Goal: Information Seeking & Learning: Learn about a topic

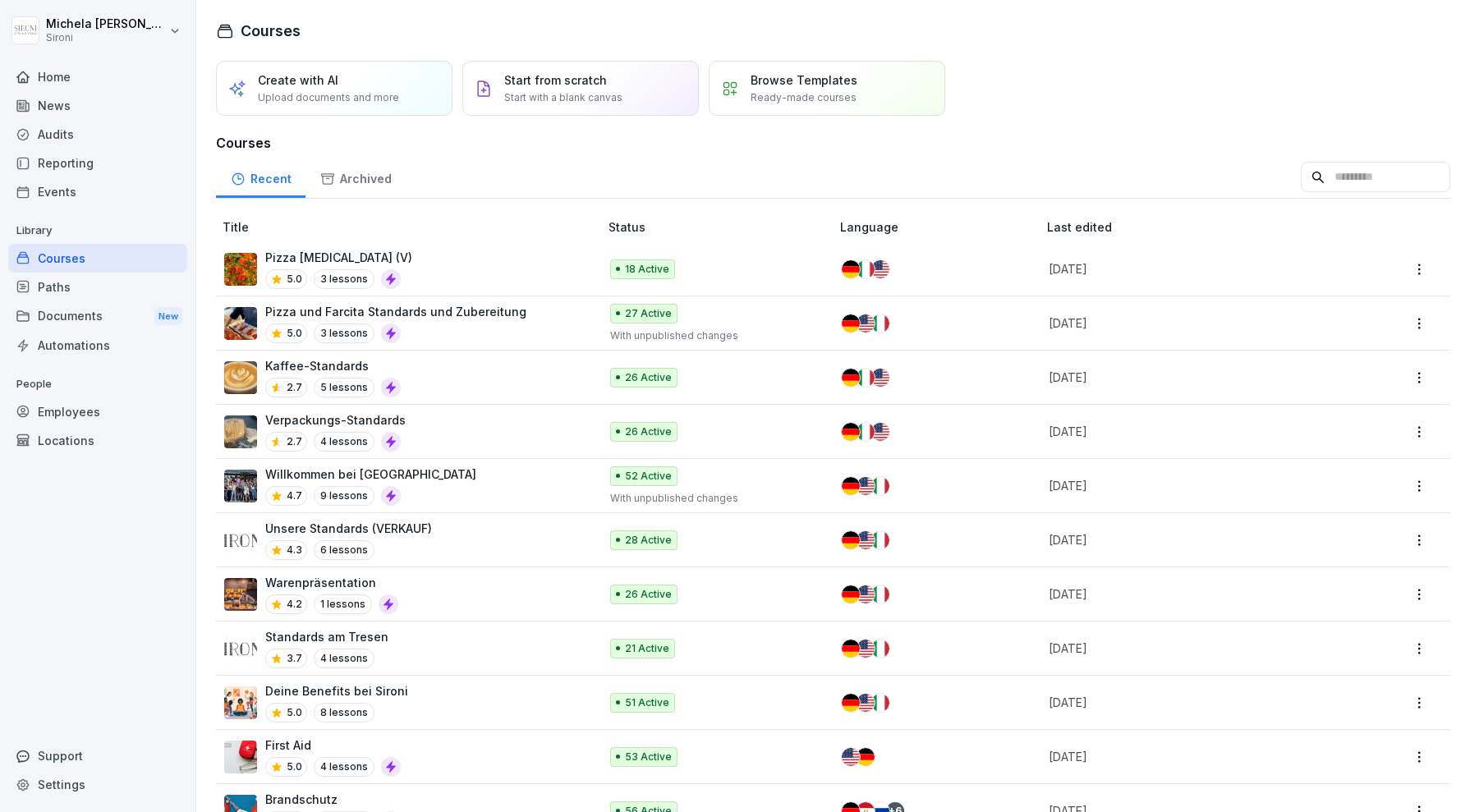
click at [108, 77] on div "Home" at bounding box center [97, 77] width 179 height 29
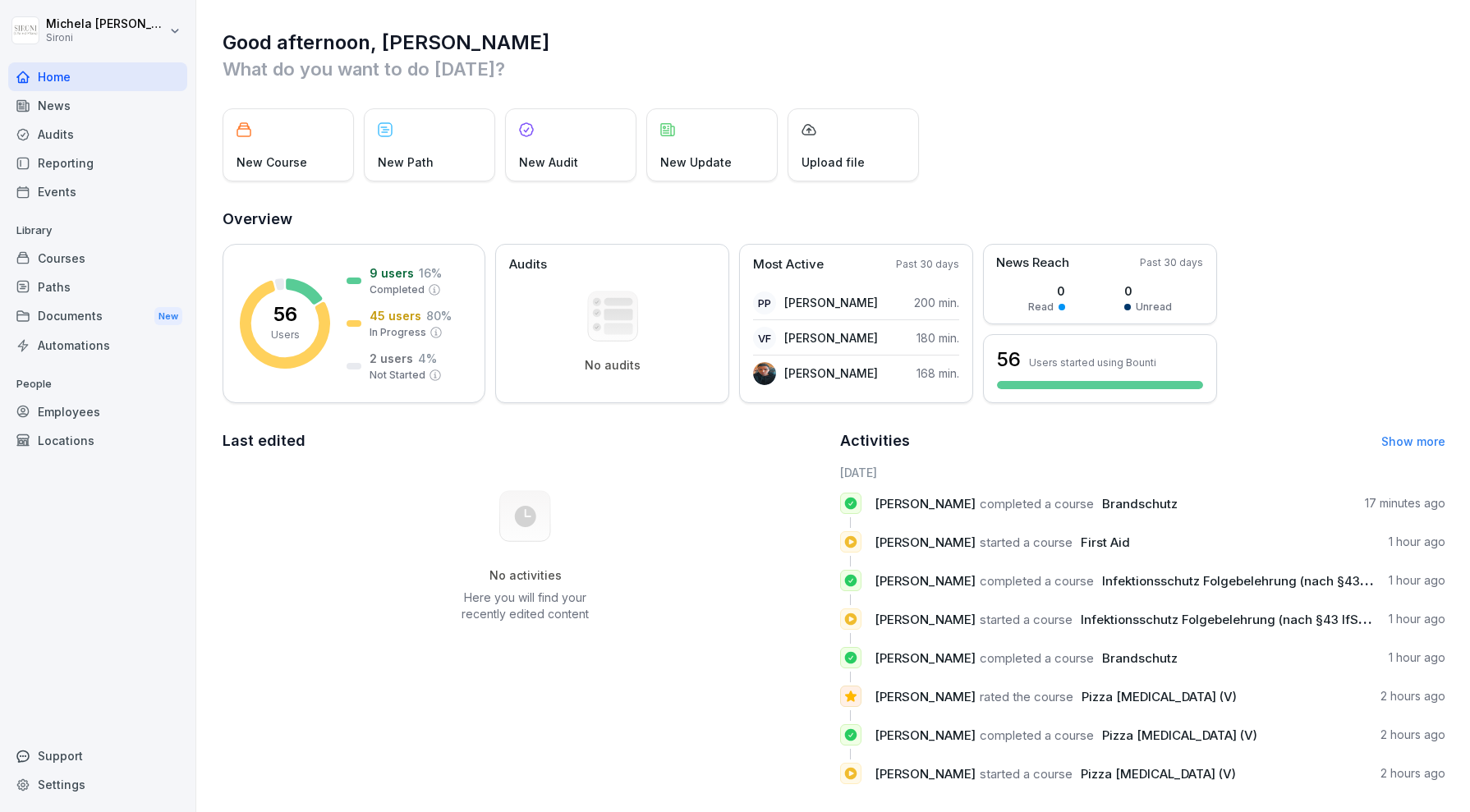
click at [99, 97] on div "News" at bounding box center [97, 106] width 179 height 29
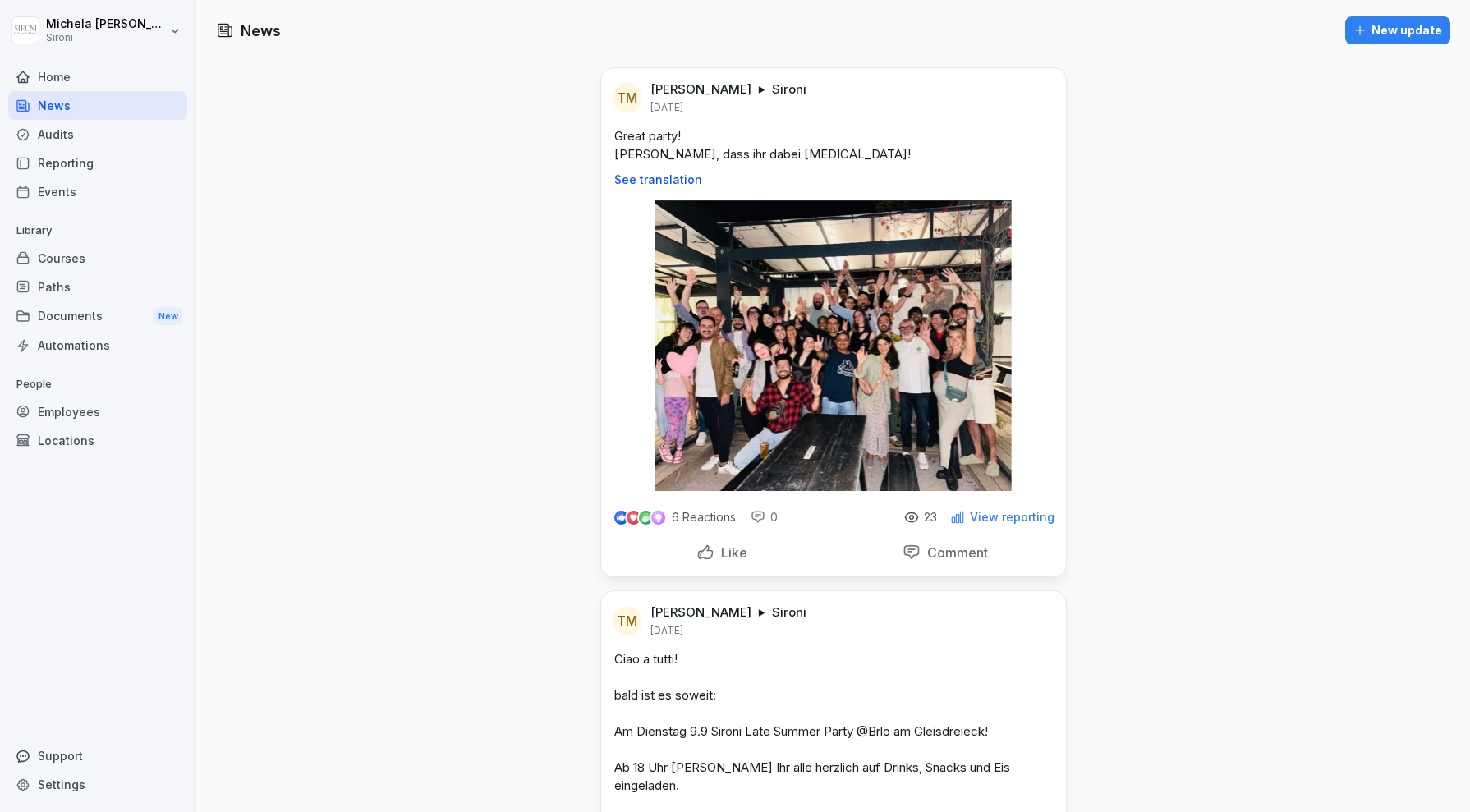
click at [1072, 34] on div "New update" at bounding box center [1398, 31] width 89 height 18
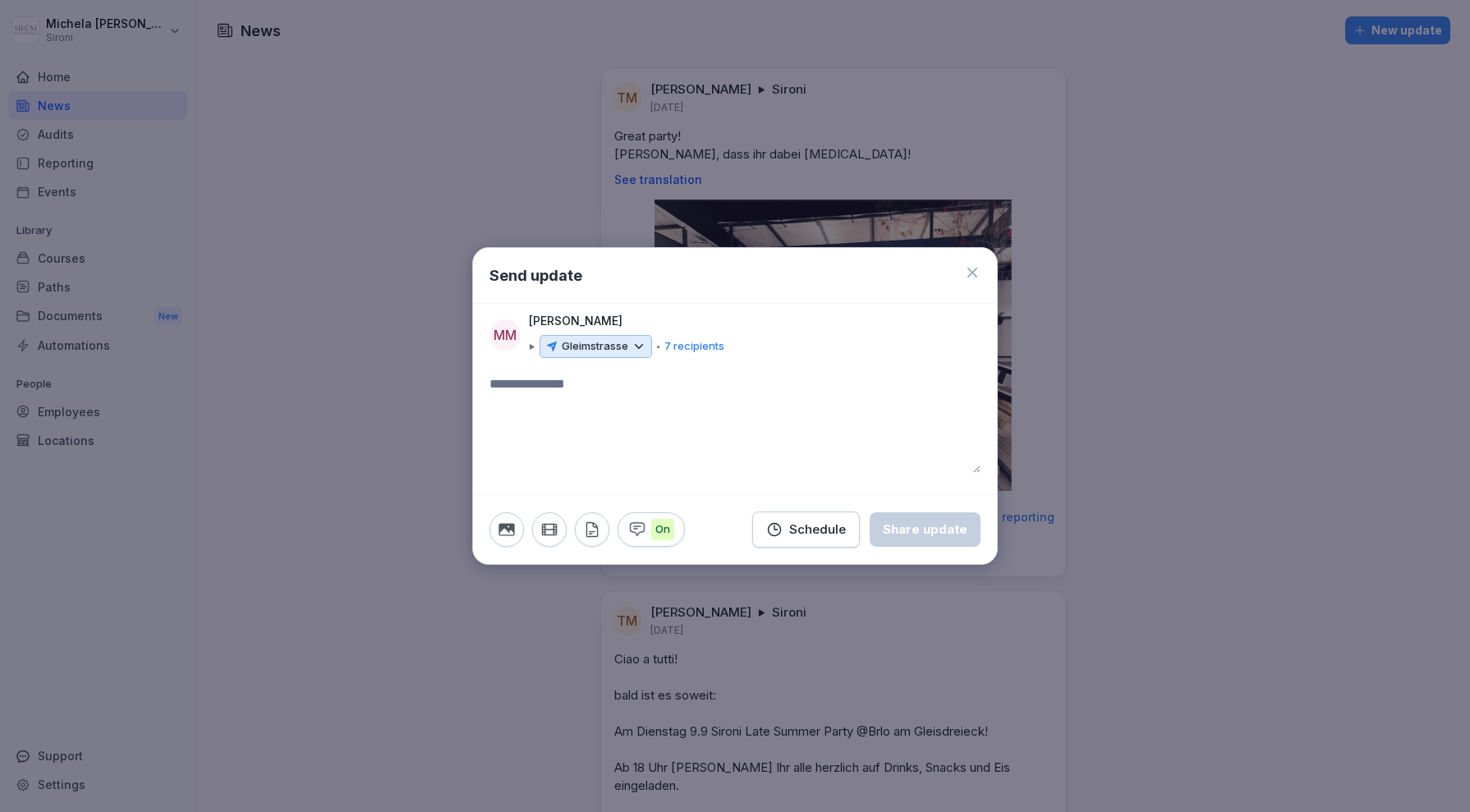
click at [635, 342] on icon at bounding box center [639, 347] width 15 height 15
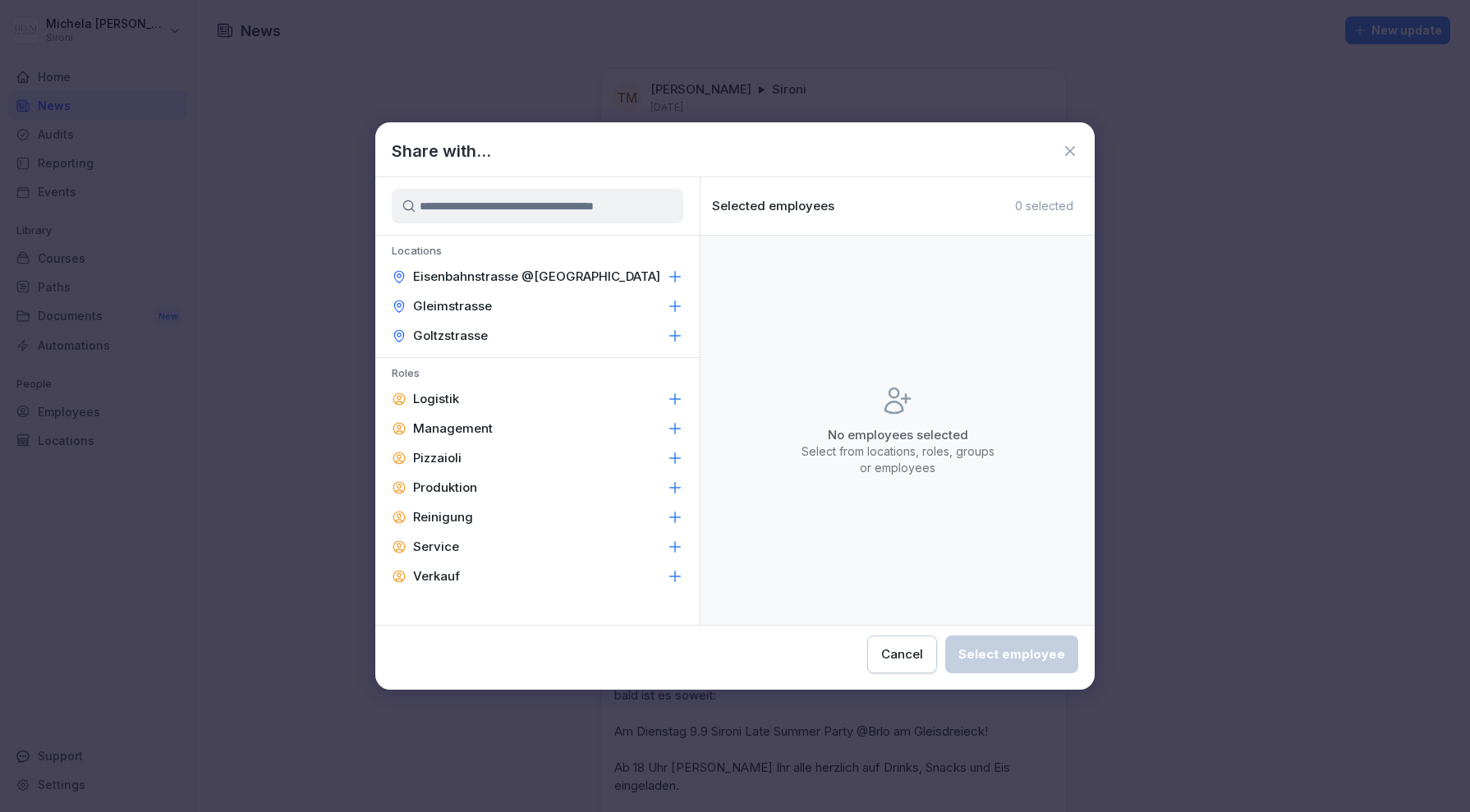
click at [674, 279] on icon at bounding box center [675, 277] width 17 height 17
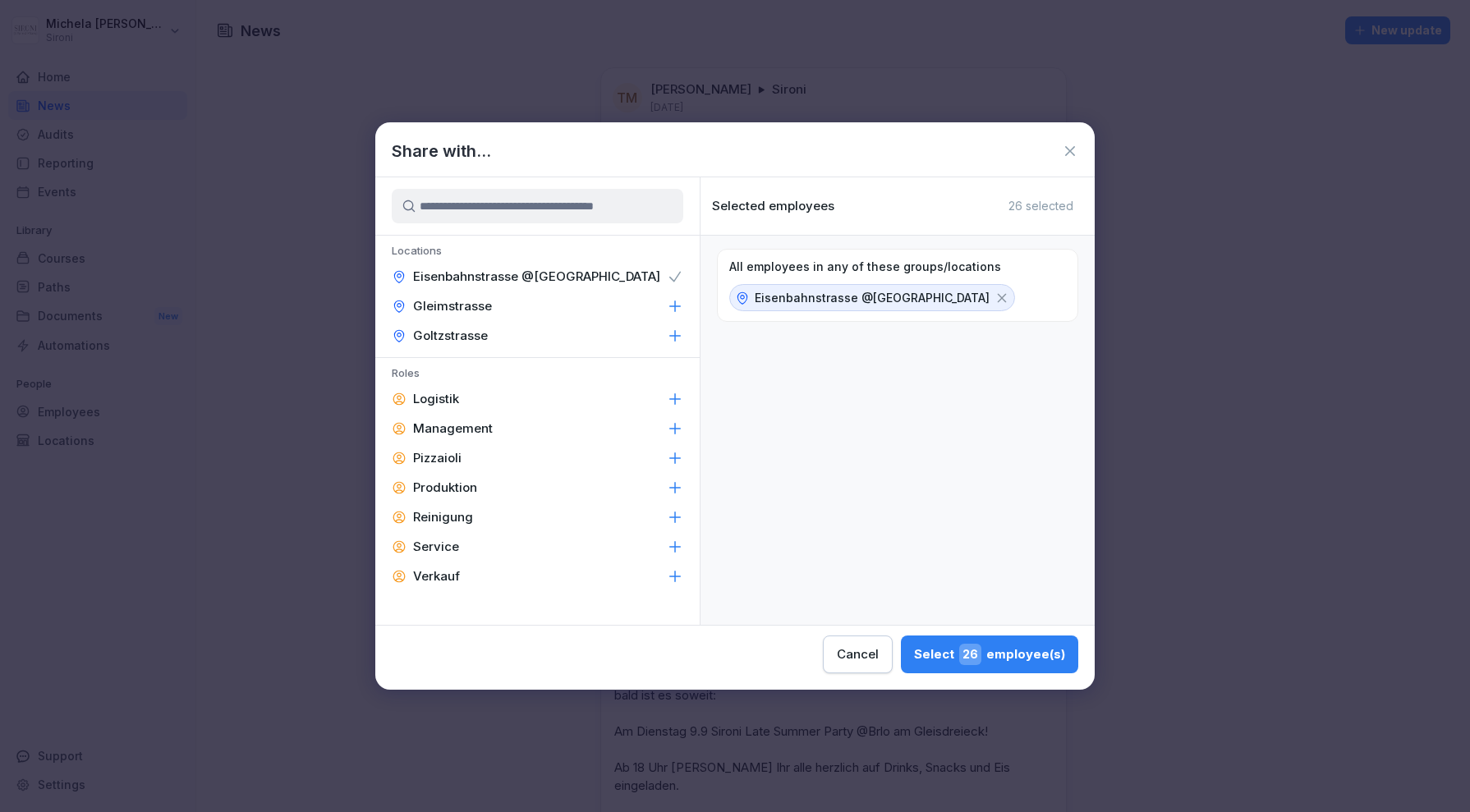
click at [994, 294] on icon at bounding box center [1002, 298] width 15 height 15
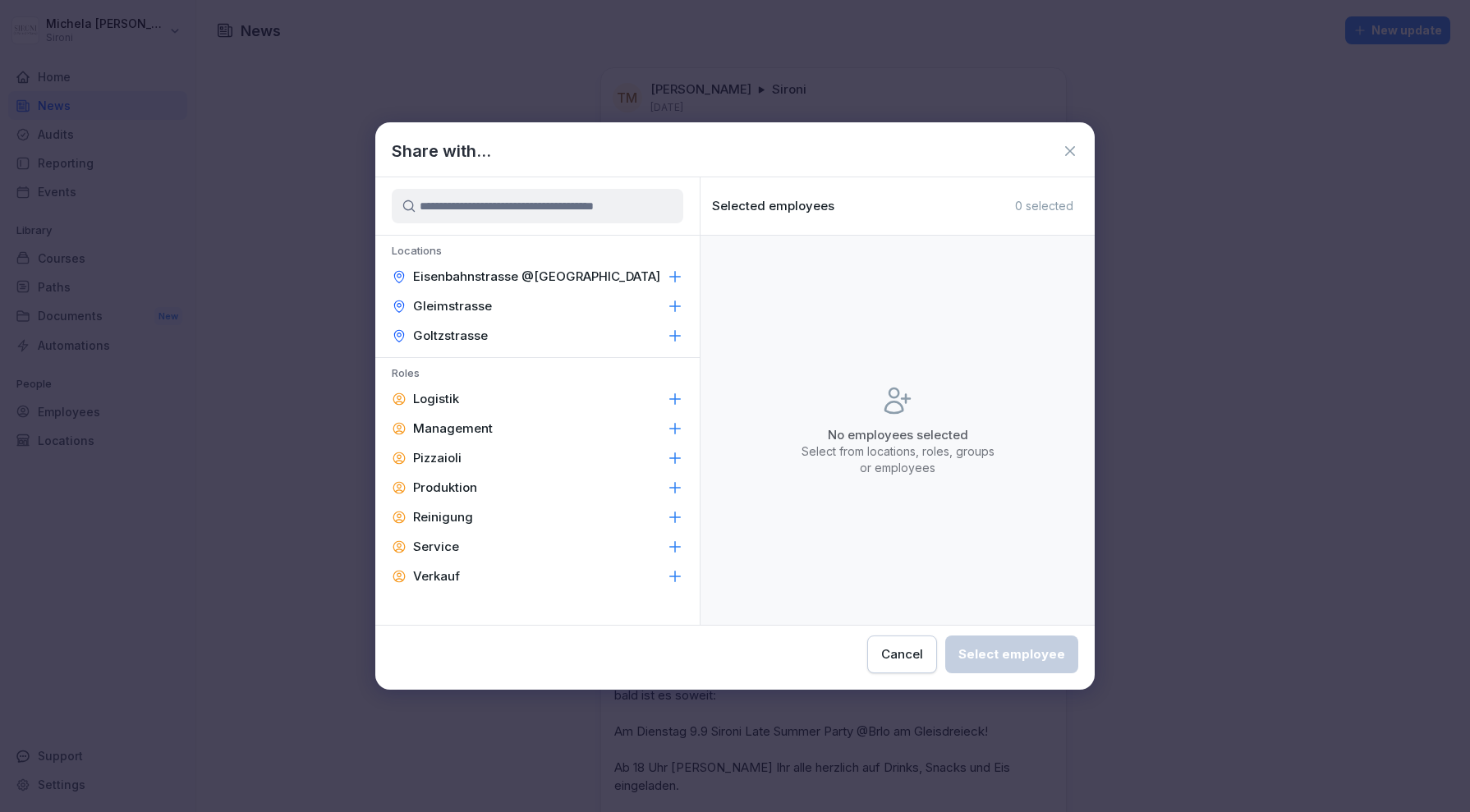
click at [676, 428] on icon at bounding box center [675, 428] width 11 height 11
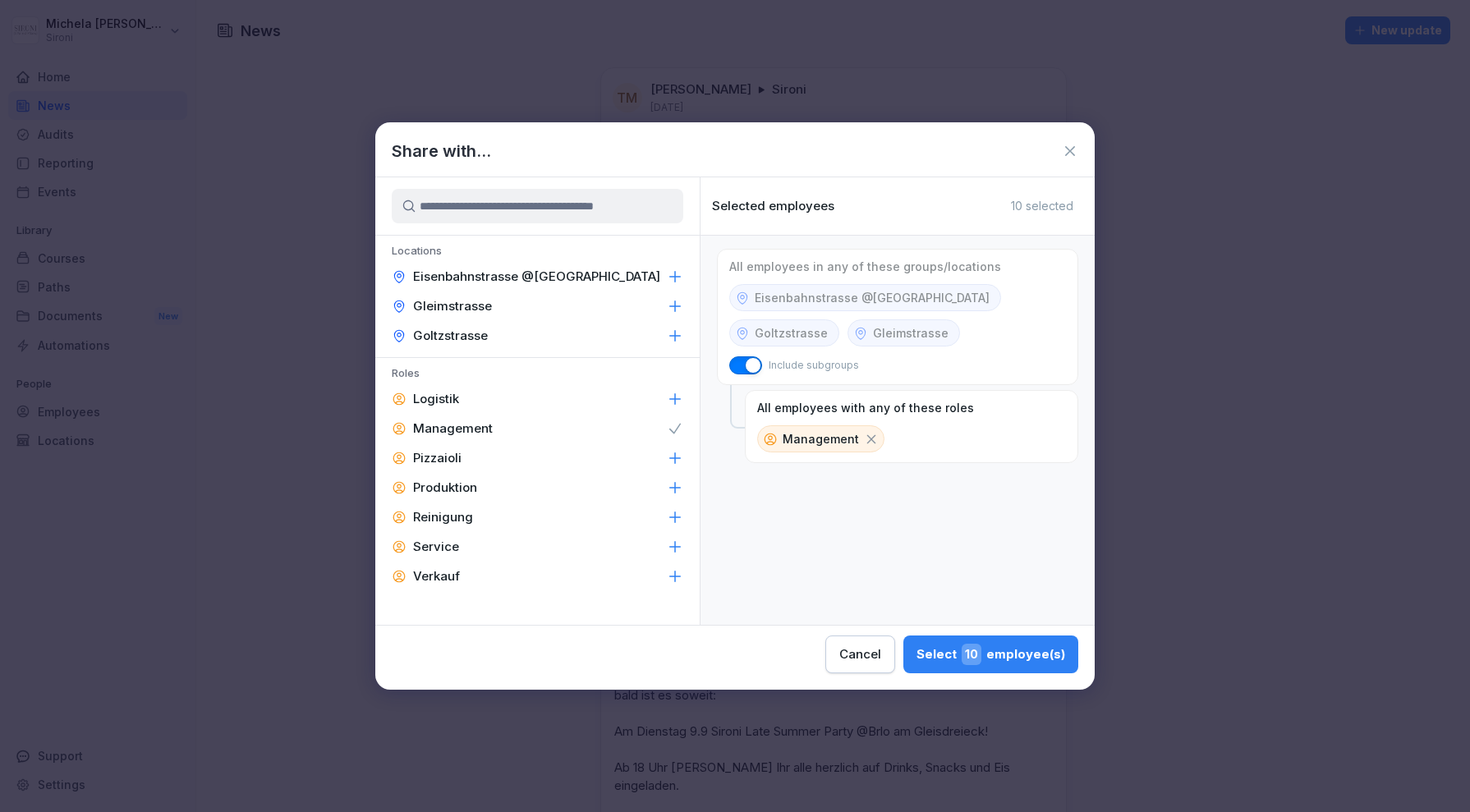
click at [674, 429] on icon at bounding box center [675, 428] width 17 height 17
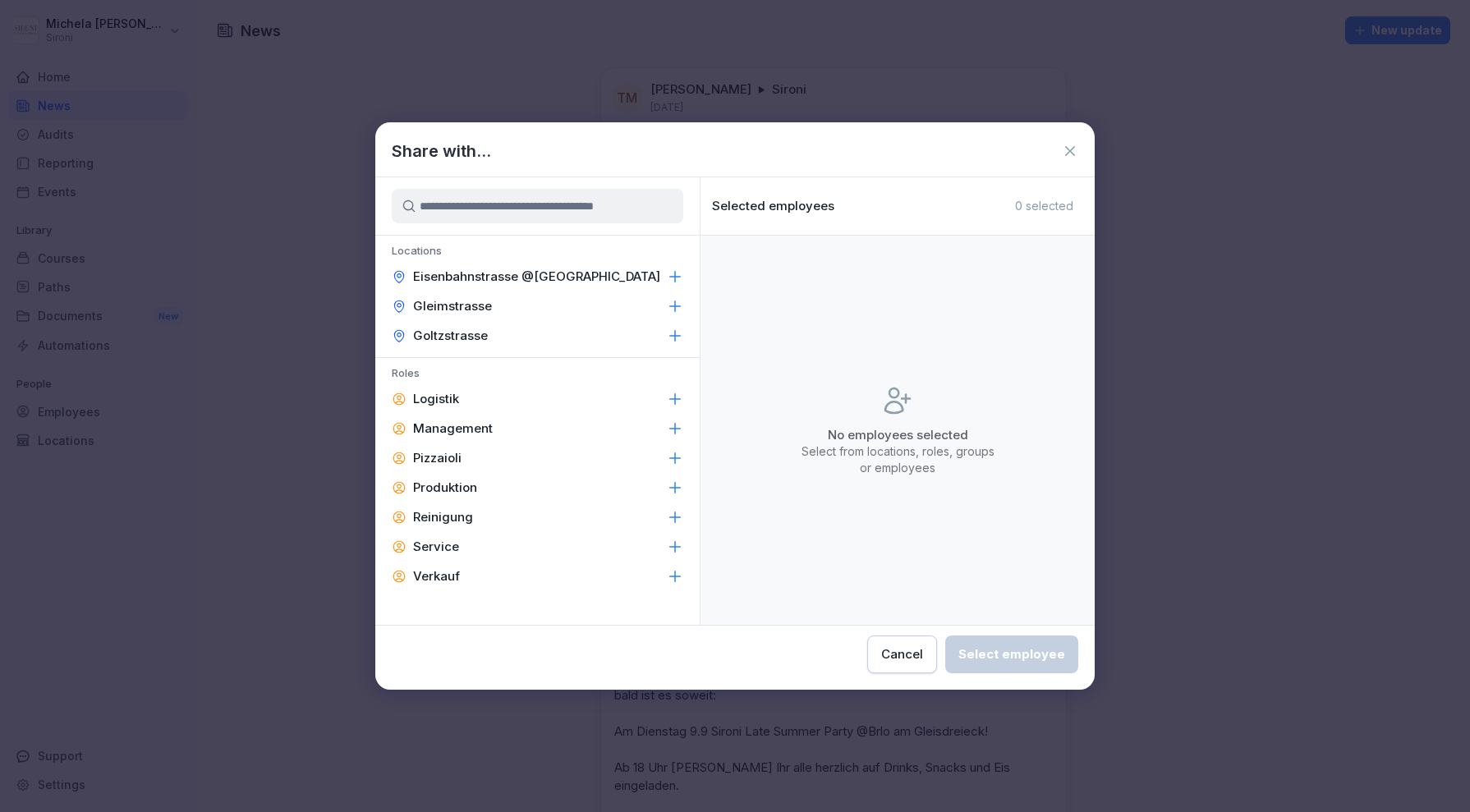
click at [582, 202] on input at bounding box center [537, 205] width 291 height 34
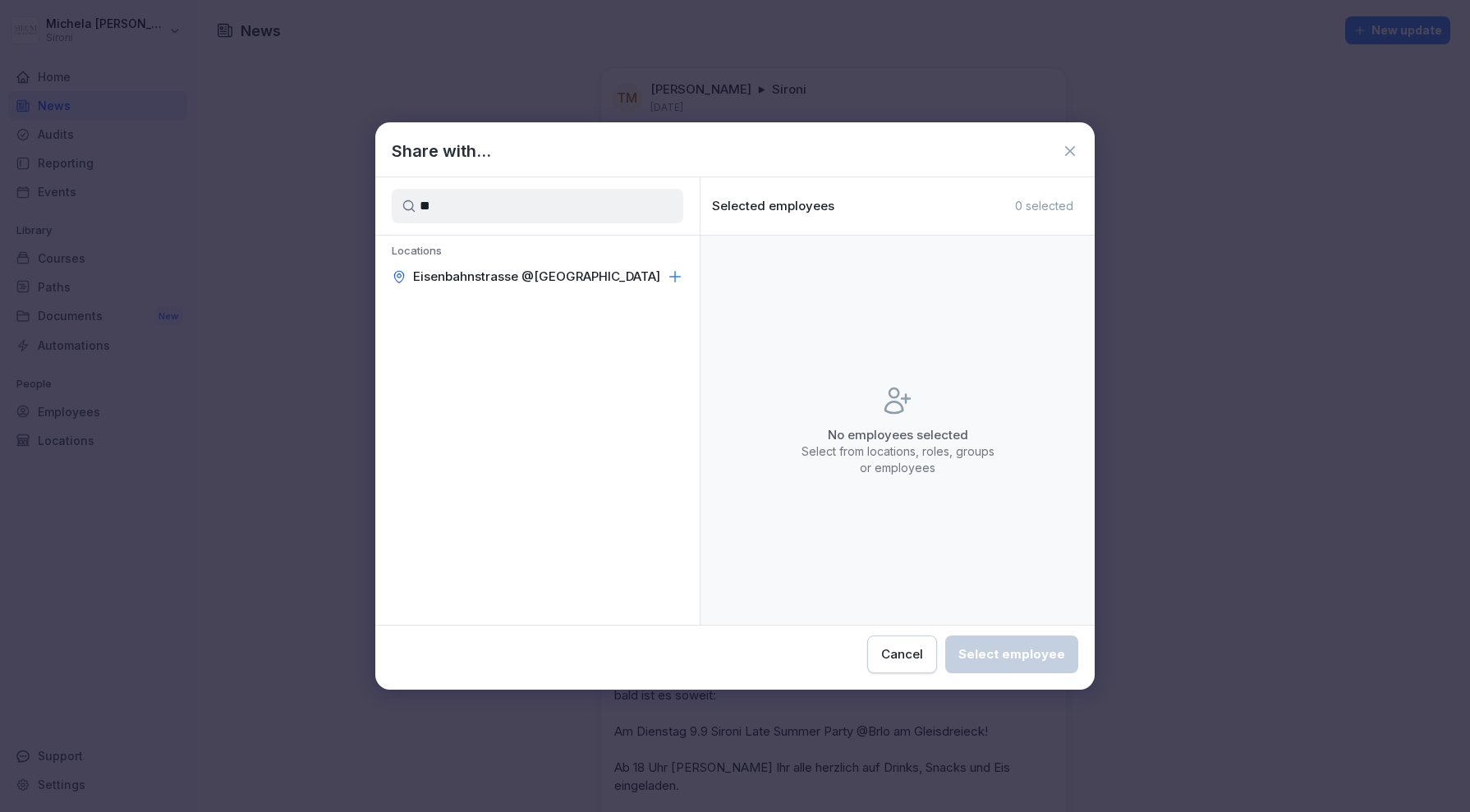
type input "*"
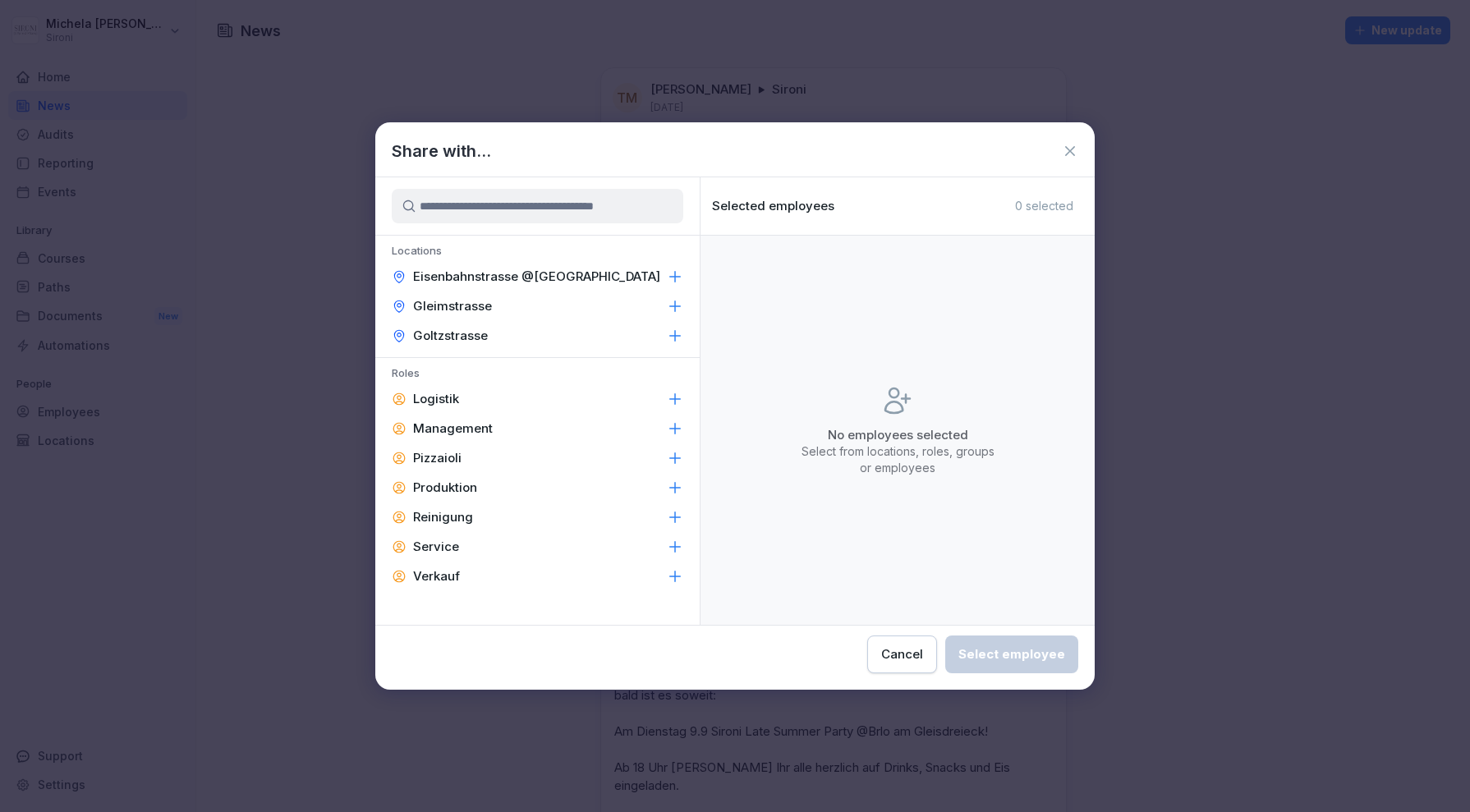
click at [681, 153] on div "Share with..." at bounding box center [735, 151] width 720 height 25
click at [677, 395] on icon at bounding box center [675, 399] width 17 height 17
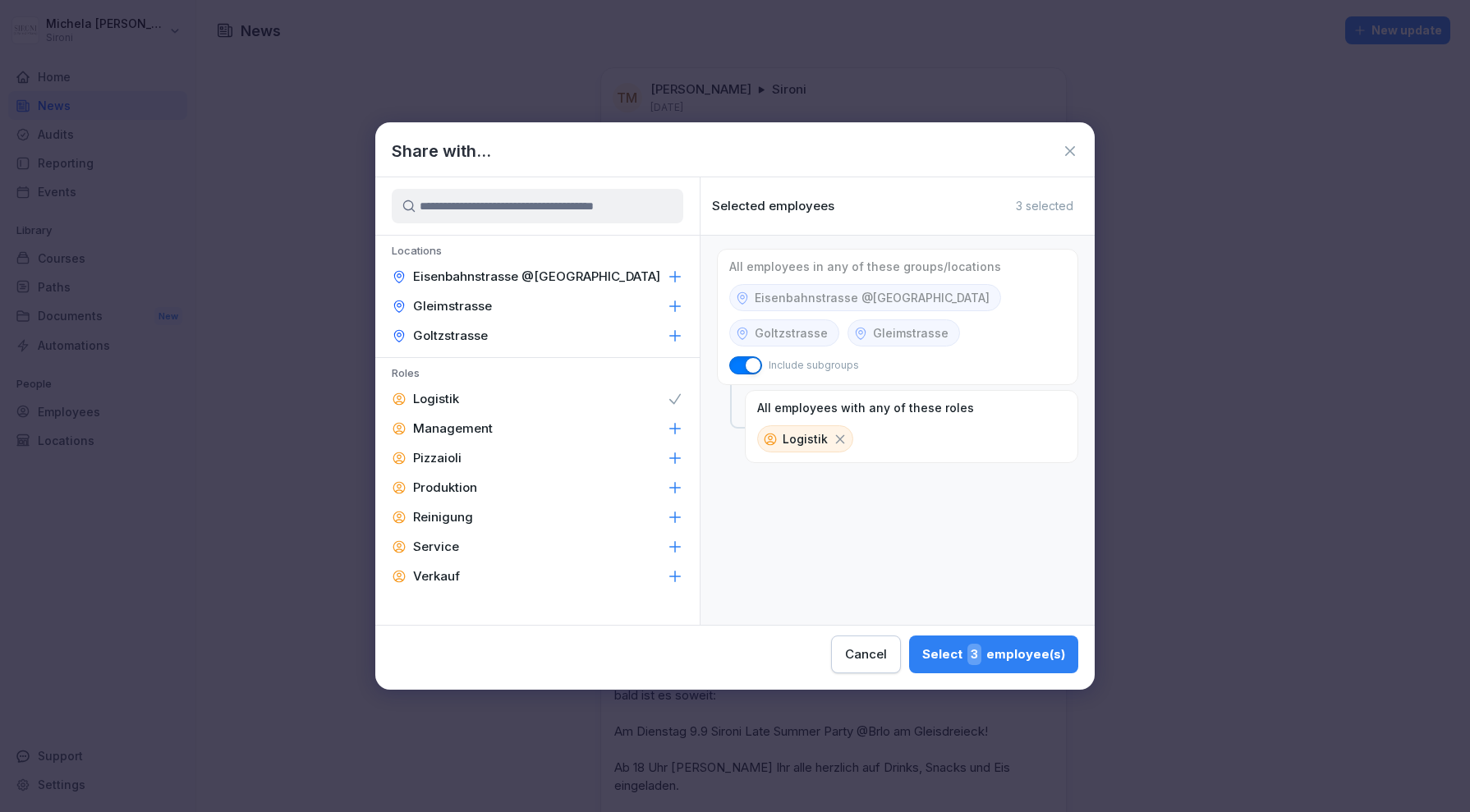
click at [677, 395] on icon at bounding box center [675, 399] width 17 height 17
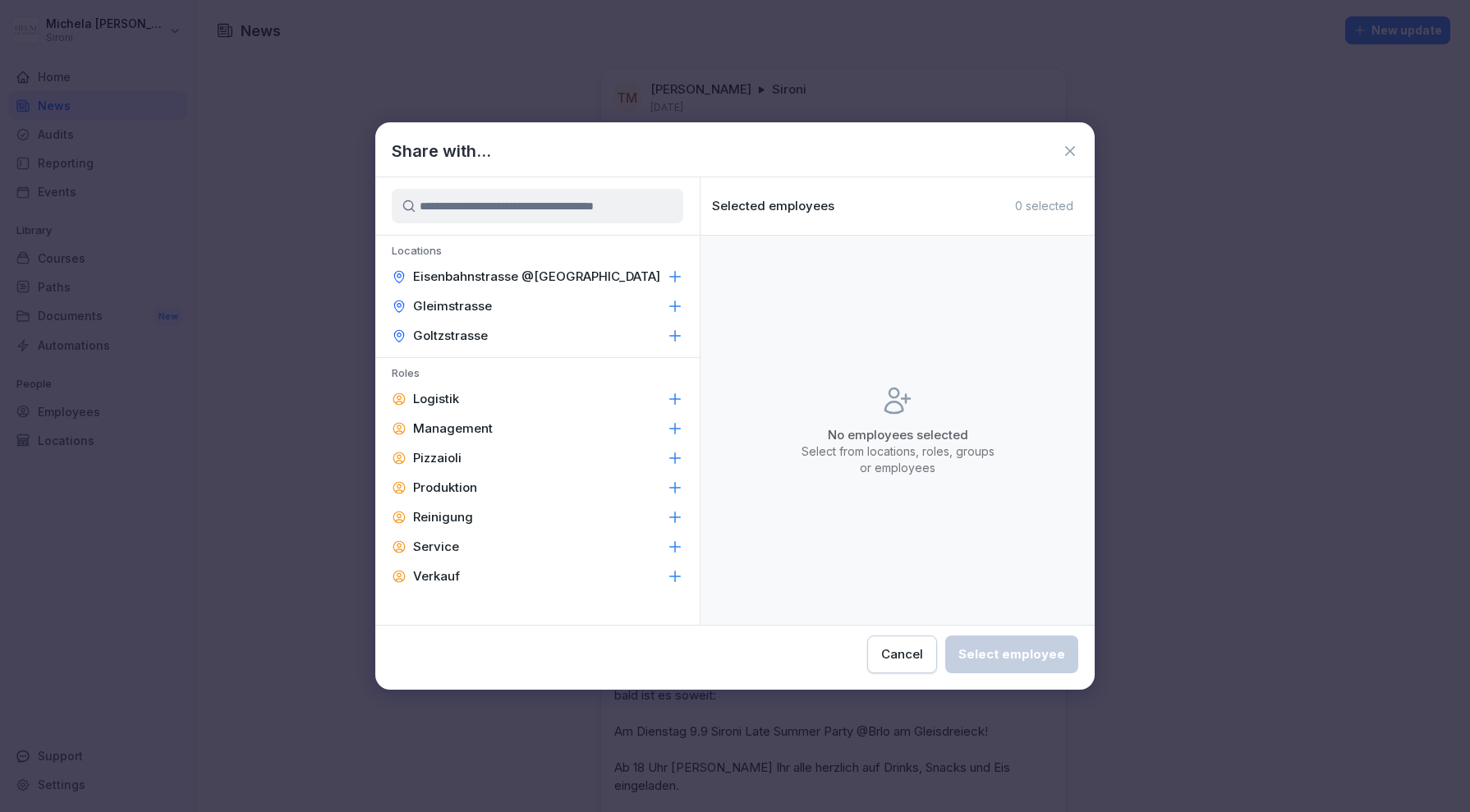
click at [673, 548] on icon at bounding box center [675, 547] width 17 height 17
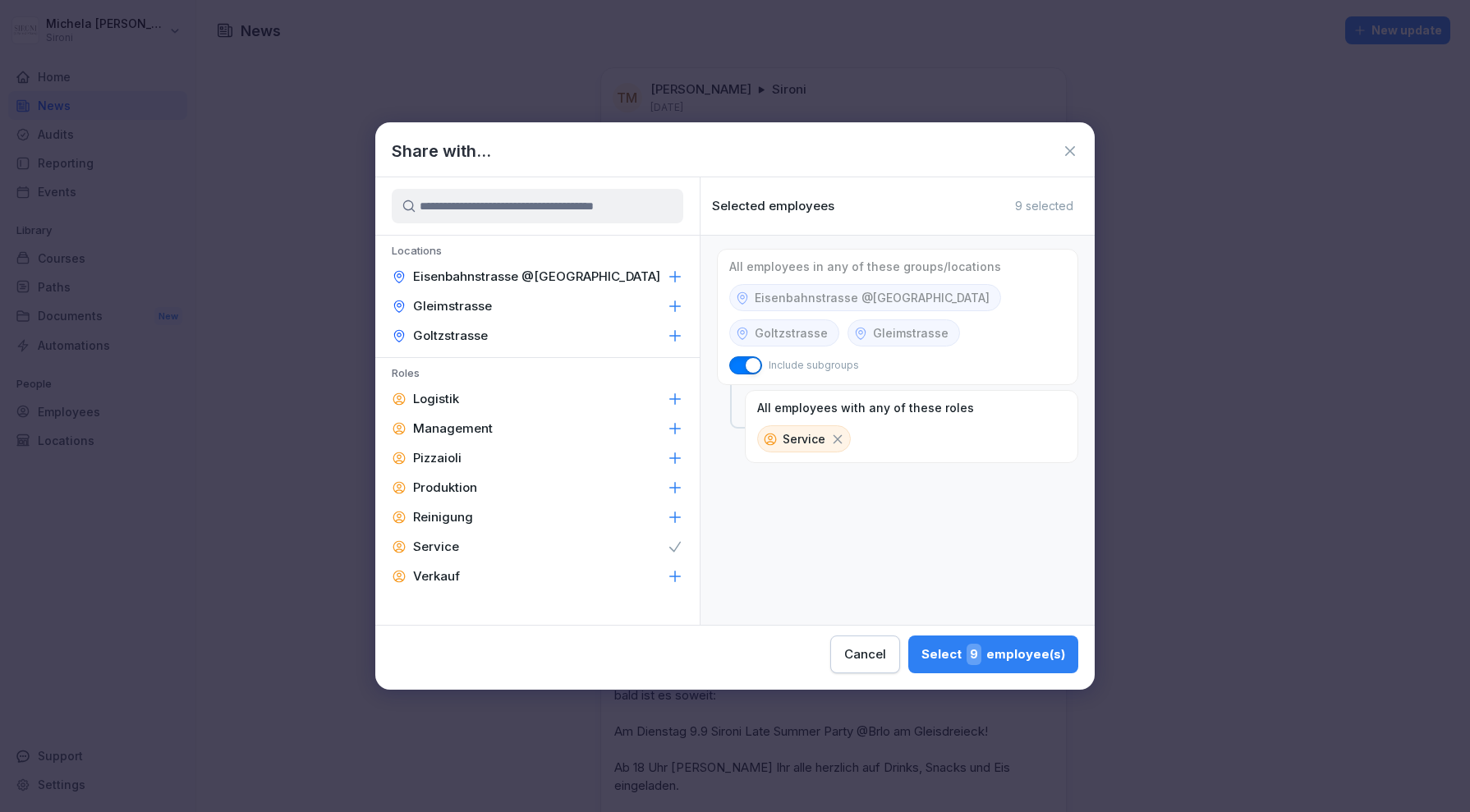
click at [672, 548] on icon at bounding box center [675, 547] width 17 height 17
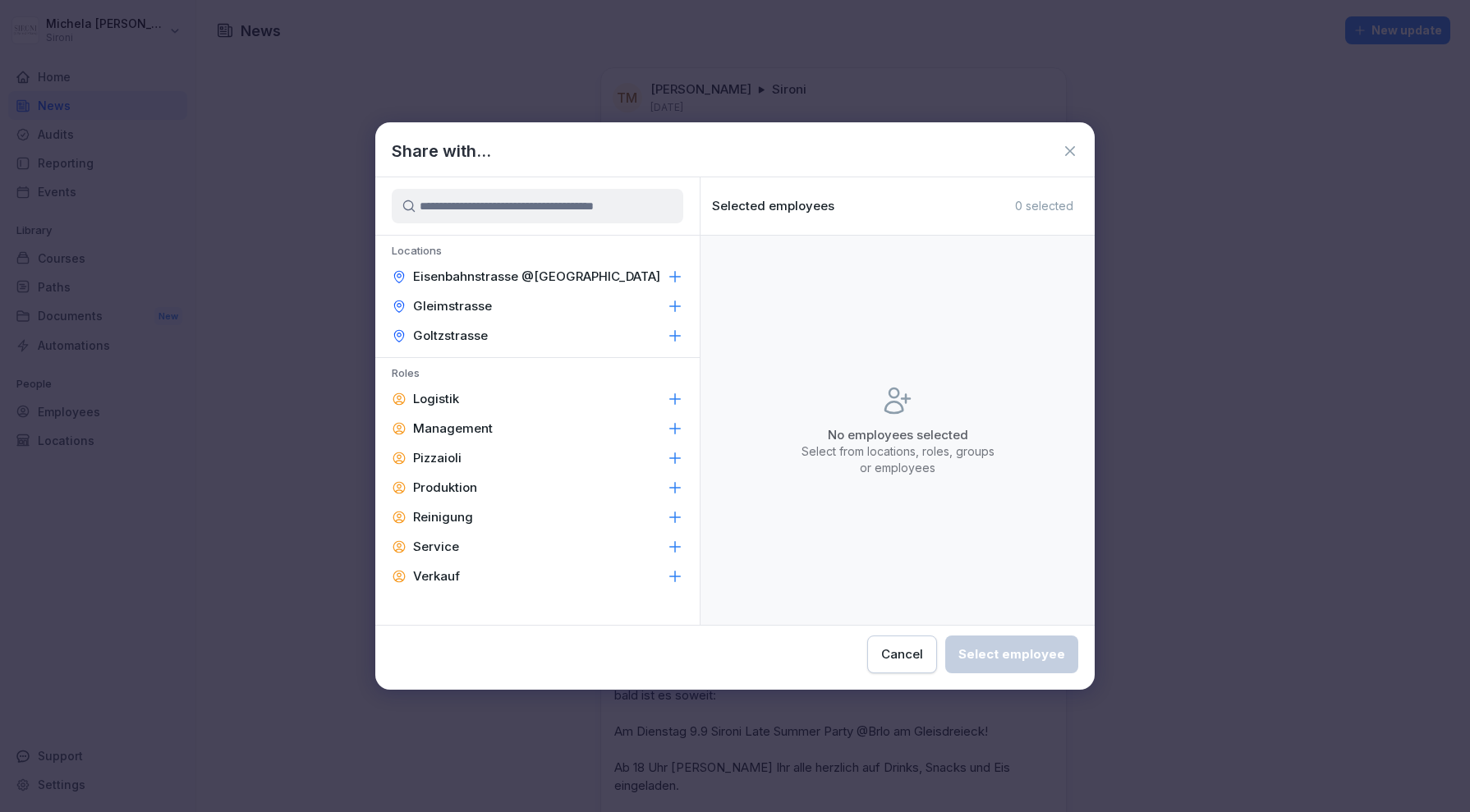
click at [918, 658] on div "Cancel" at bounding box center [902, 655] width 42 height 18
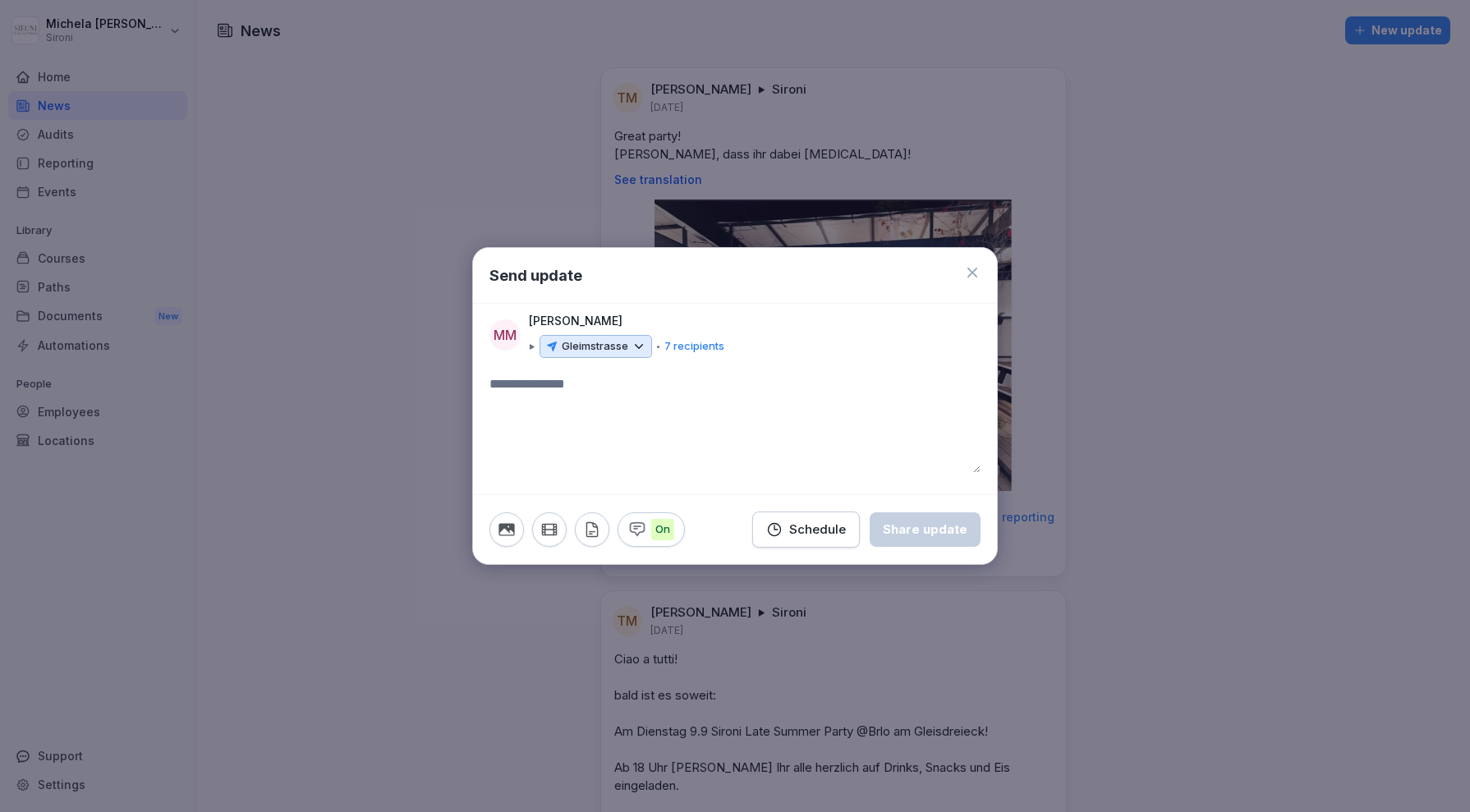
click at [973, 271] on icon at bounding box center [973, 273] width 17 height 17
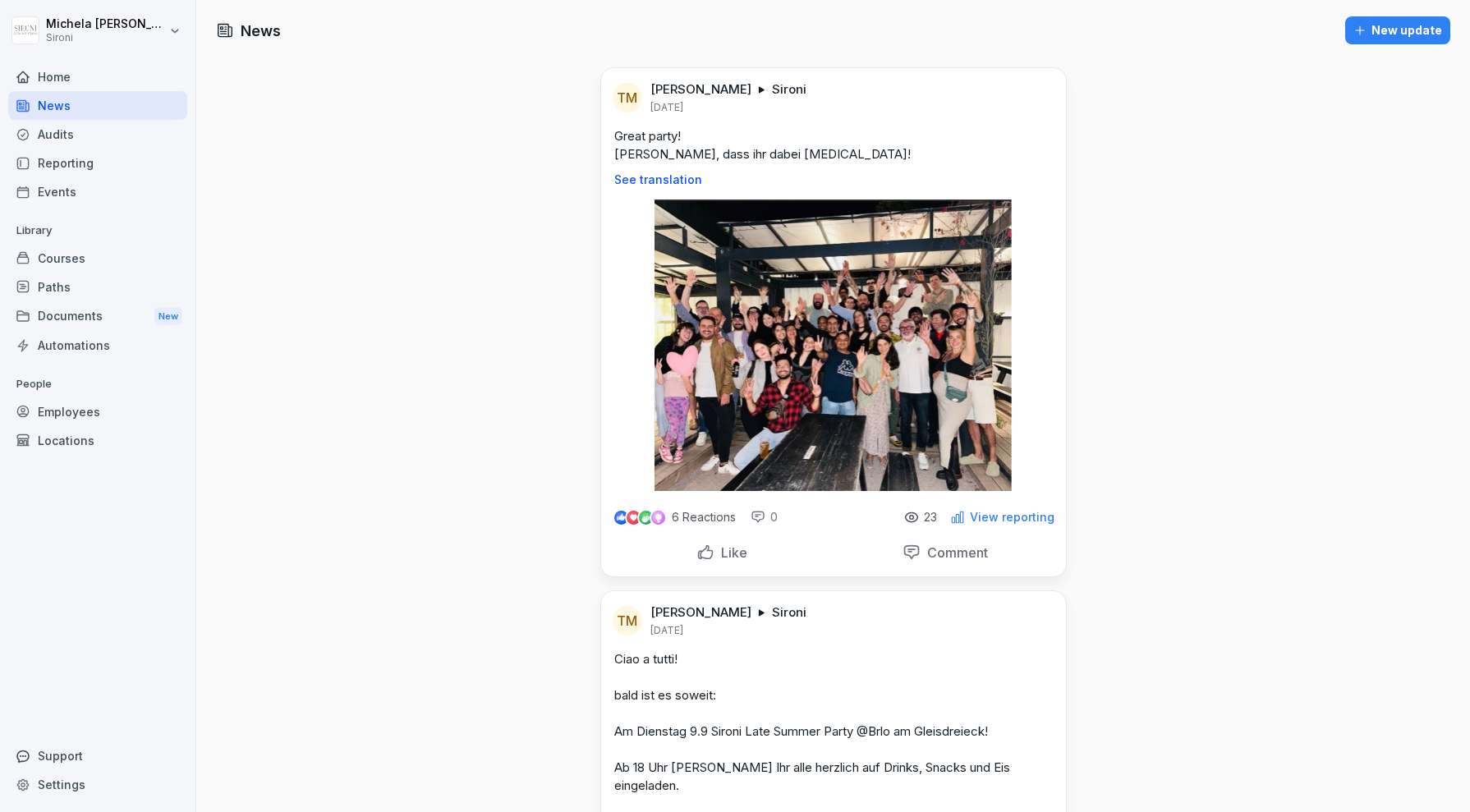
click at [720, 552] on p "Like" at bounding box center [730, 552] width 32 height 17
click at [83, 250] on div "Courses" at bounding box center [97, 258] width 179 height 29
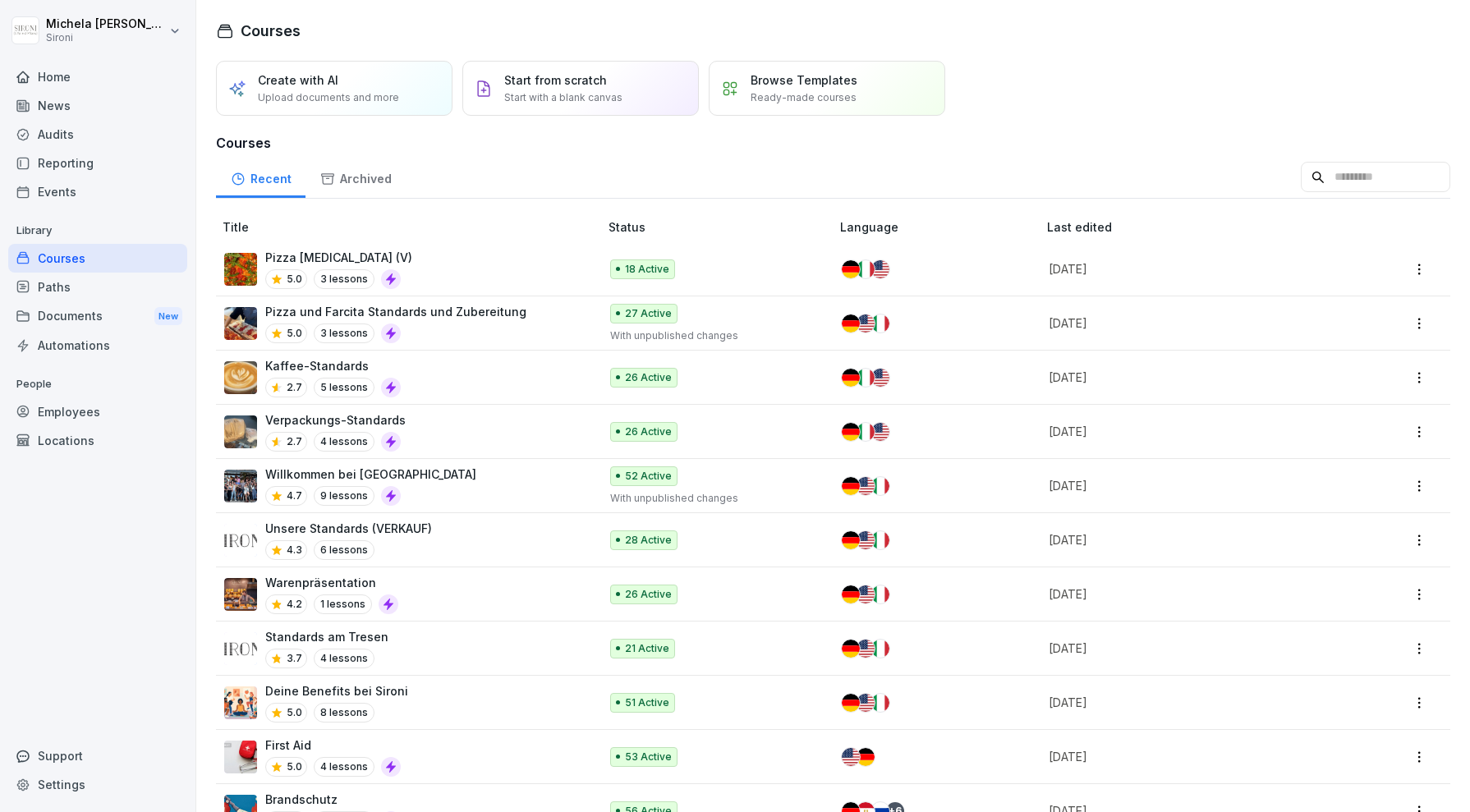
click at [476, 269] on div "Pizza Allegra (V) 5.0 3 lessons" at bounding box center [403, 269] width 358 height 40
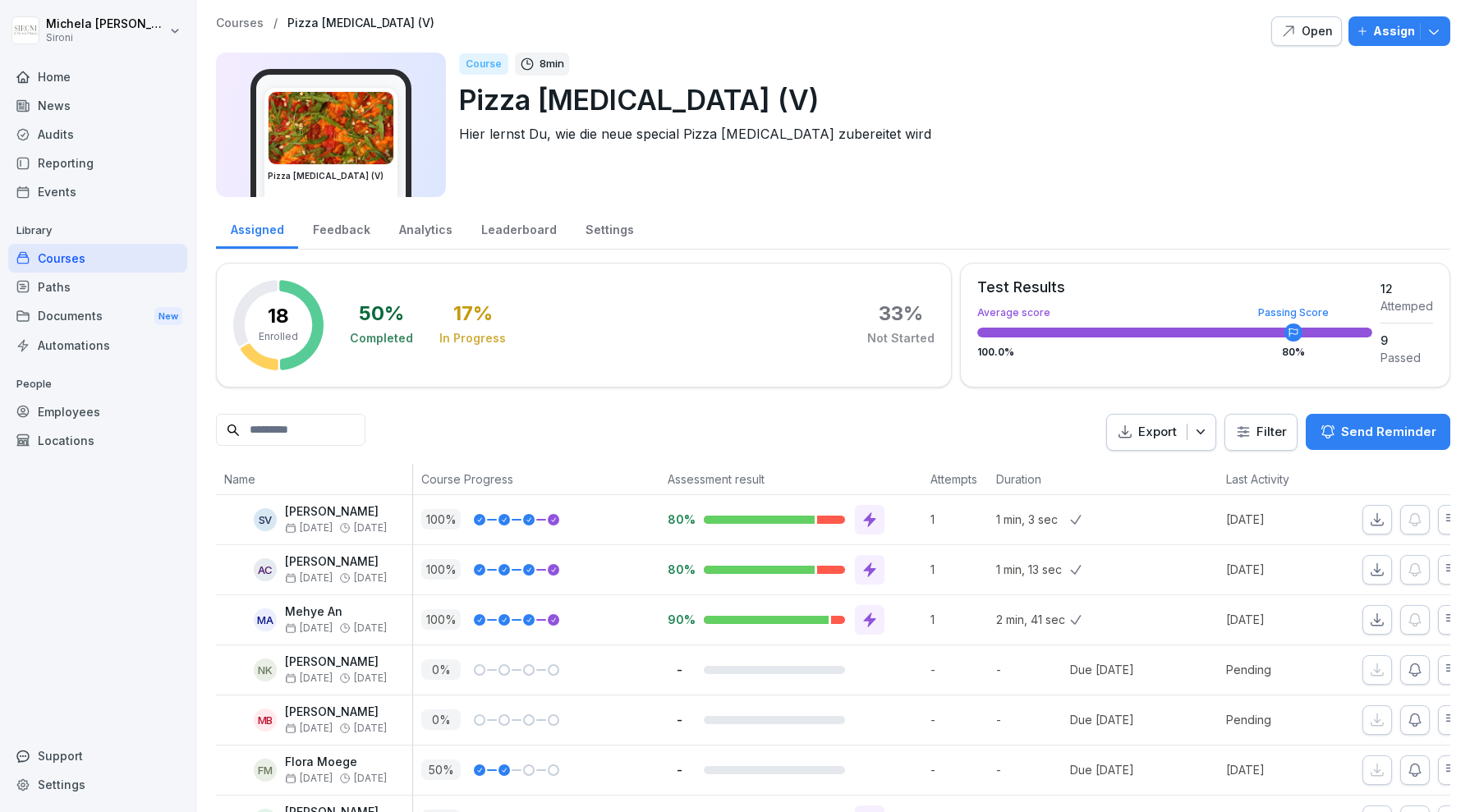
click at [1311, 37] on div "Open" at bounding box center [1306, 32] width 52 height 18
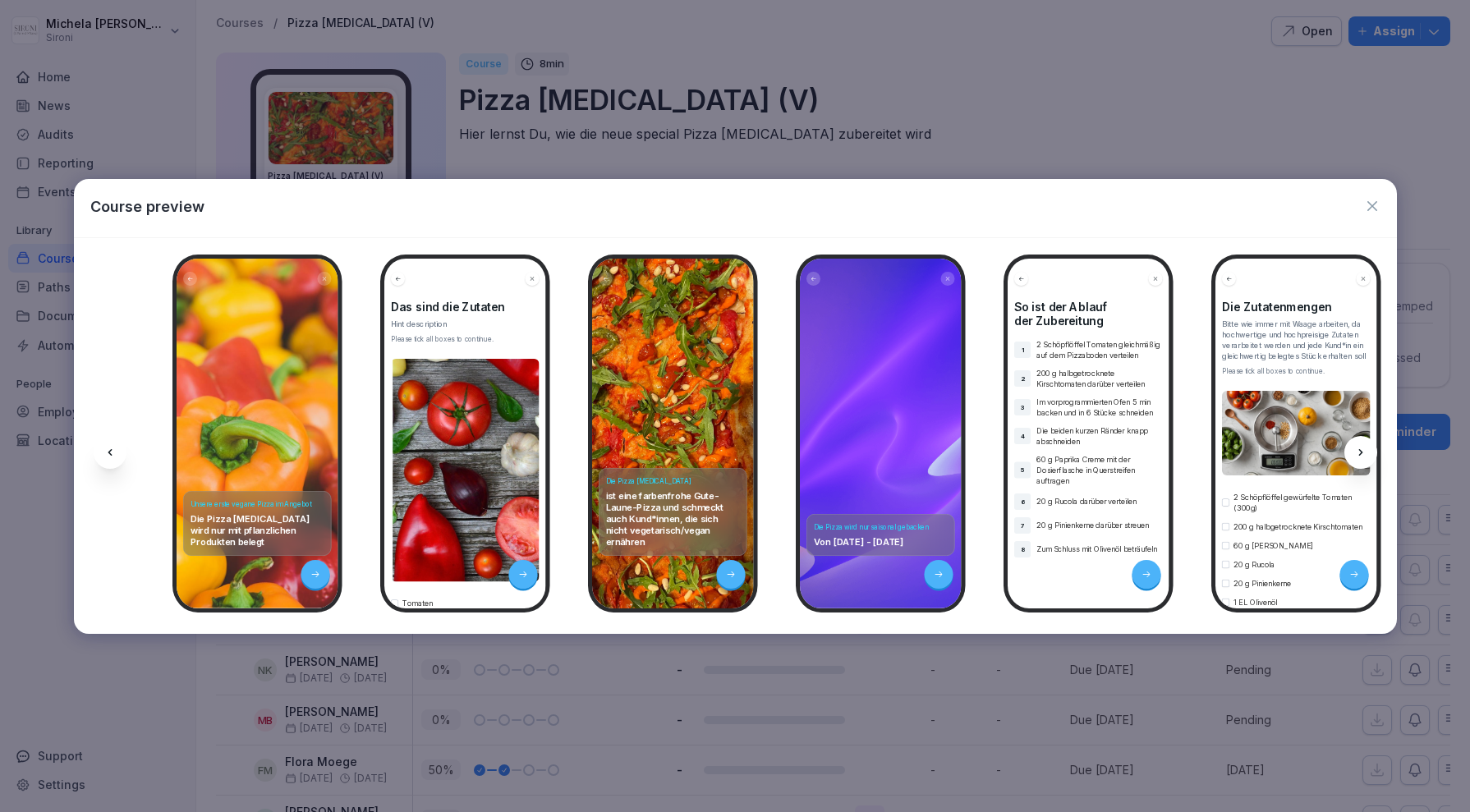
click at [1373, 203] on icon "button" at bounding box center [1373, 206] width 17 height 17
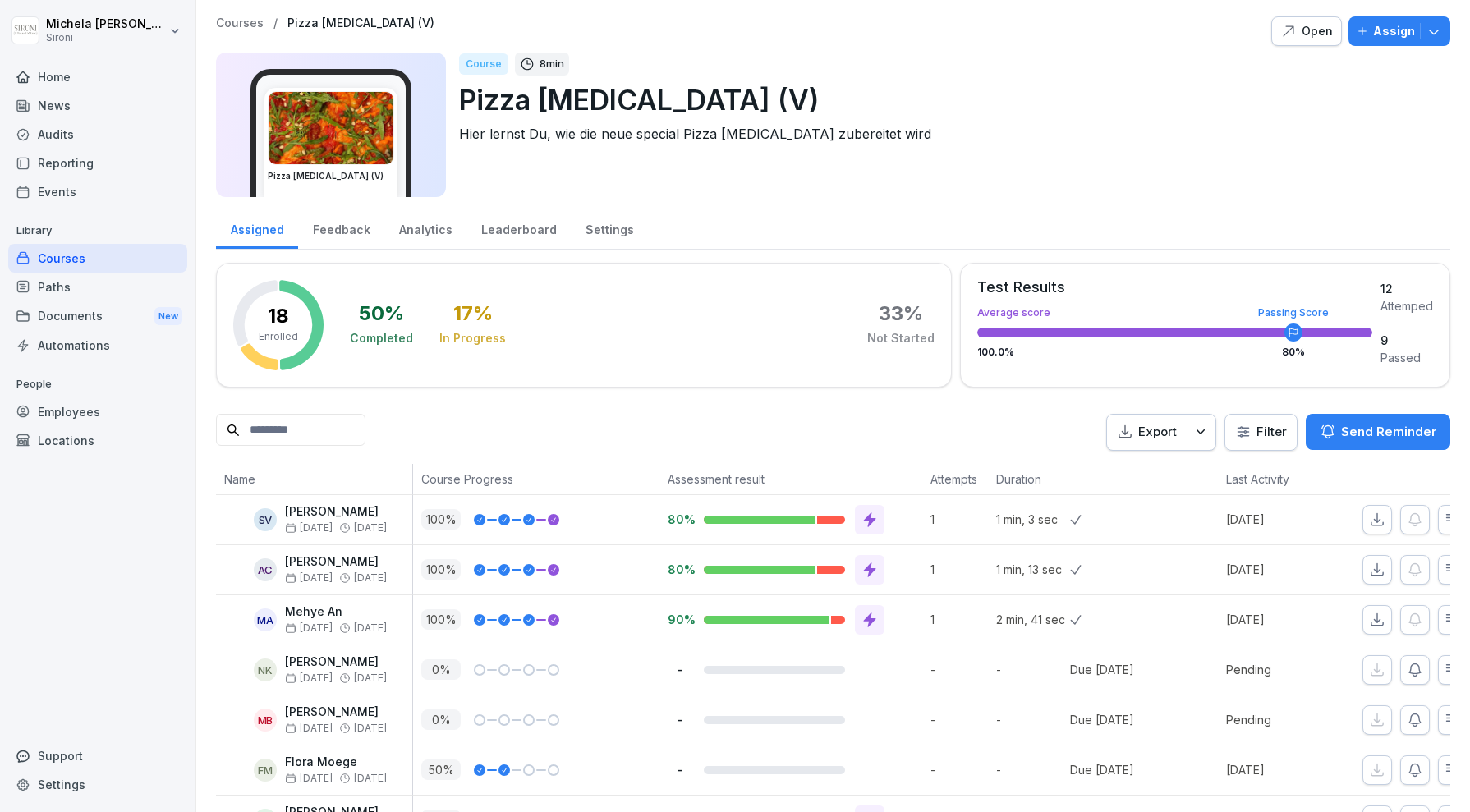
scroll to position [1, 0]
click at [605, 232] on div "Settings" at bounding box center [609, 227] width 77 height 42
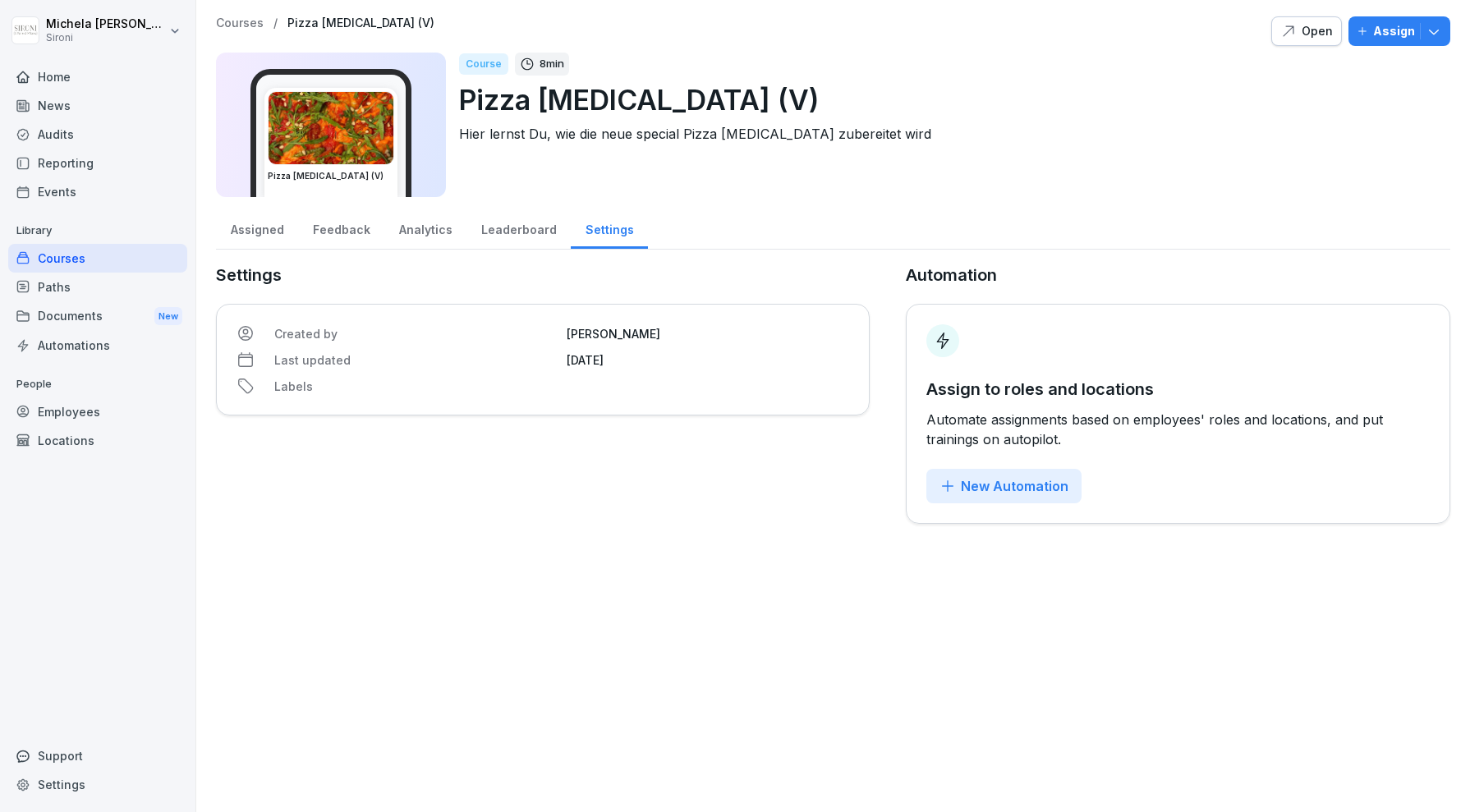
click at [249, 22] on p "Courses" at bounding box center [240, 23] width 47 height 14
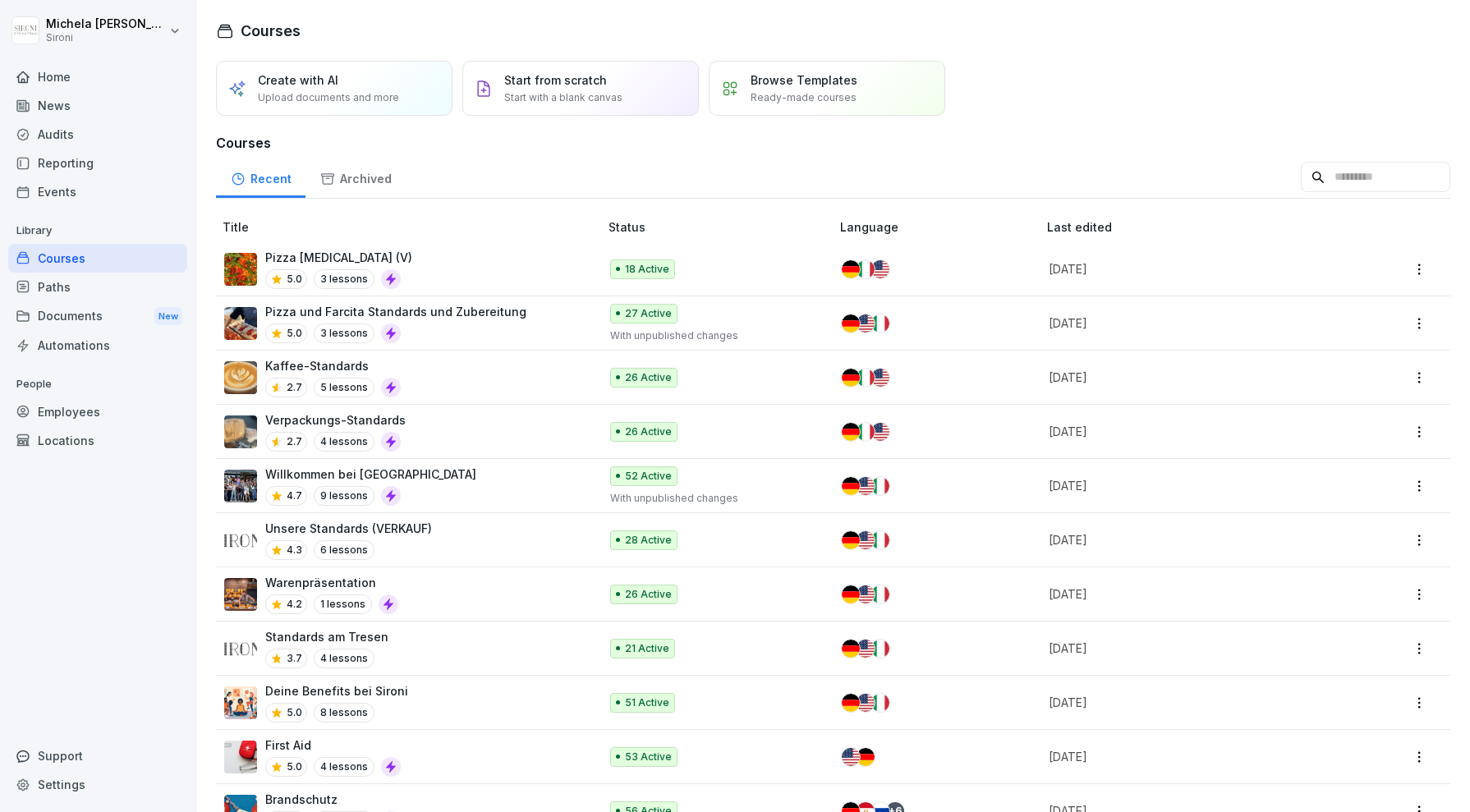
click at [467, 265] on div "Pizza Allegra (V) 5.0 3 lessons" at bounding box center [403, 269] width 358 height 40
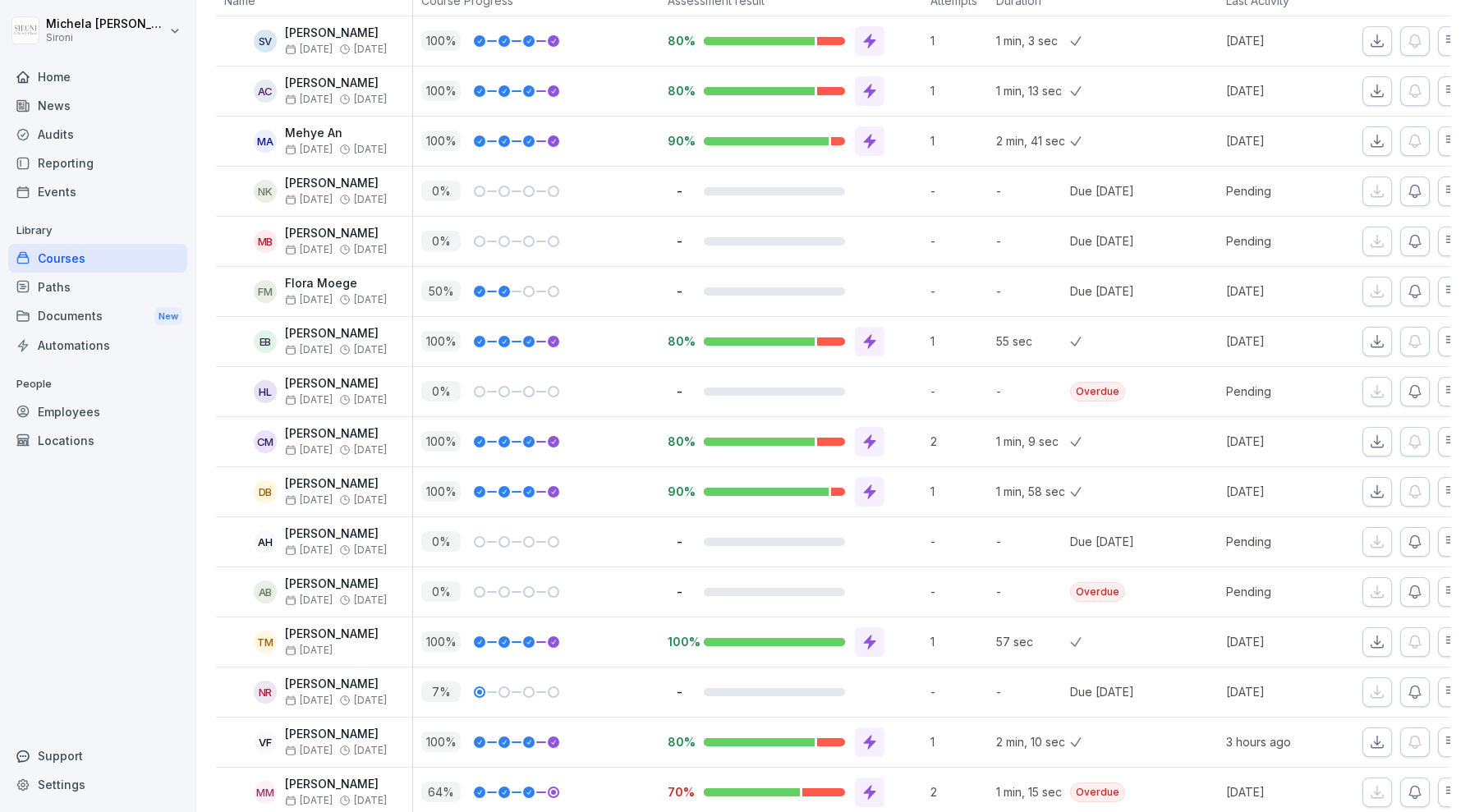
scroll to position [592, 0]
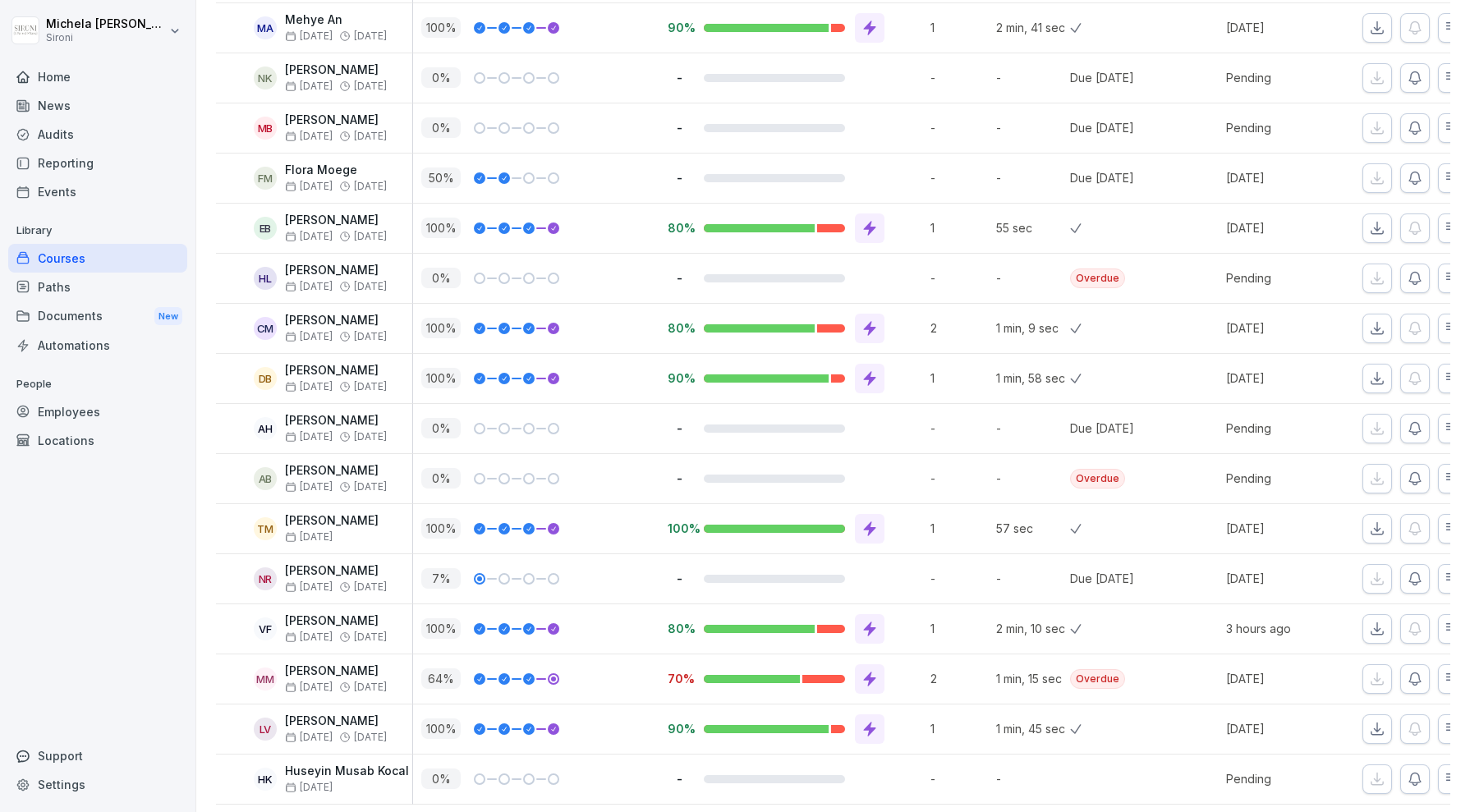
click at [870, 721] on icon at bounding box center [869, 730] width 17 height 17
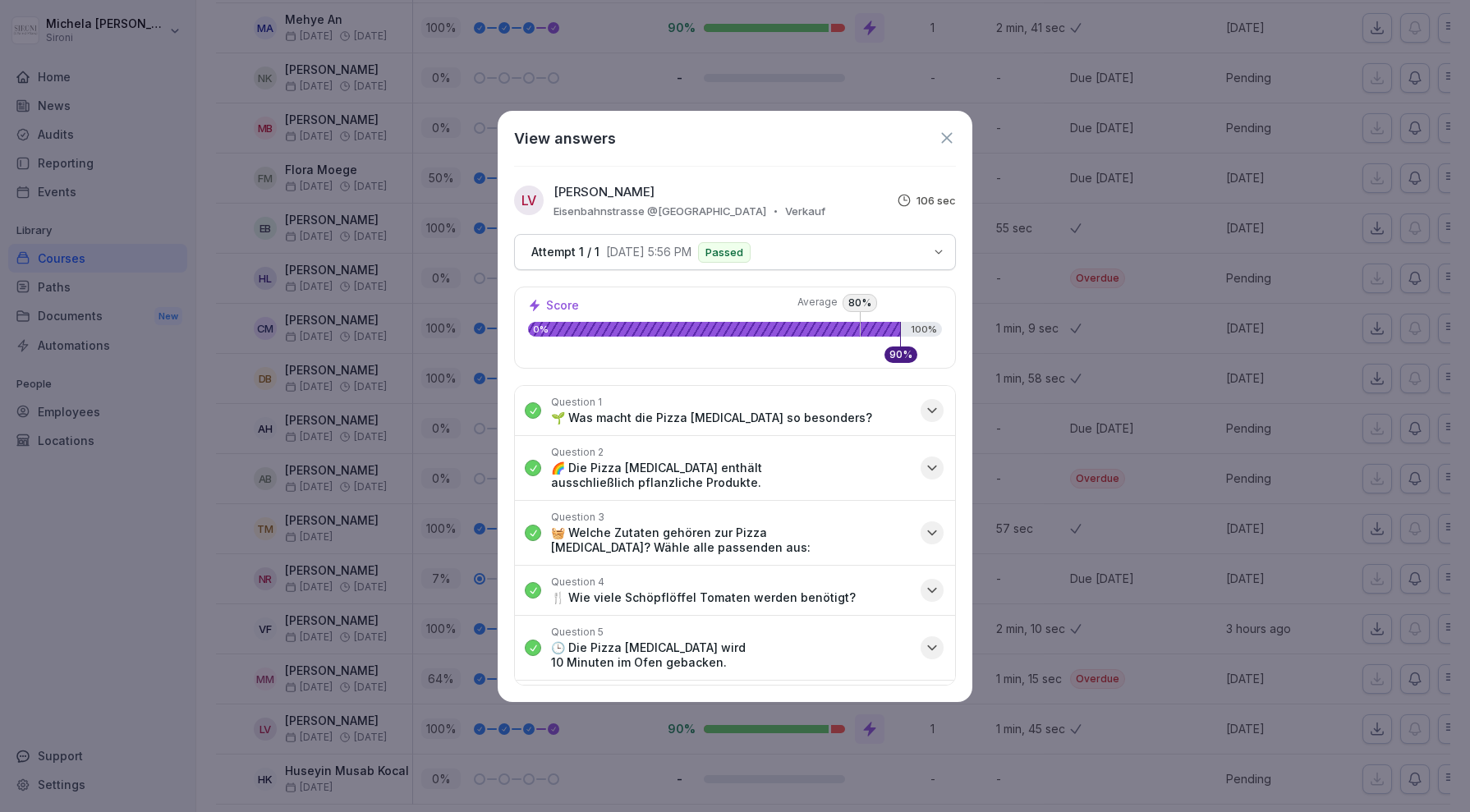
click at [950, 127] on div "View answers" at bounding box center [735, 138] width 442 height 22
click at [944, 139] on icon at bounding box center [946, 137] width 11 height 11
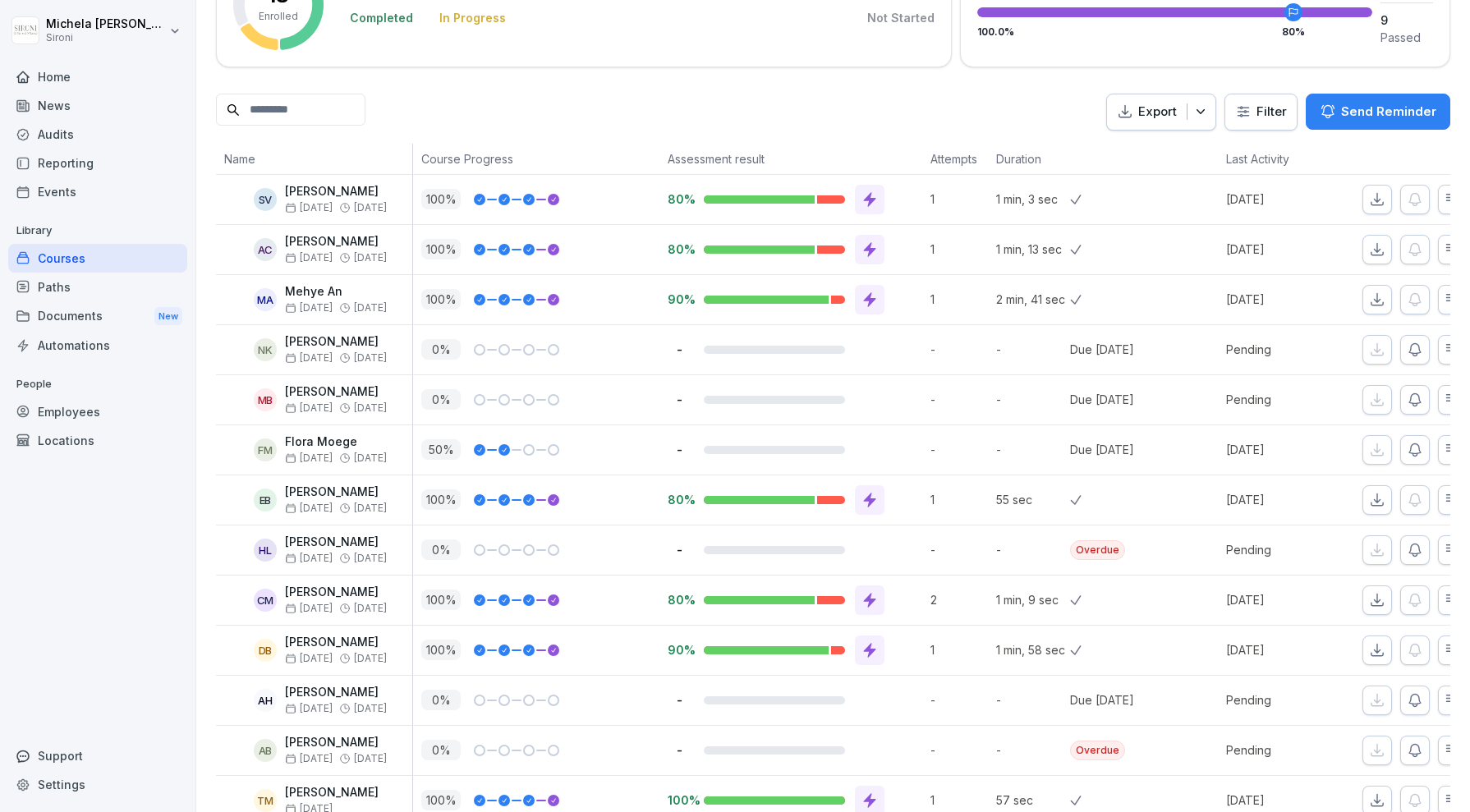
scroll to position [0, 0]
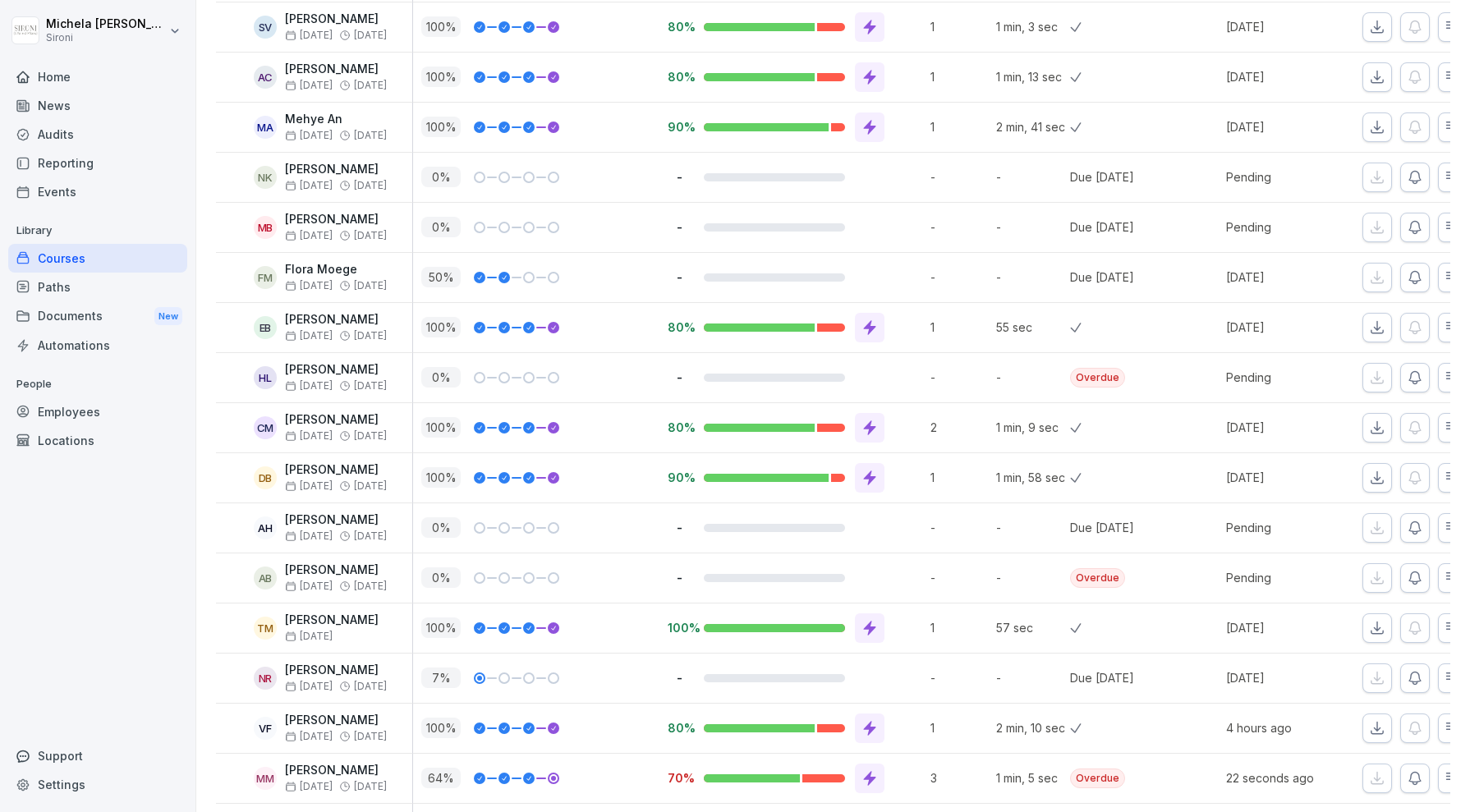
scroll to position [592, 0]
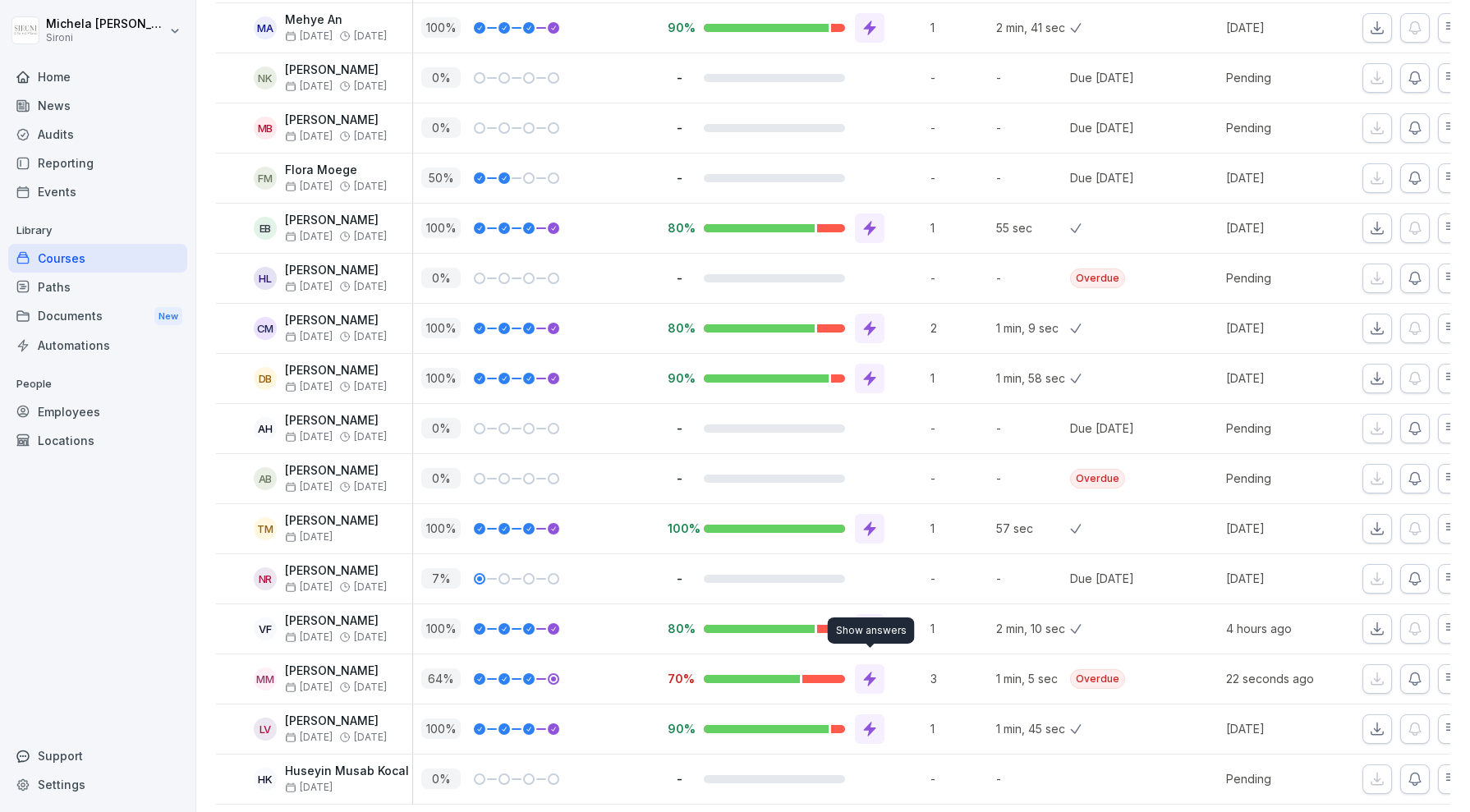
click at [879, 670] on div at bounding box center [870, 680] width 30 height 30
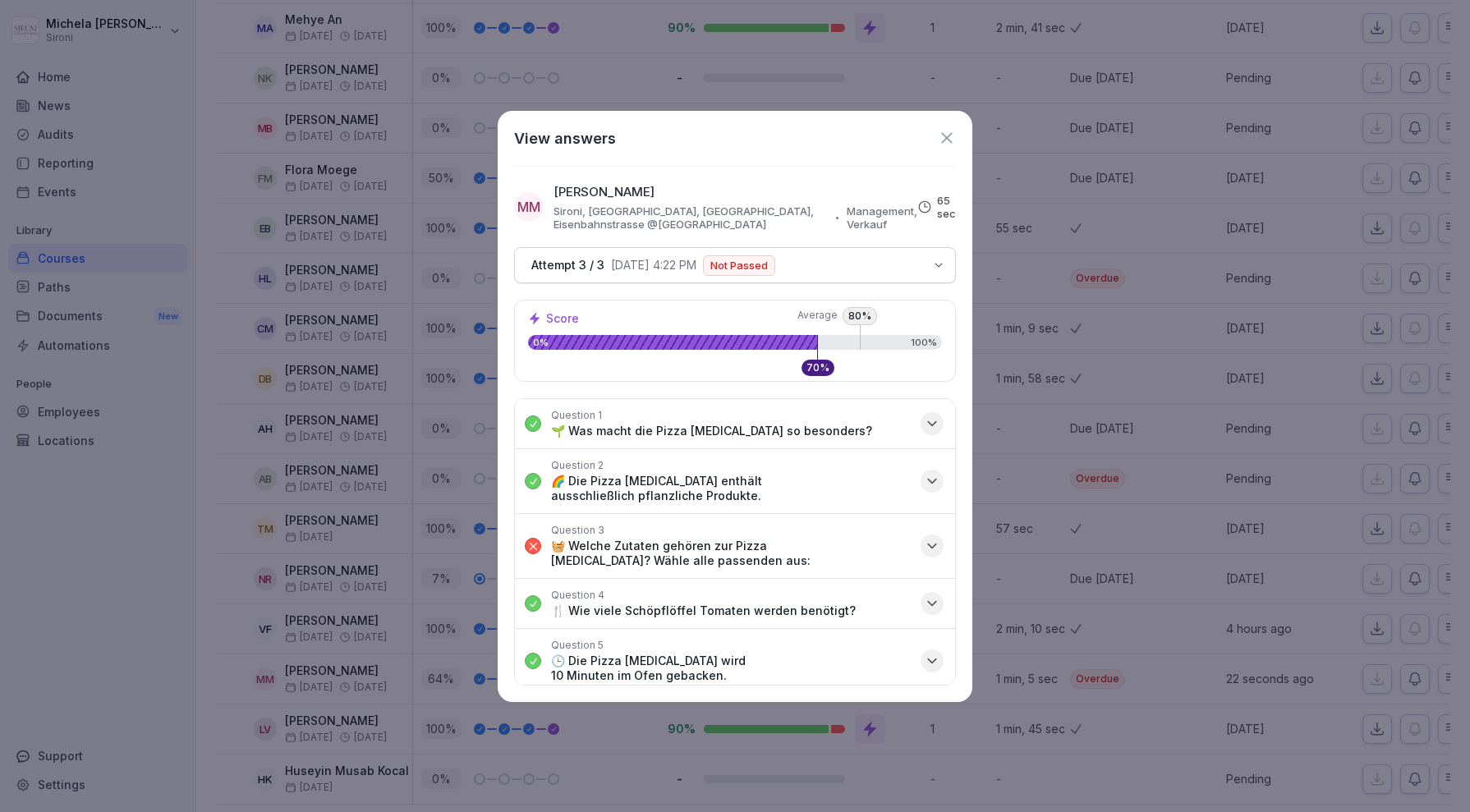
click at [931, 544] on icon "button" at bounding box center [932, 546] width 8 height 4
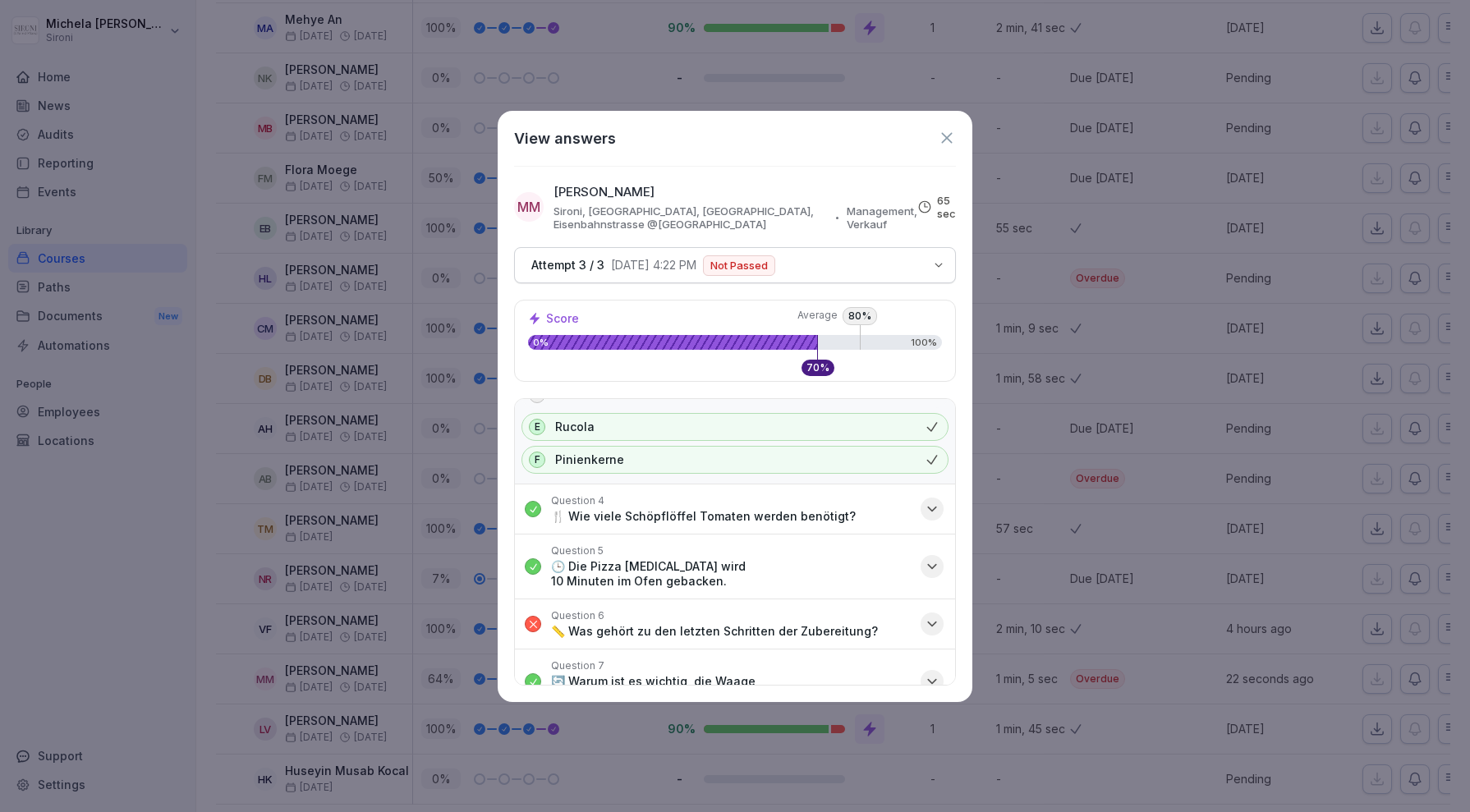
scroll to position [362, 0]
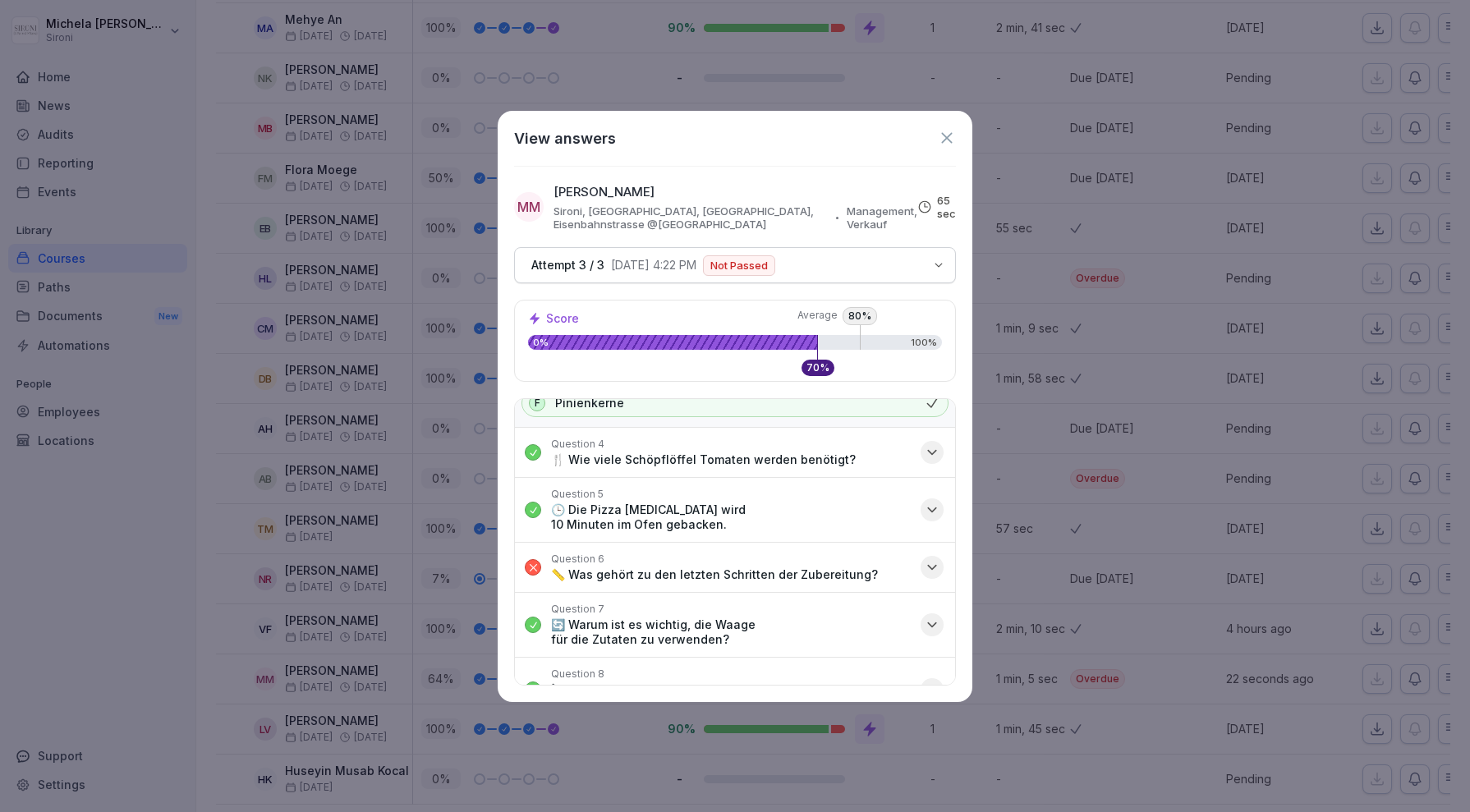
click at [929, 559] on icon "button" at bounding box center [932, 567] width 17 height 17
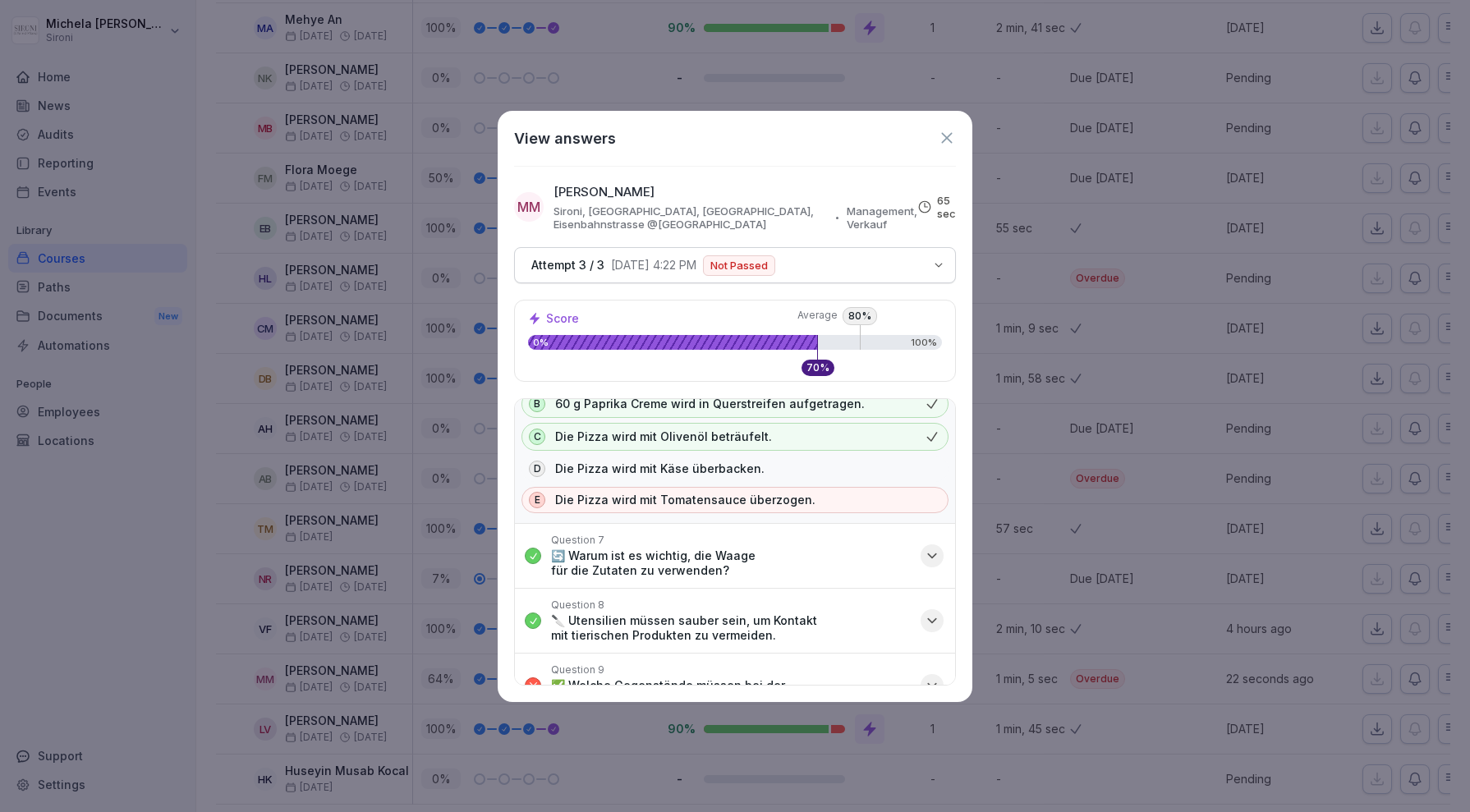
scroll to position [649, 0]
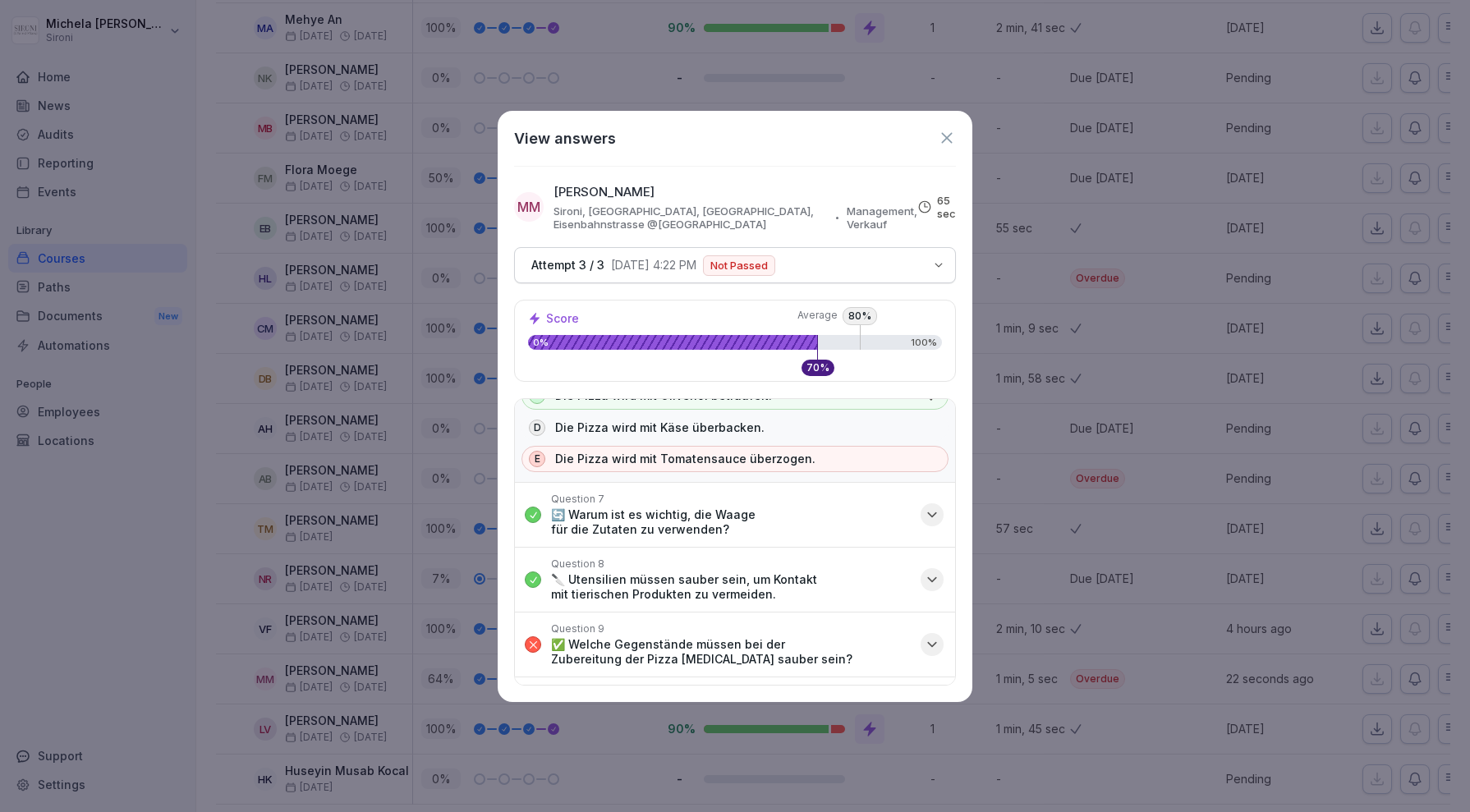
click at [937, 636] on icon "button" at bounding box center [932, 645] width 17 height 17
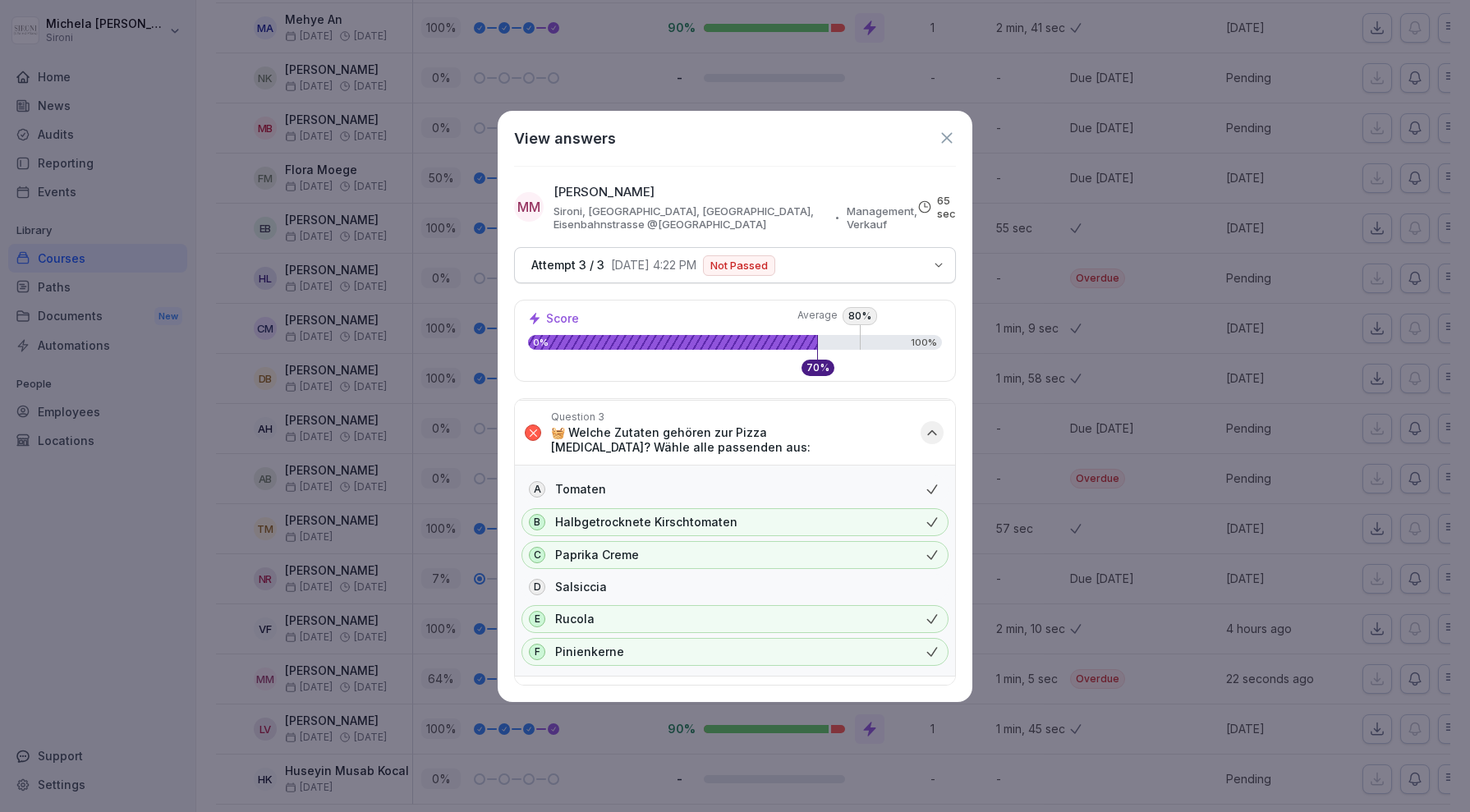
scroll to position [107, 0]
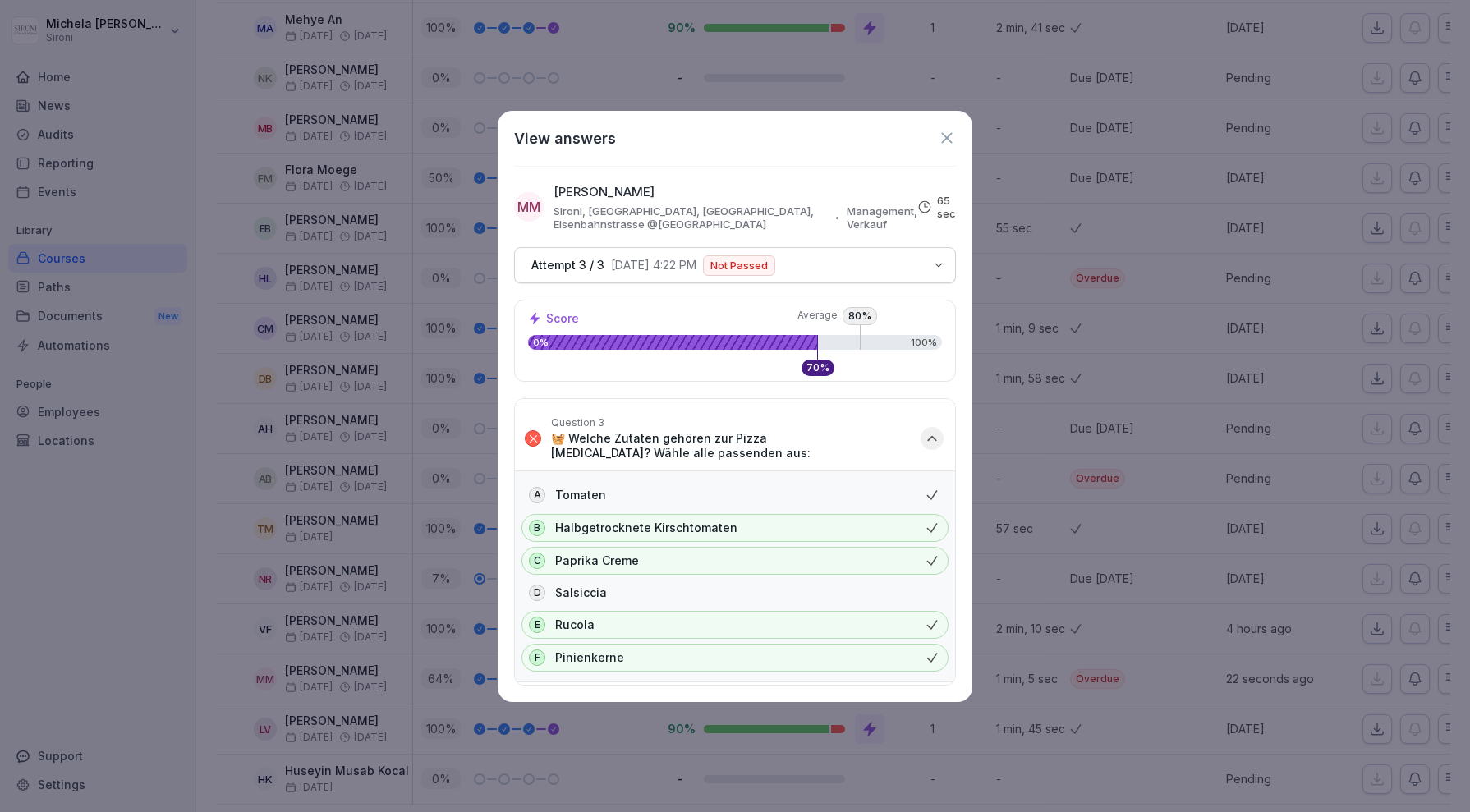
click at [933, 437] on icon "button" at bounding box center [932, 438] width 8 height 4
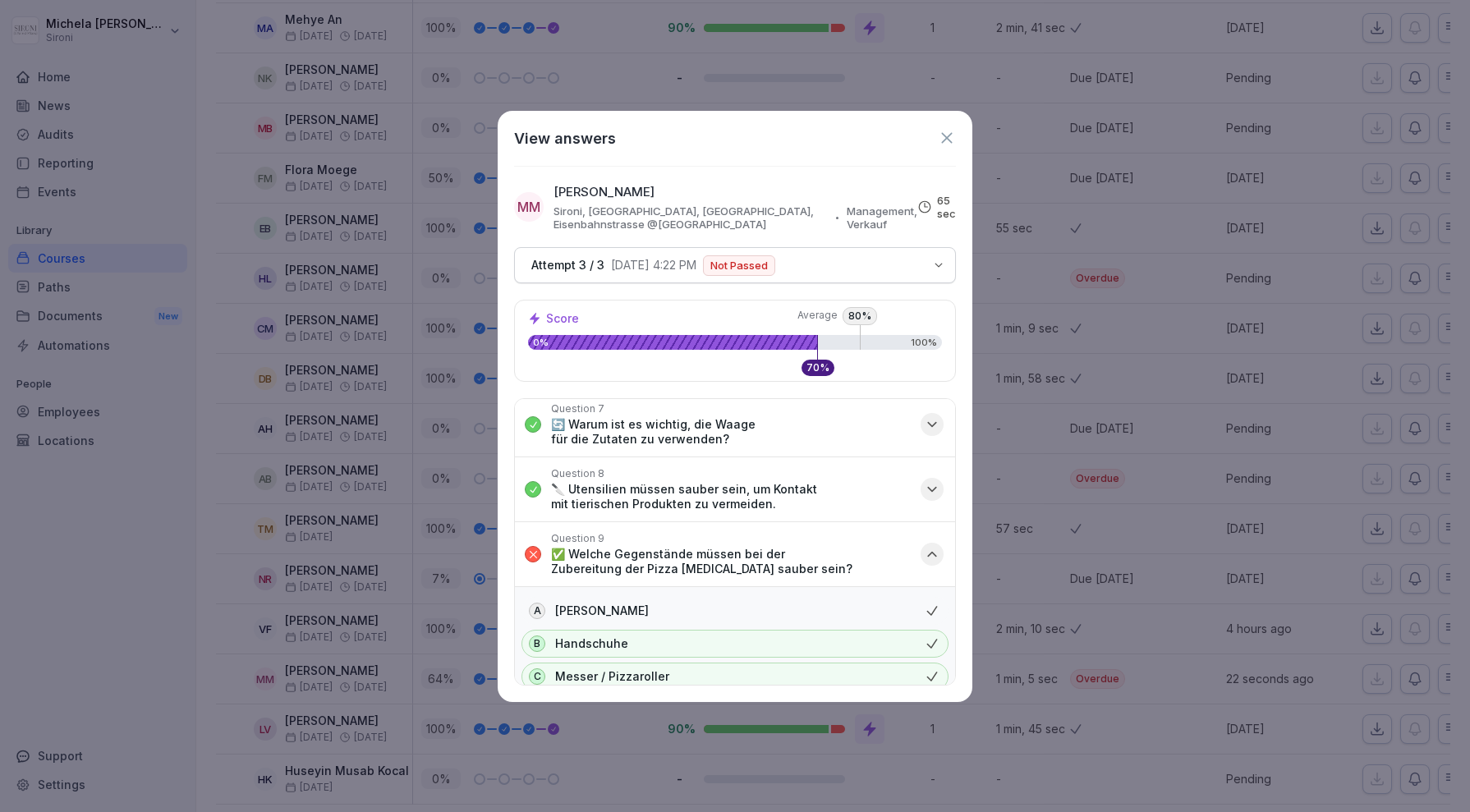
scroll to position [616, 0]
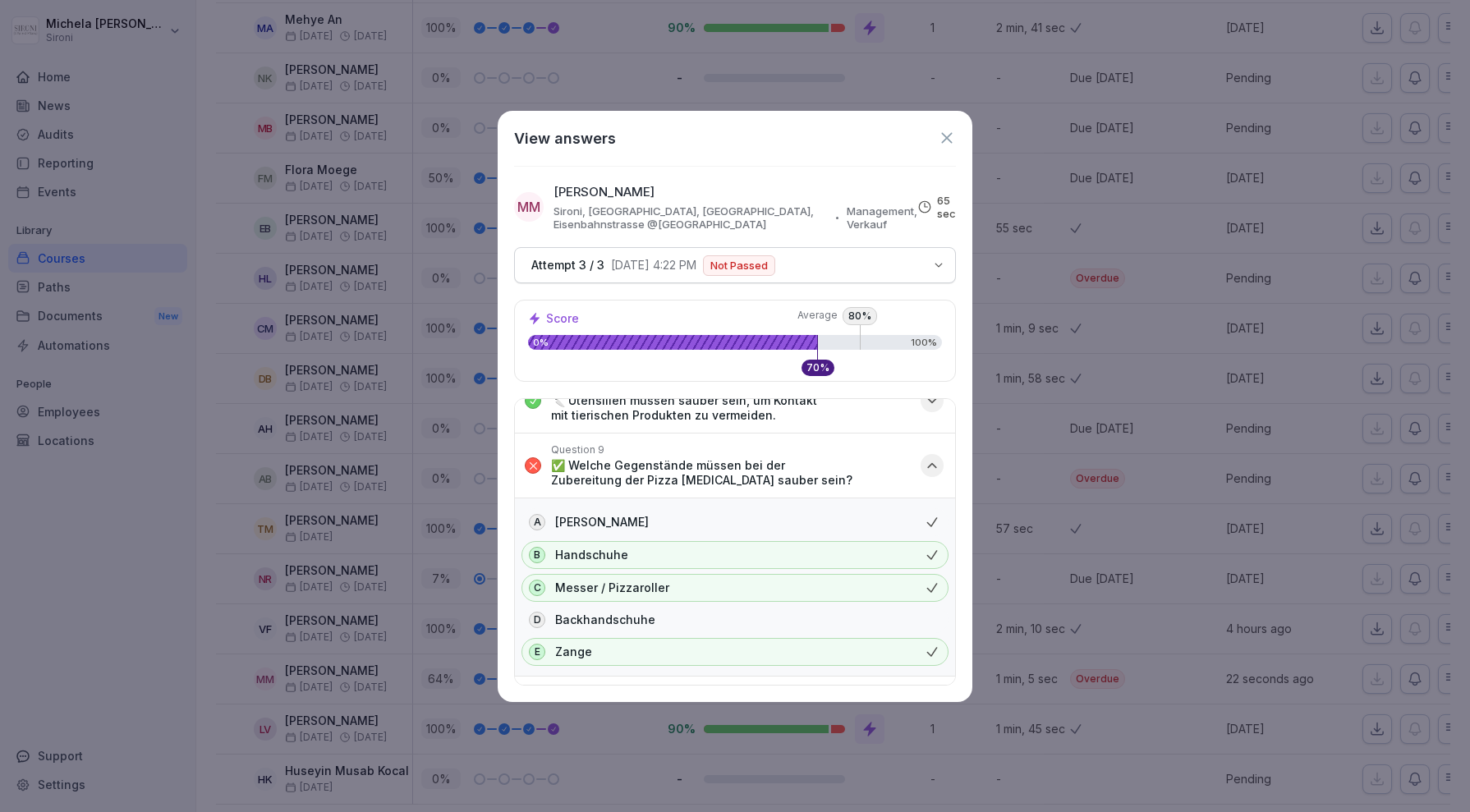
click at [947, 143] on icon at bounding box center [947, 138] width 18 height 18
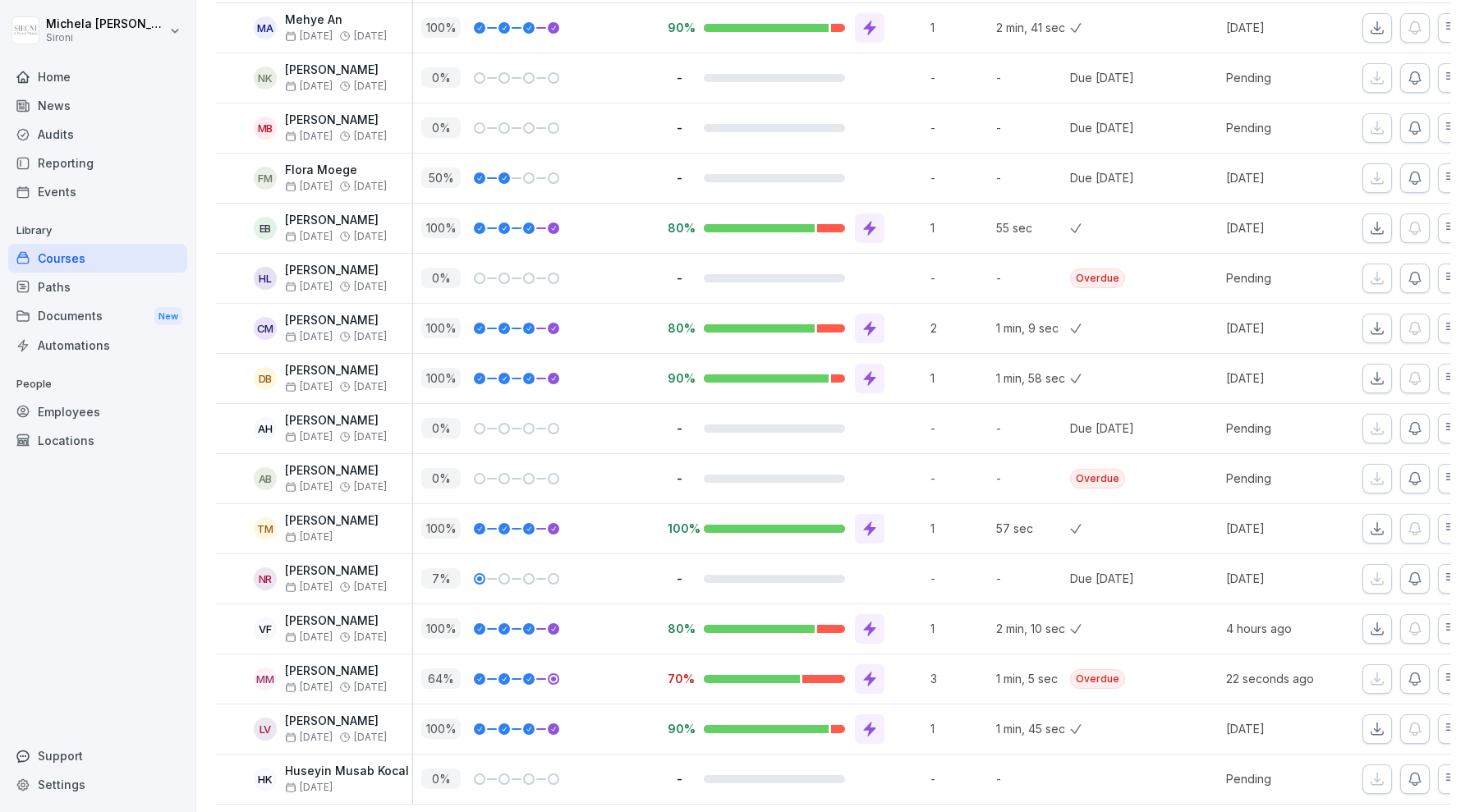
scroll to position [0, 0]
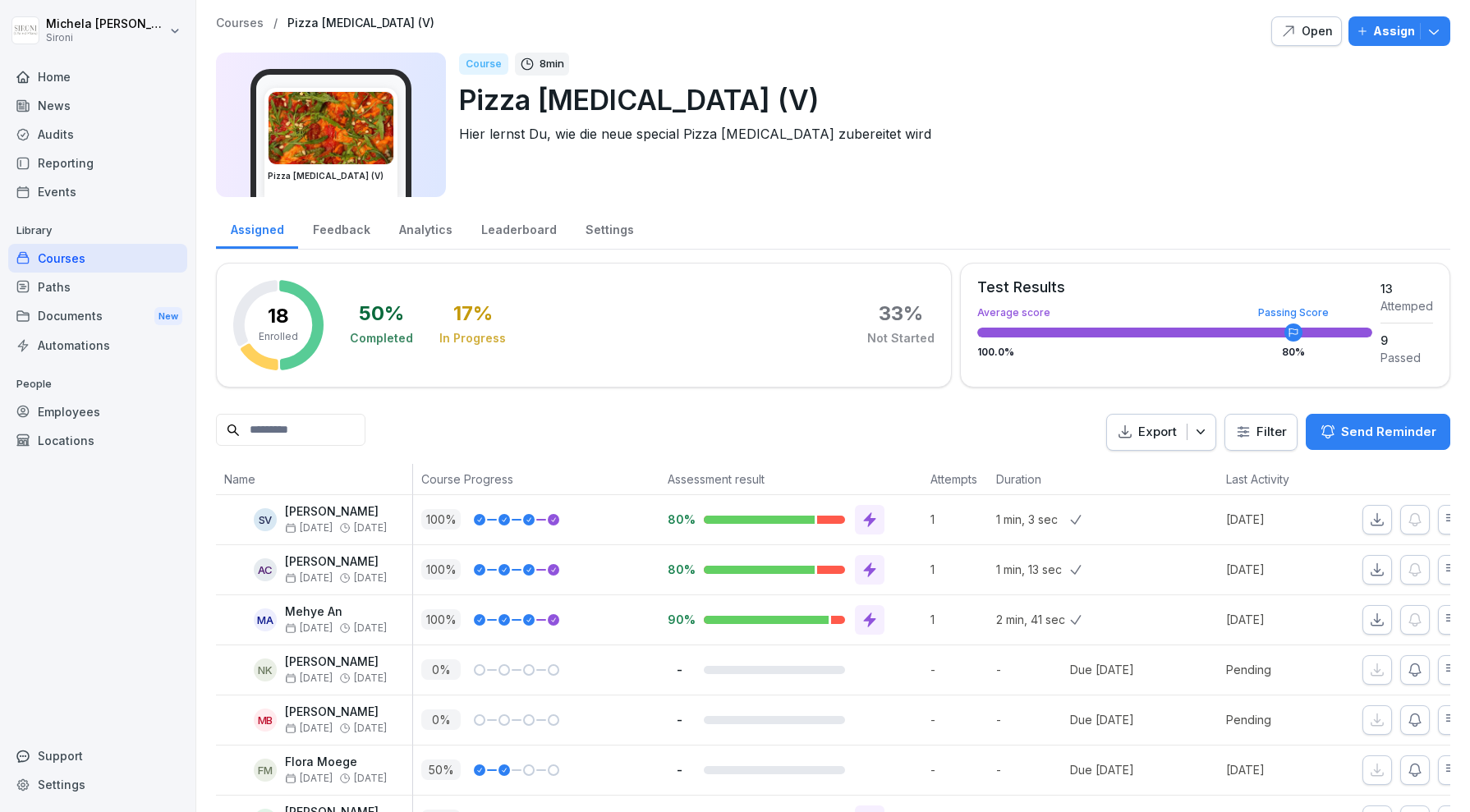
click at [240, 27] on p "Courses" at bounding box center [240, 23] width 47 height 14
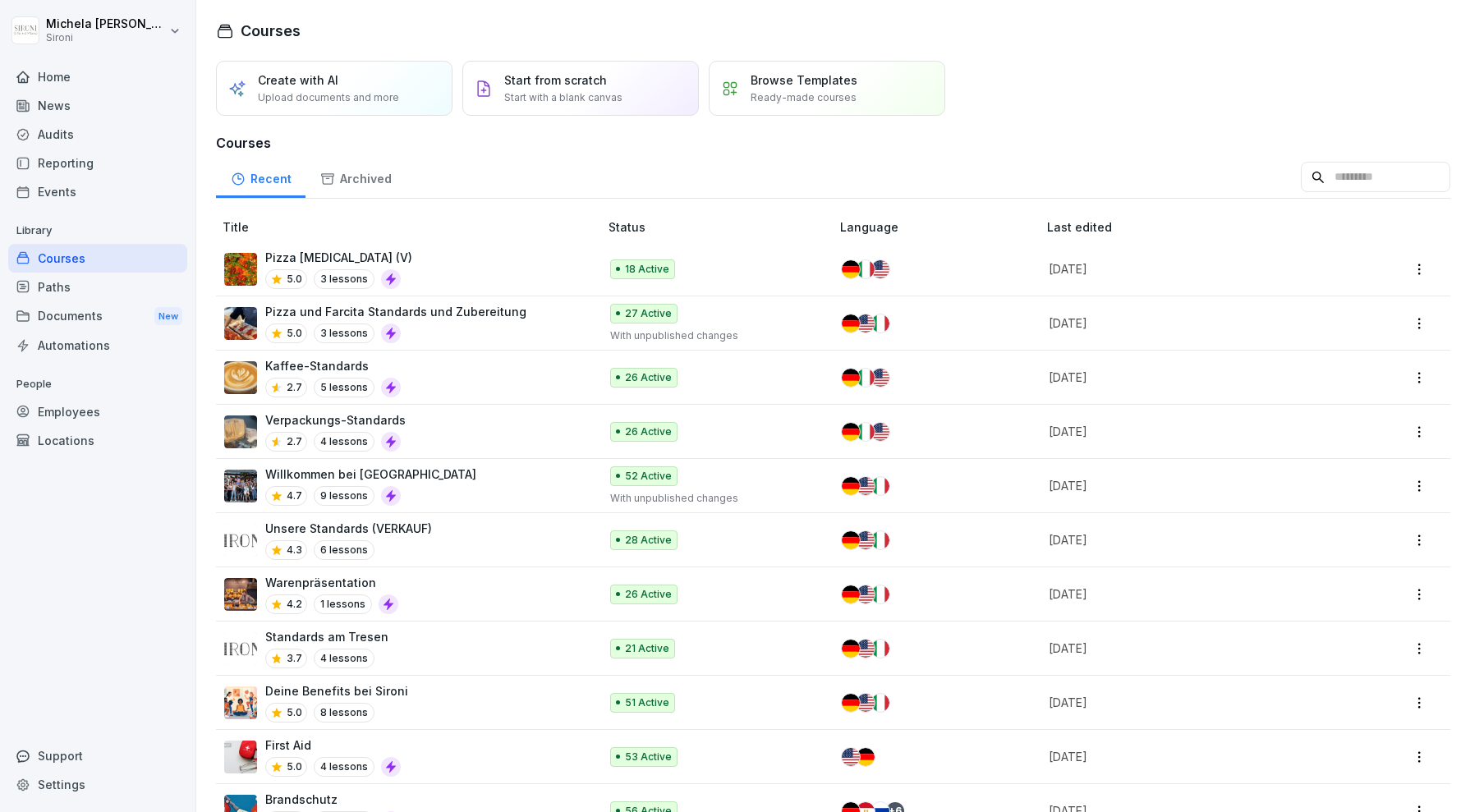
click at [1420, 271] on html "Michela Mastrella Sironi Home News Audits Reporting Events Library Courses Path…" at bounding box center [735, 406] width 1470 height 812
click at [1331, 301] on div "Edit" at bounding box center [1350, 300] width 159 height 31
click at [1423, 266] on html "Michela Mastrella Sironi Home News Audits Reporting Events Library Courses Path…" at bounding box center [735, 406] width 1470 height 812
click at [1333, 300] on div "Edit" at bounding box center [1350, 300] width 159 height 31
click at [510, 273] on div "Pizza Allegra (V) 5.0 3 lessons" at bounding box center [403, 269] width 358 height 40
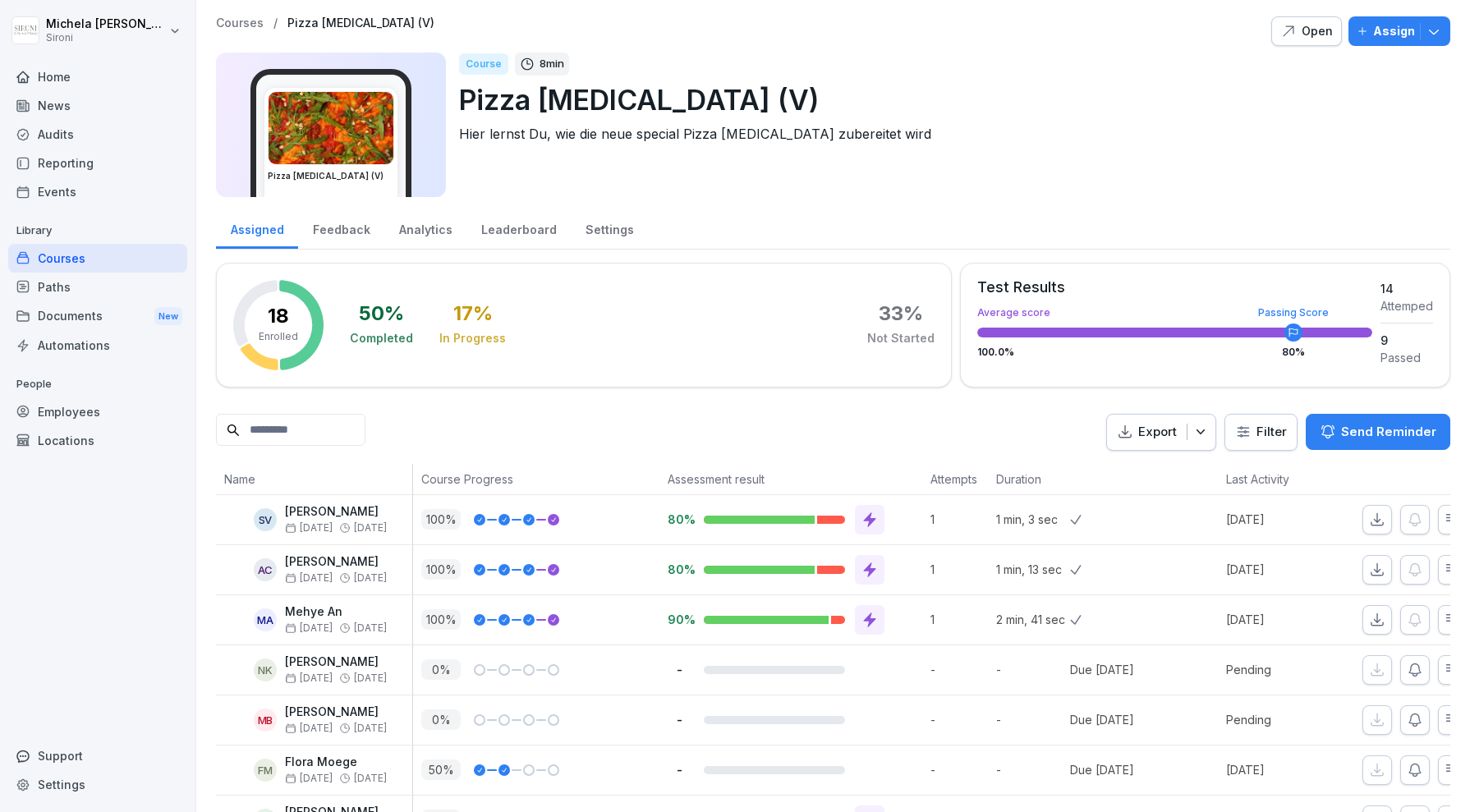
click at [1314, 32] on div "Open" at bounding box center [1306, 32] width 52 height 18
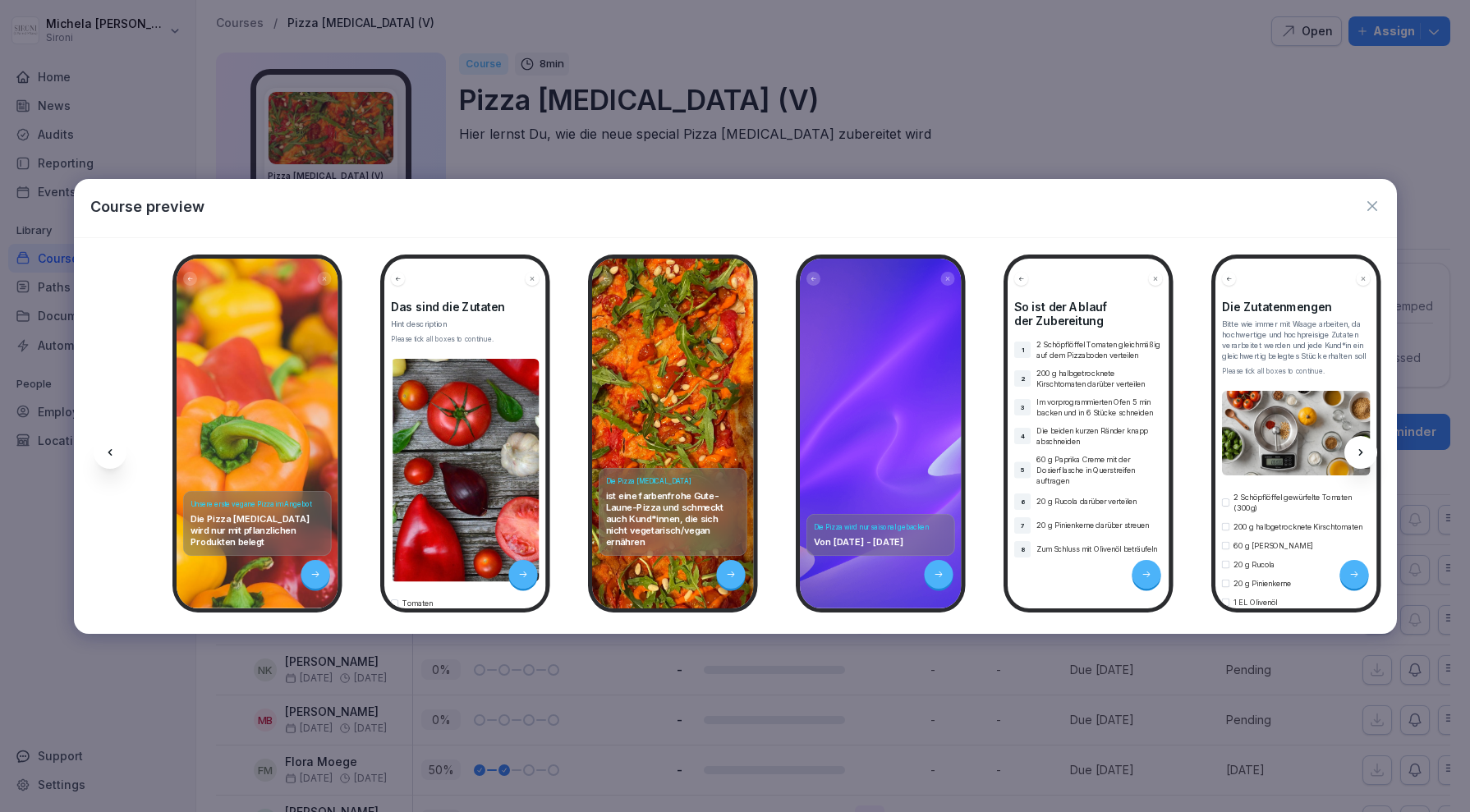
click at [1364, 447] on icon at bounding box center [1361, 453] width 13 height 13
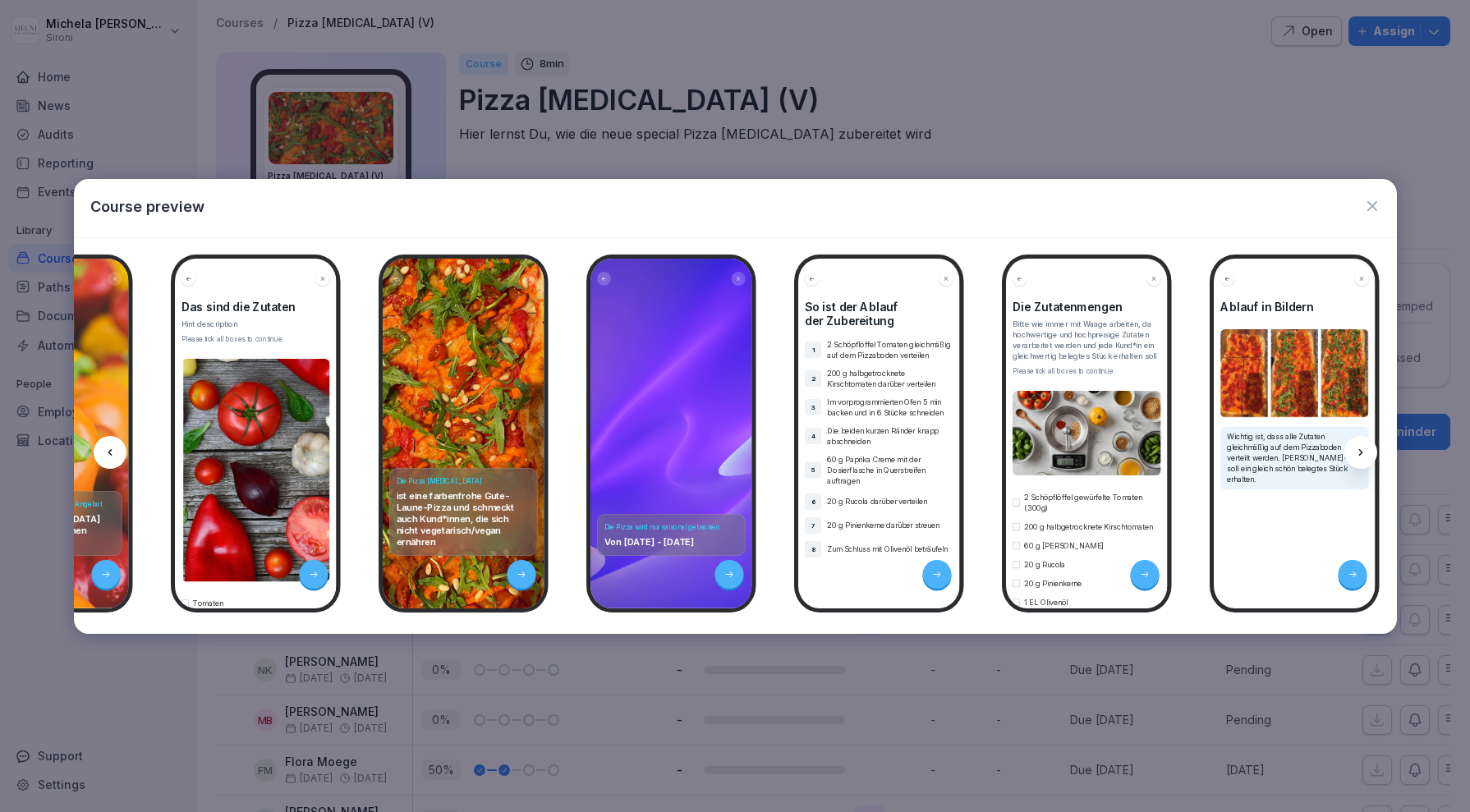
scroll to position [0, 220]
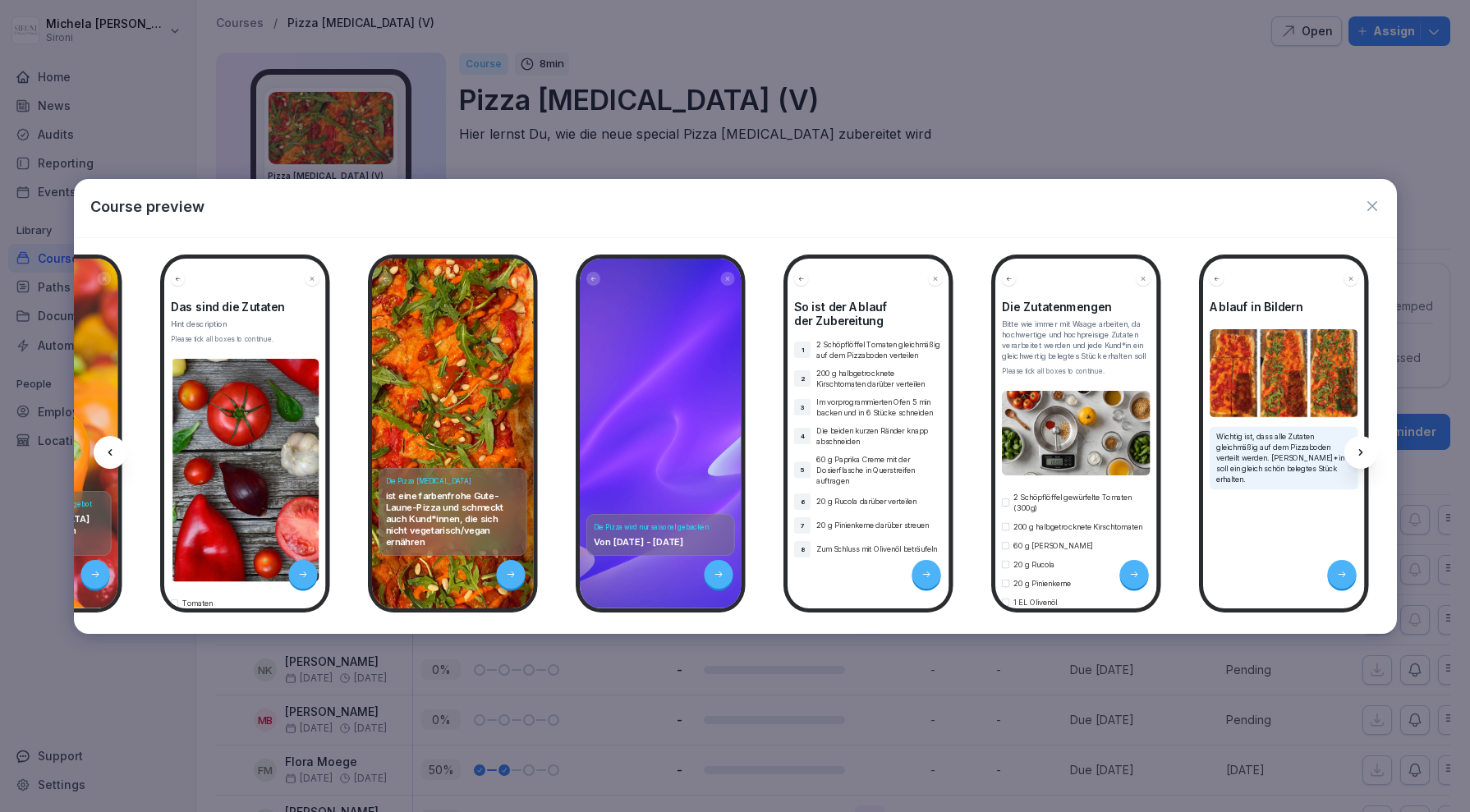
click at [1364, 447] on icon at bounding box center [1361, 453] width 13 height 13
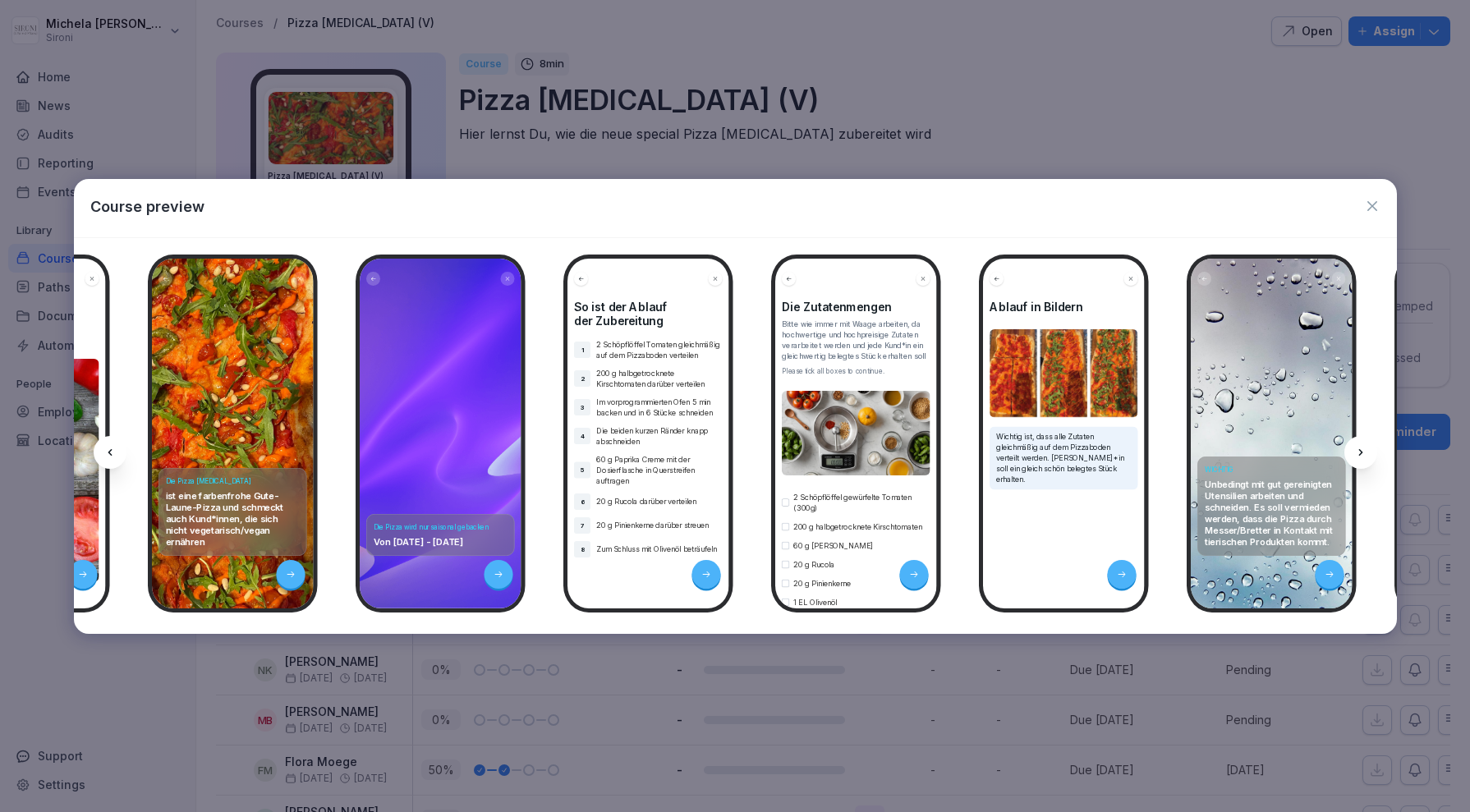
click at [1364, 447] on icon at bounding box center [1361, 453] width 13 height 13
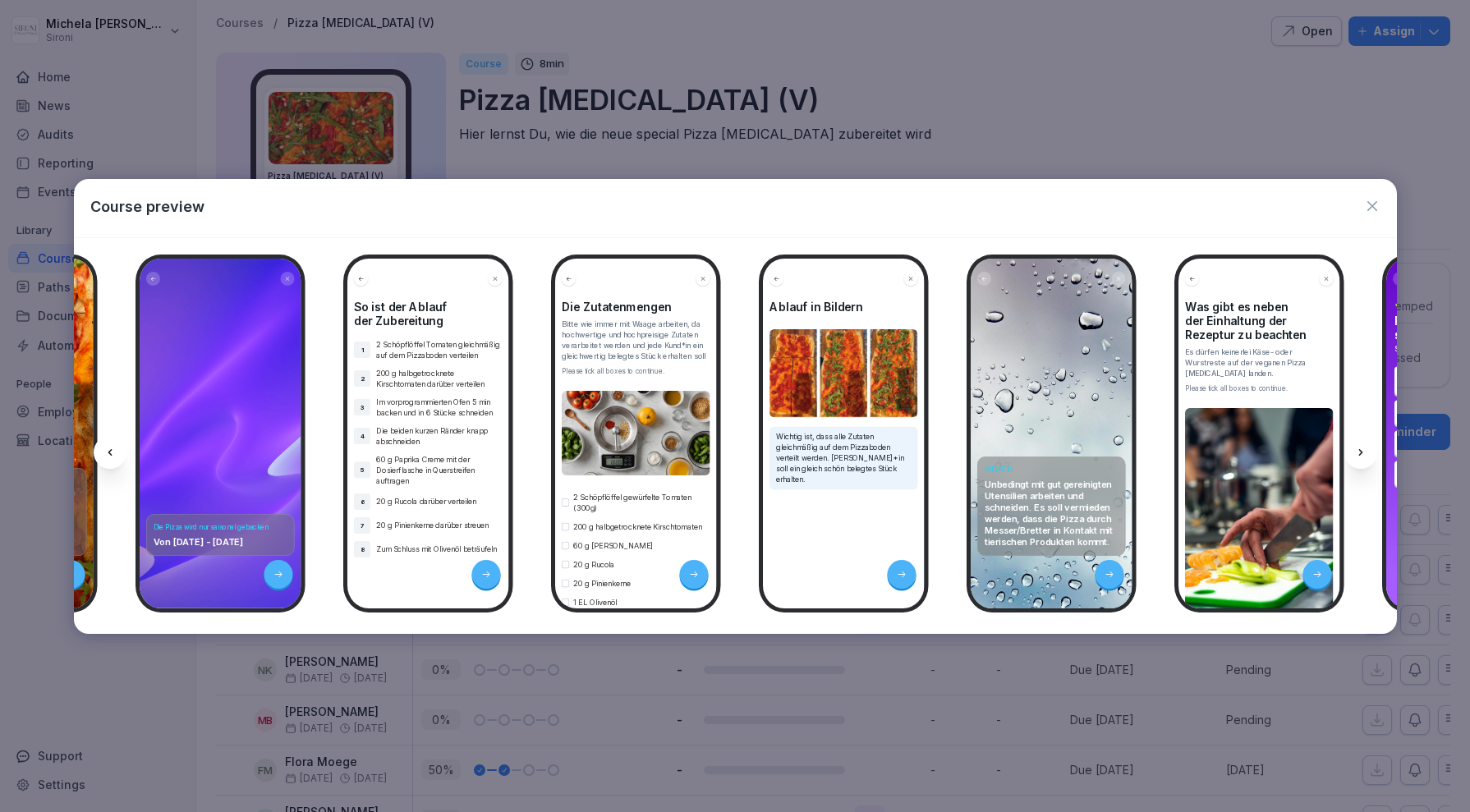
click at [1364, 447] on icon at bounding box center [1361, 453] width 13 height 13
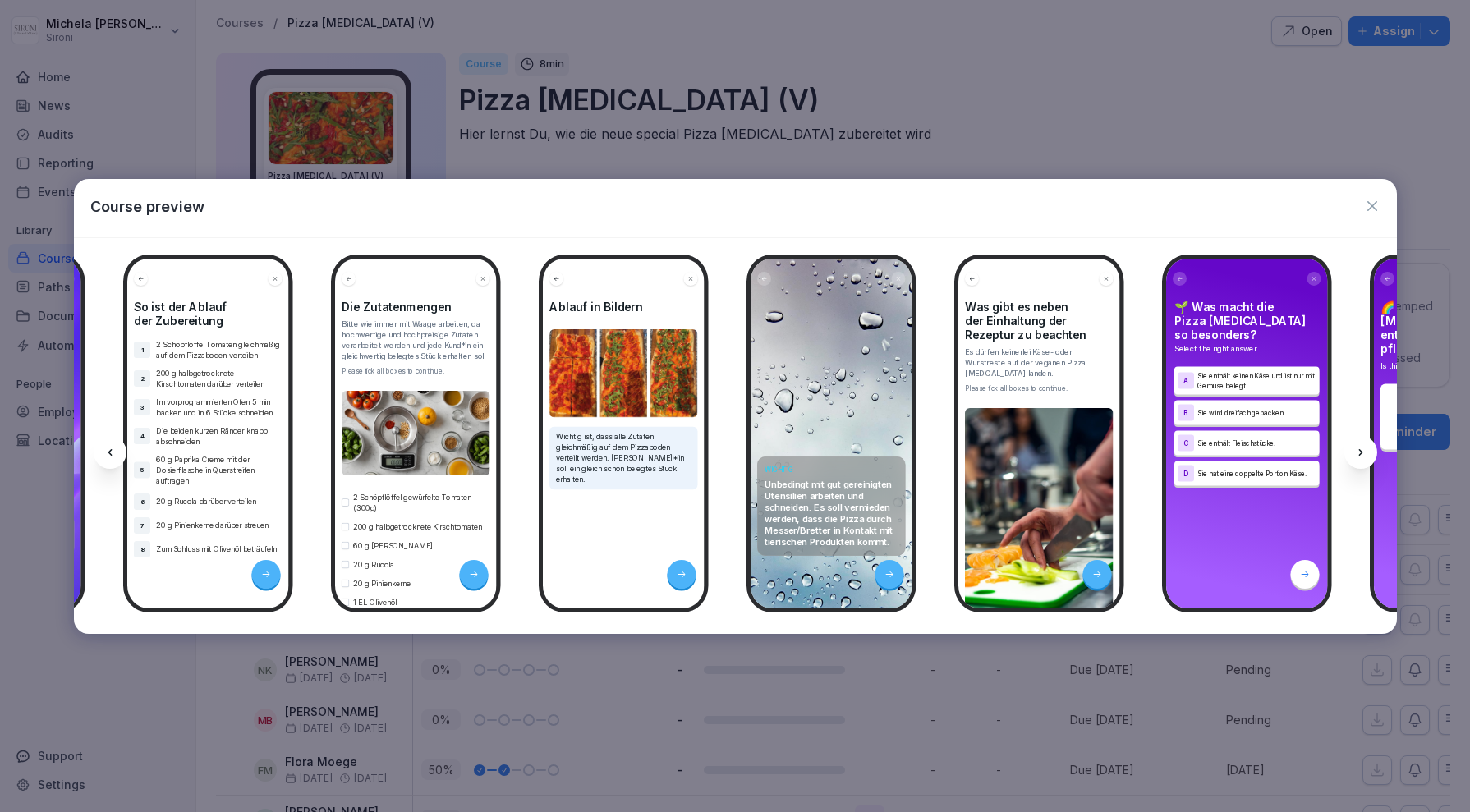
click at [1364, 447] on icon at bounding box center [1361, 453] width 13 height 13
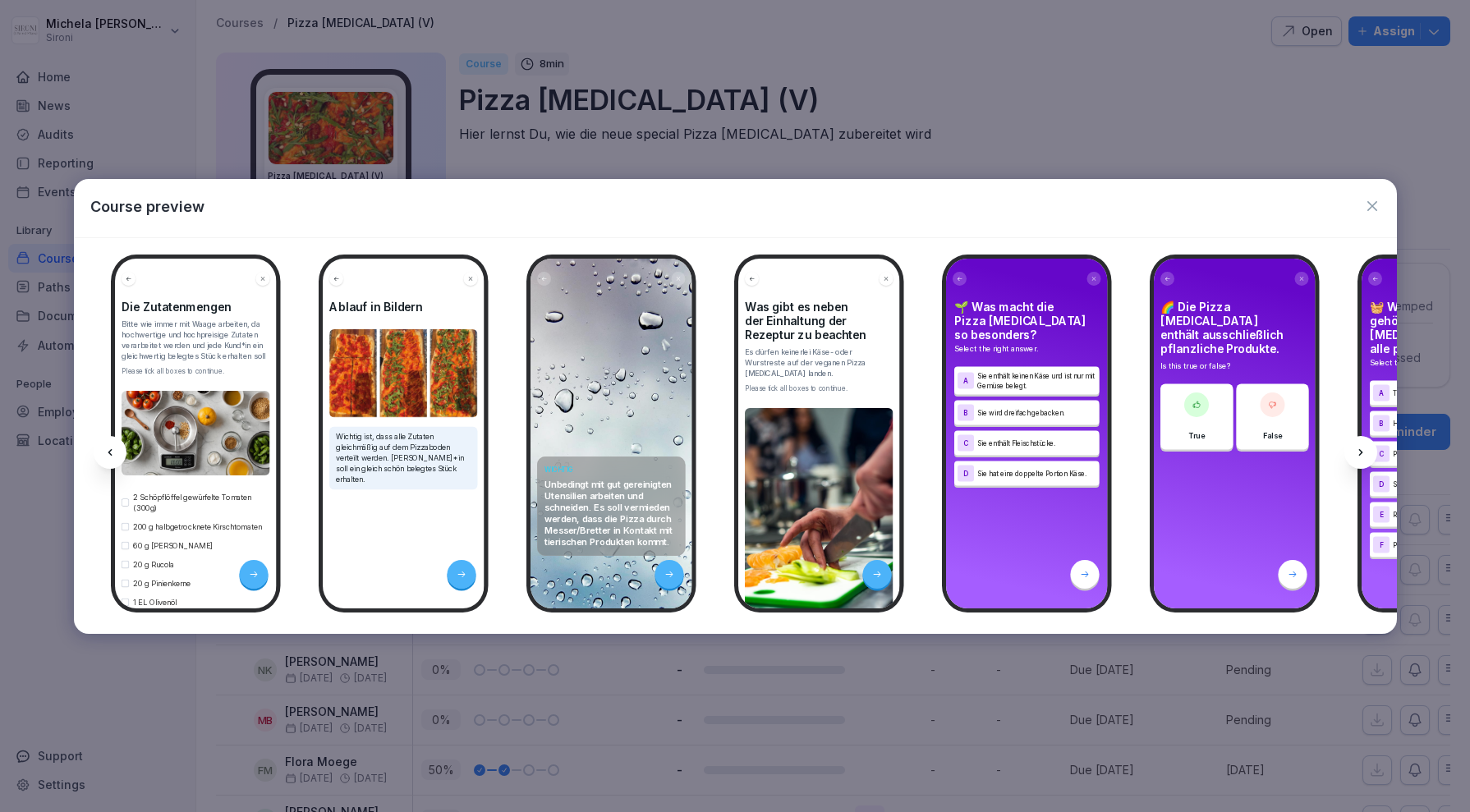
click at [1364, 447] on icon at bounding box center [1361, 453] width 13 height 13
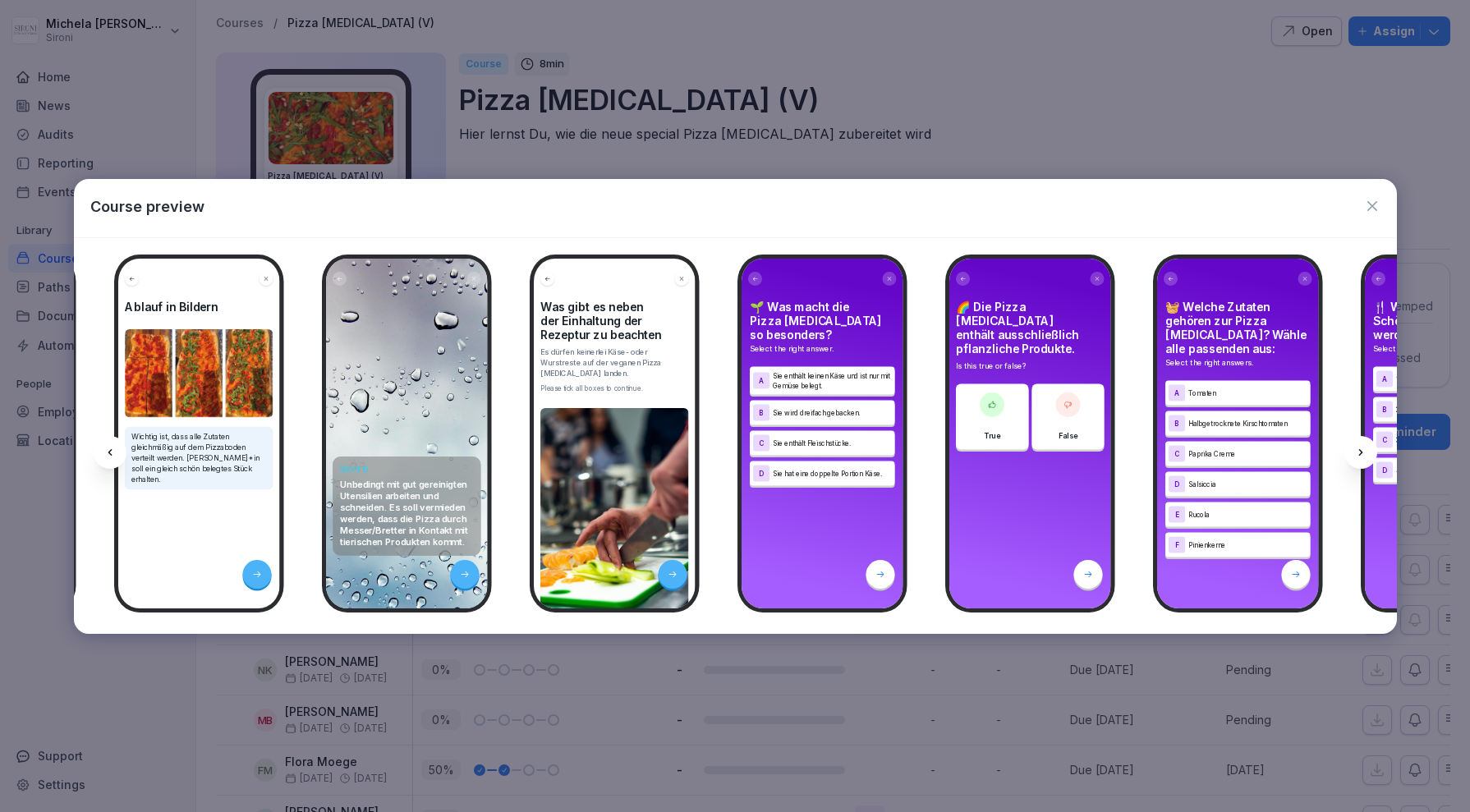
click at [1364, 447] on icon at bounding box center [1361, 453] width 13 height 13
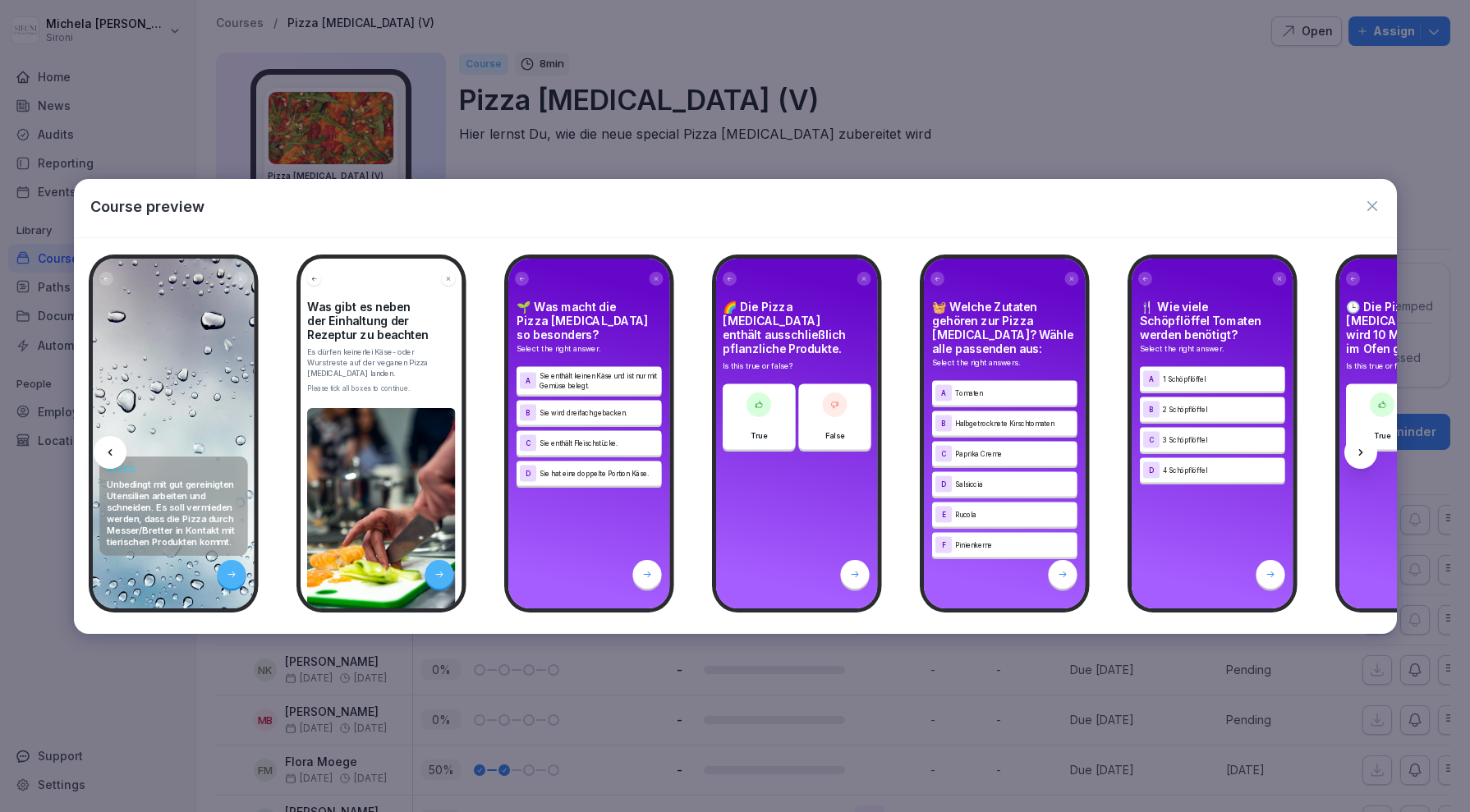
click at [1364, 447] on icon at bounding box center [1361, 453] width 13 height 13
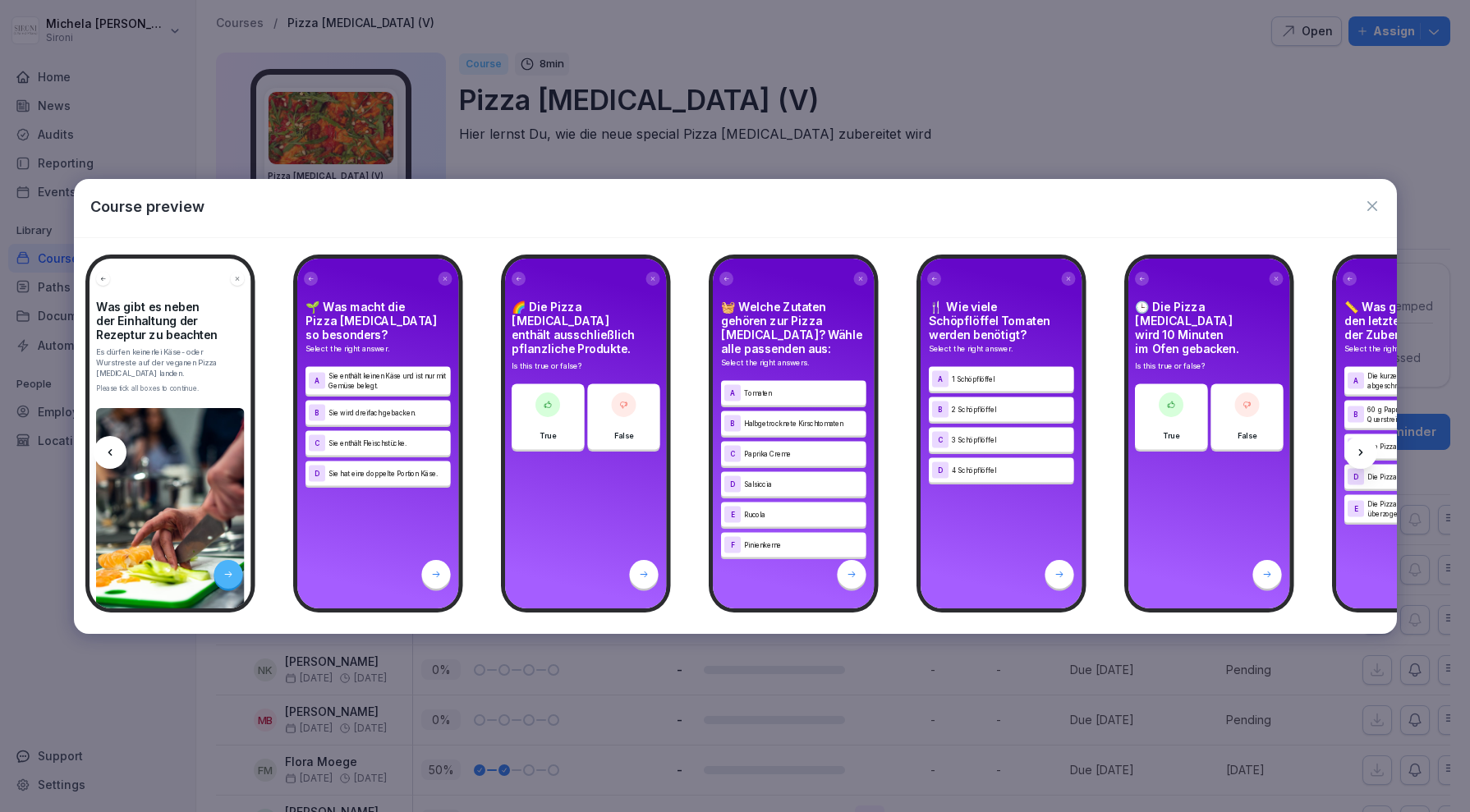
scroll to position [0, 1758]
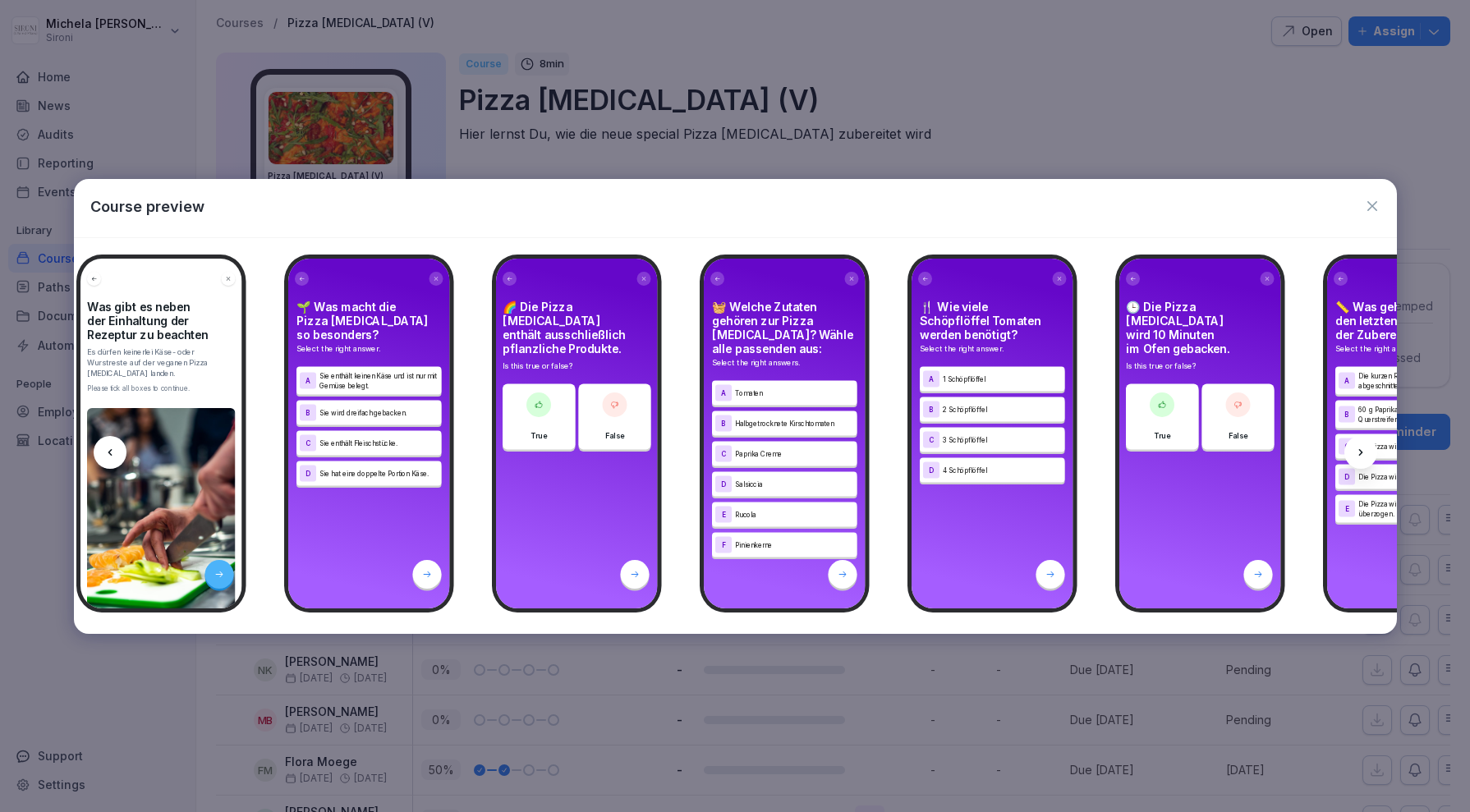
click at [1372, 205] on icon "button" at bounding box center [1373, 206] width 17 height 17
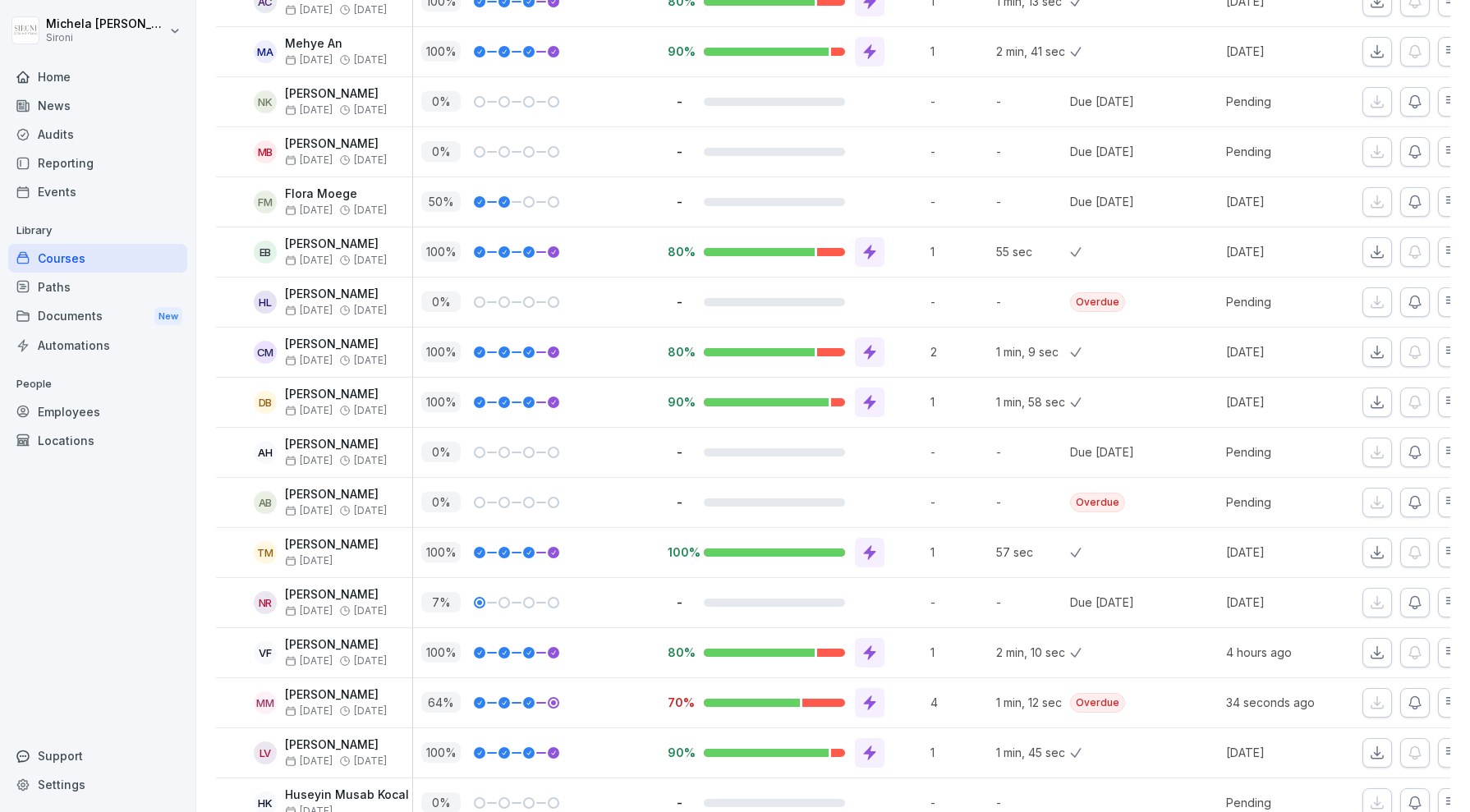
scroll to position [575, 0]
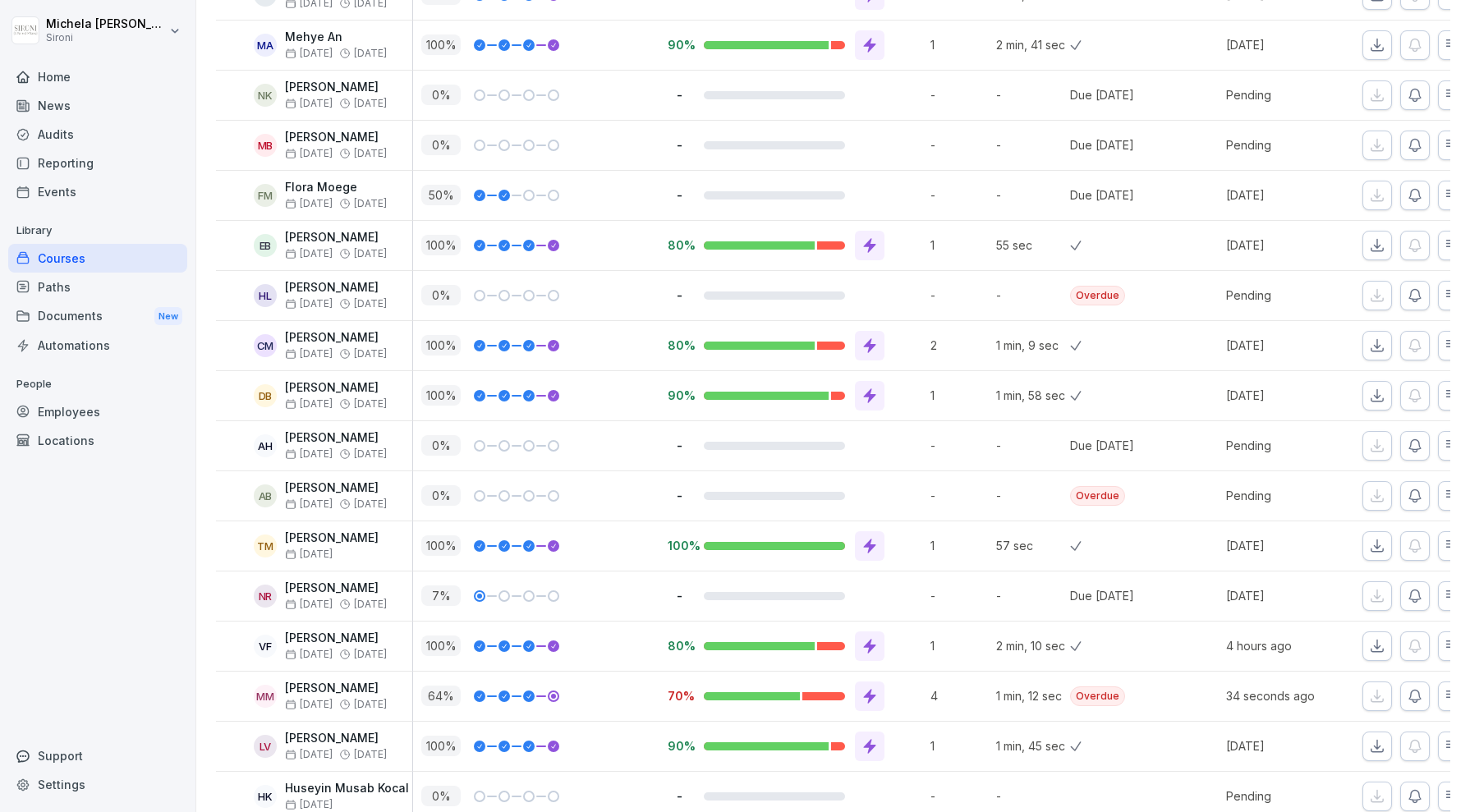
click at [867, 250] on div at bounding box center [870, 245] width 30 height 30
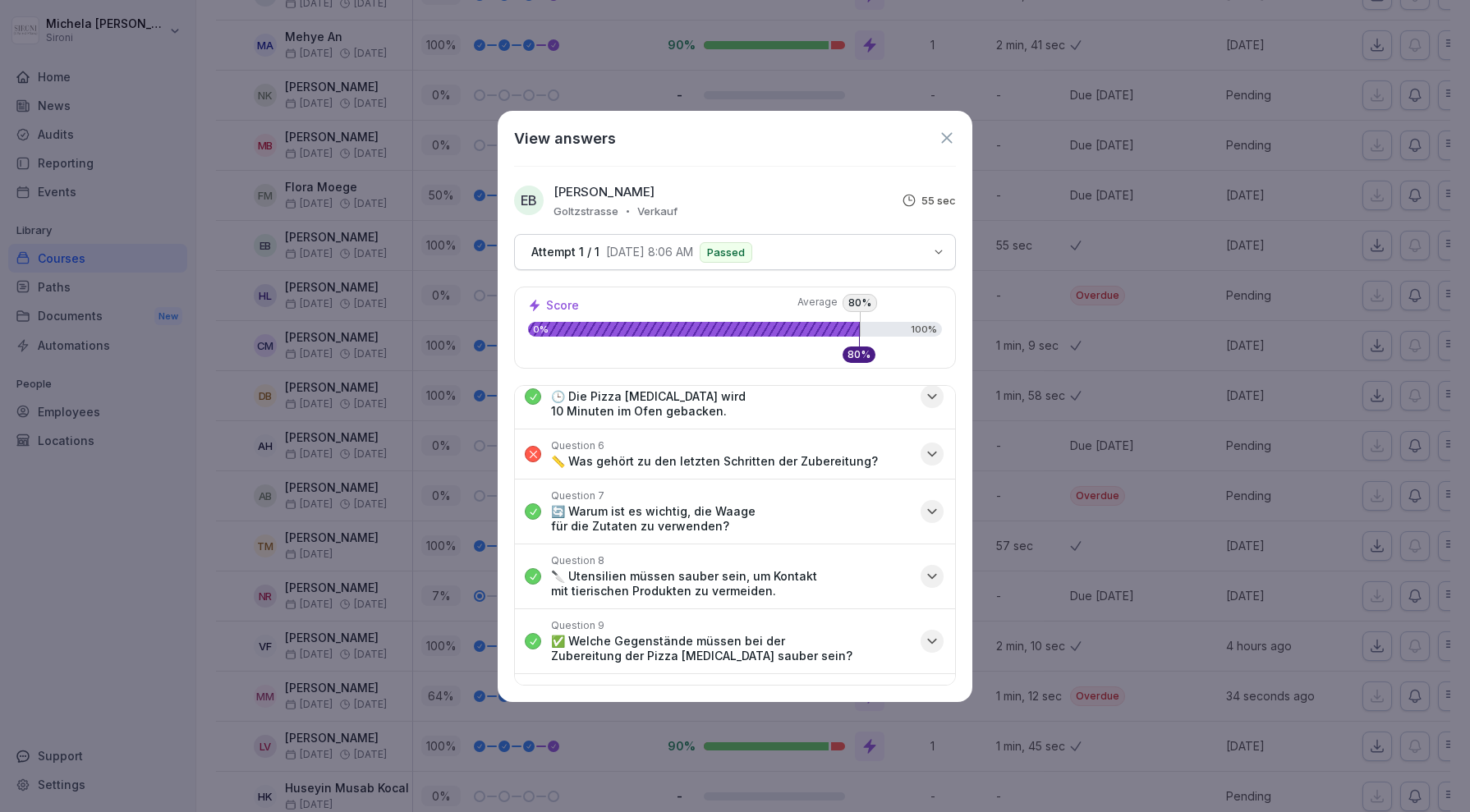
scroll to position [255, 0]
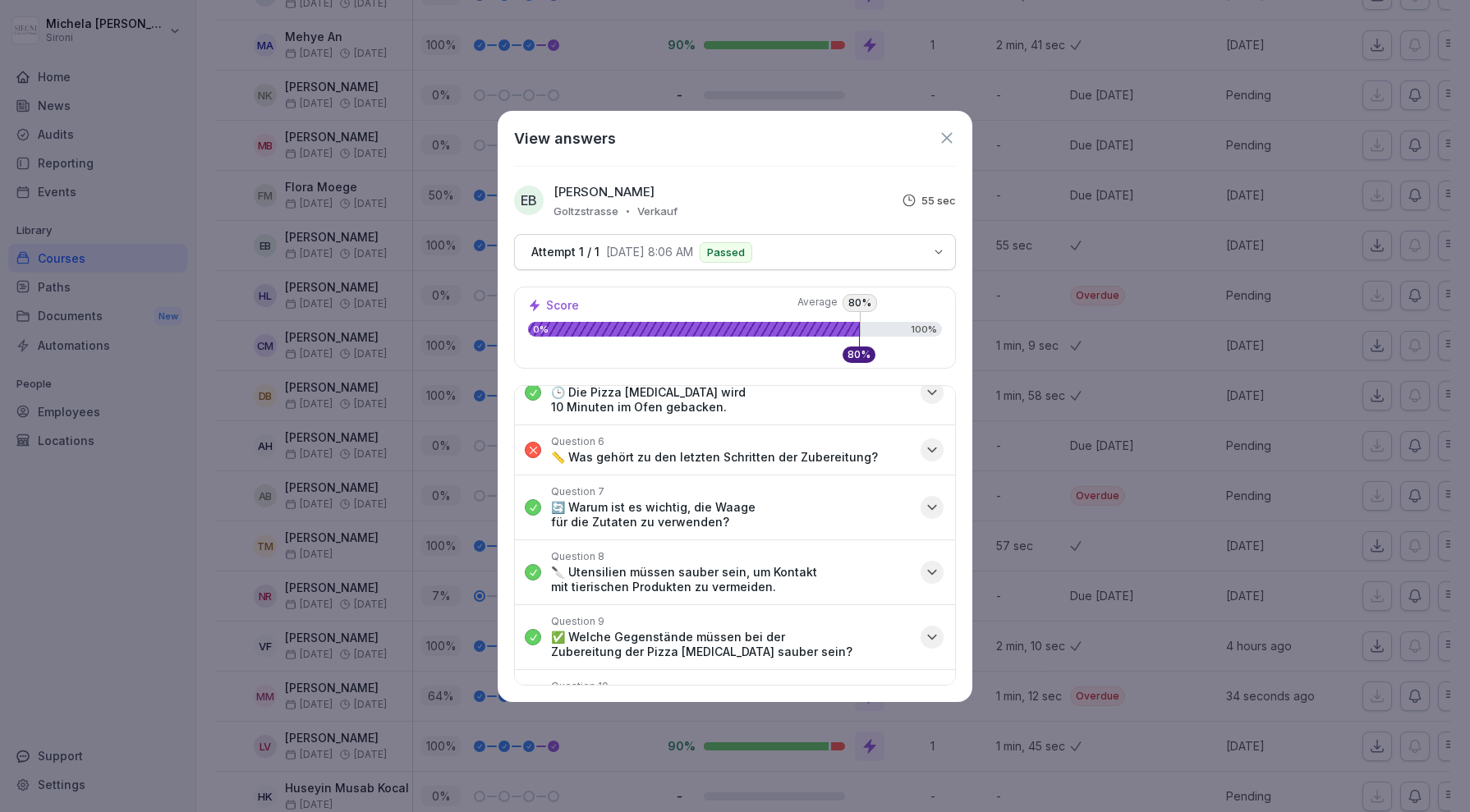
click at [933, 442] on icon "button" at bounding box center [932, 450] width 17 height 17
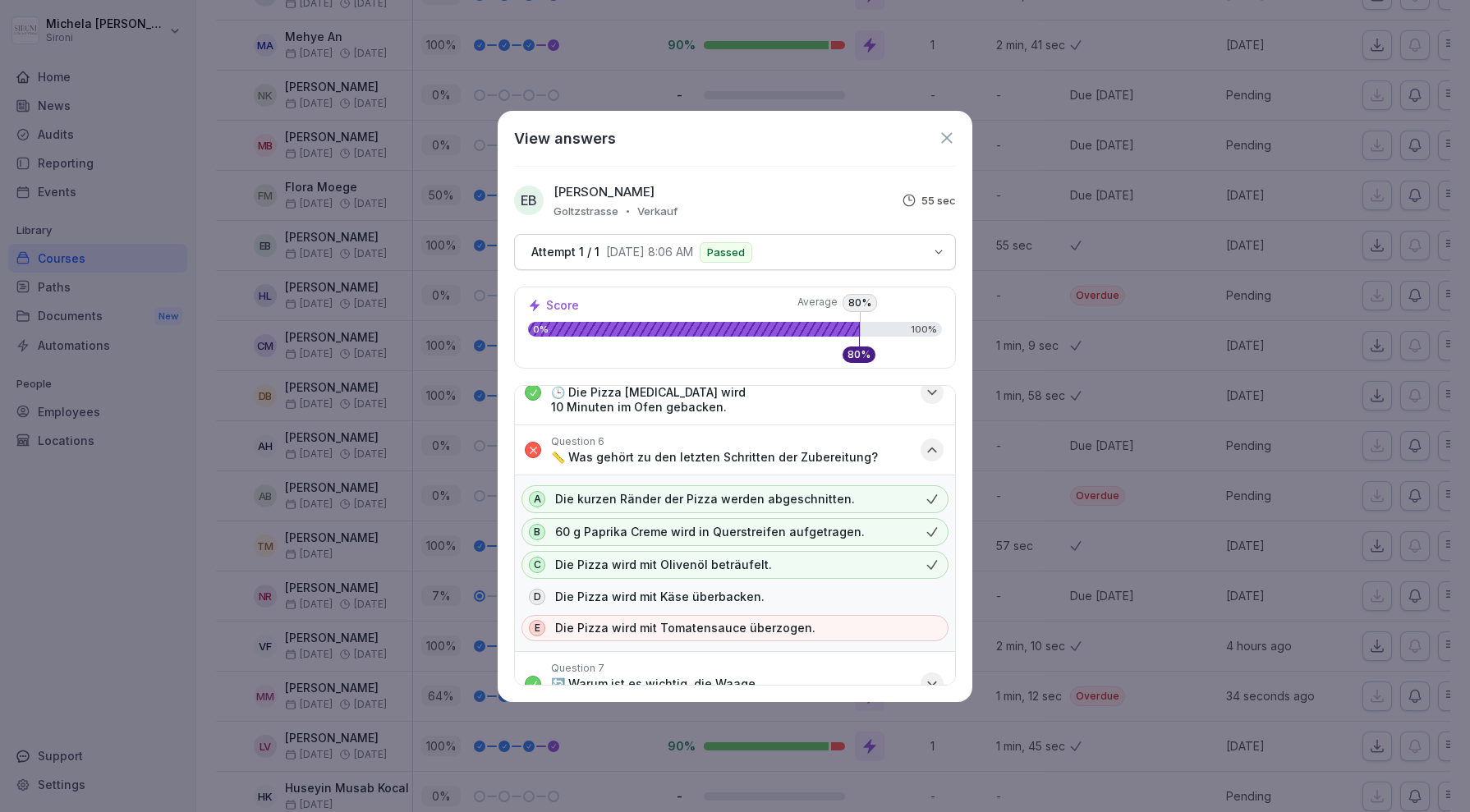
click at [933, 442] on icon "button" at bounding box center [932, 450] width 17 height 17
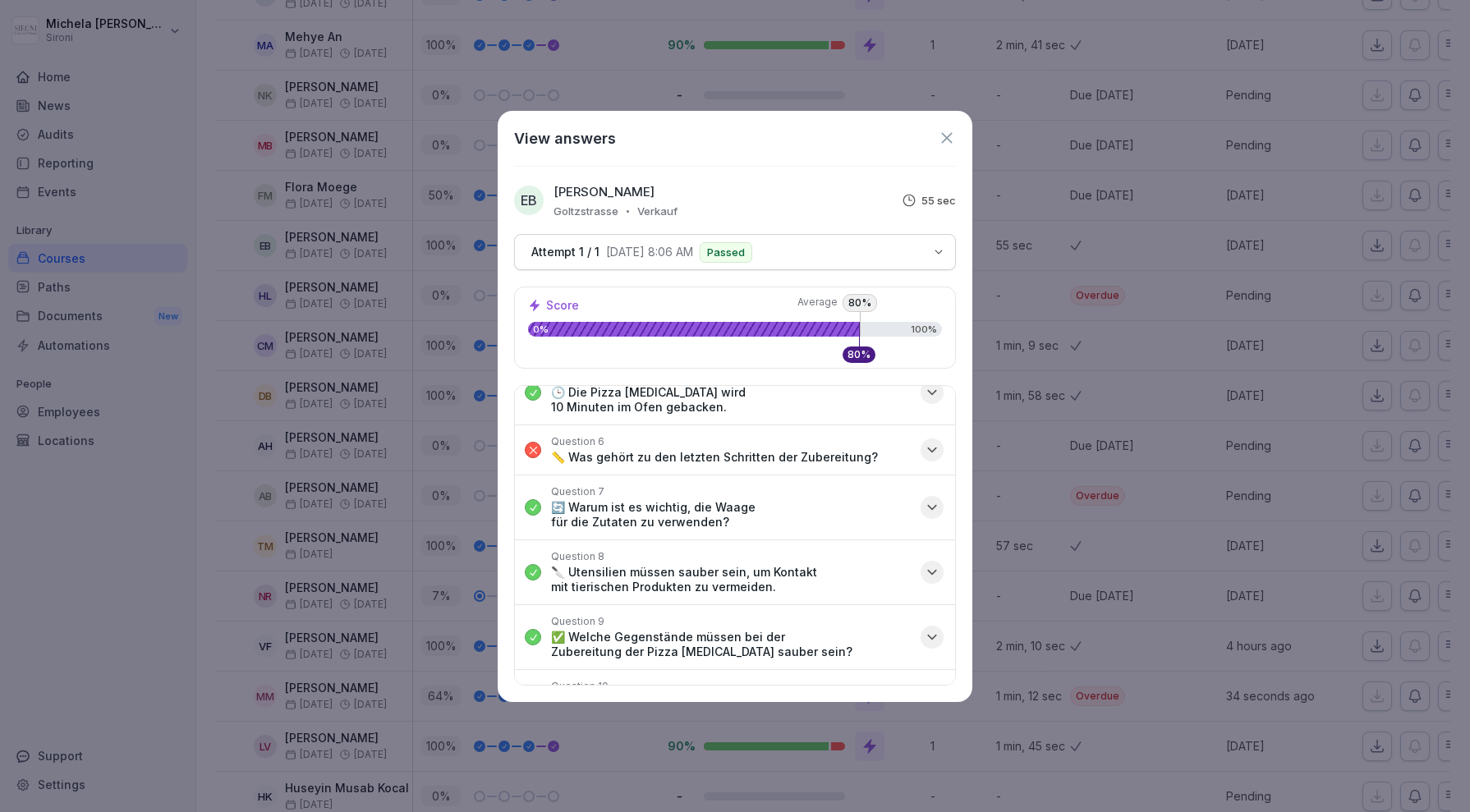
click at [931, 694] on icon "button" at bounding box center [932, 702] width 17 height 17
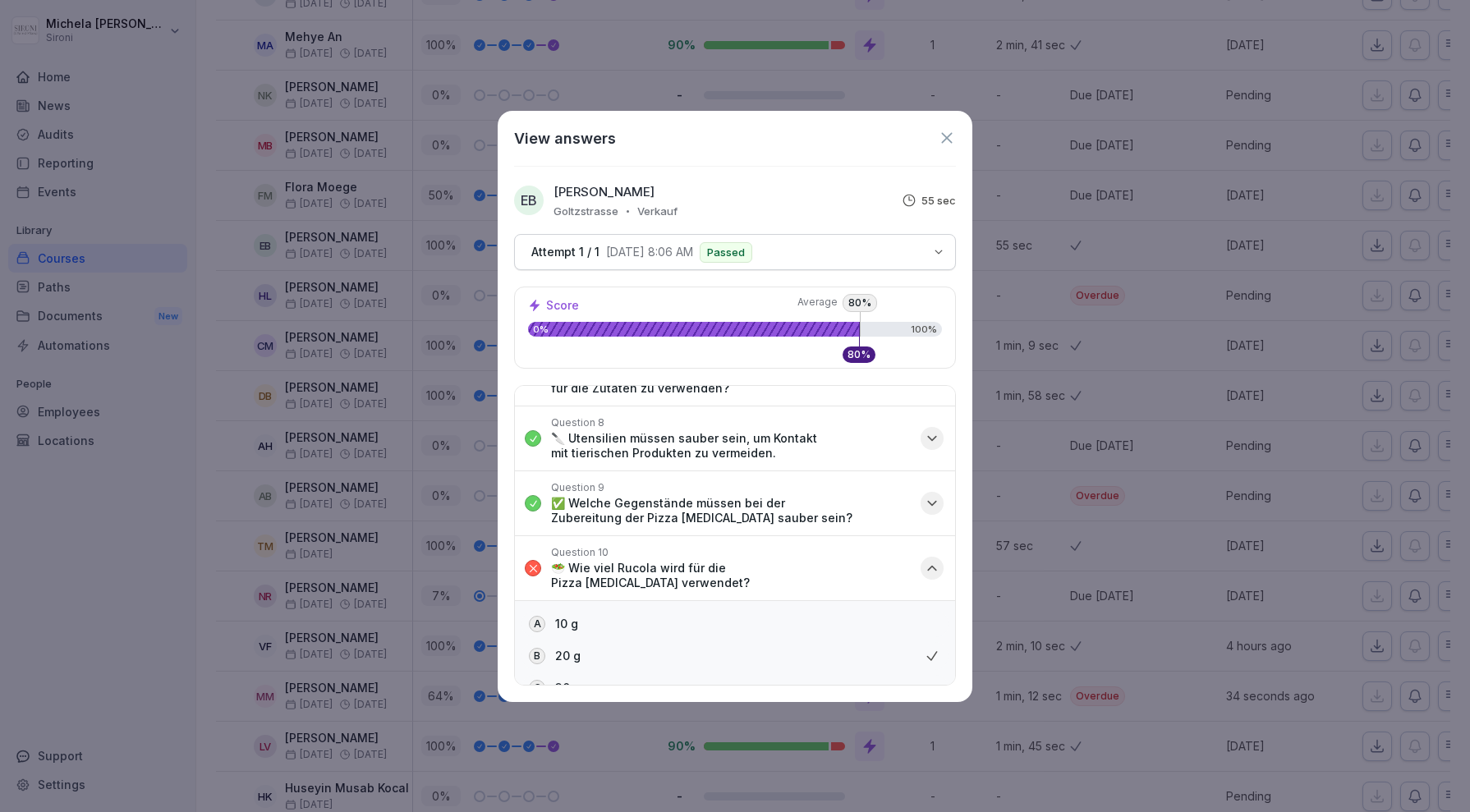
scroll to position [395, 0]
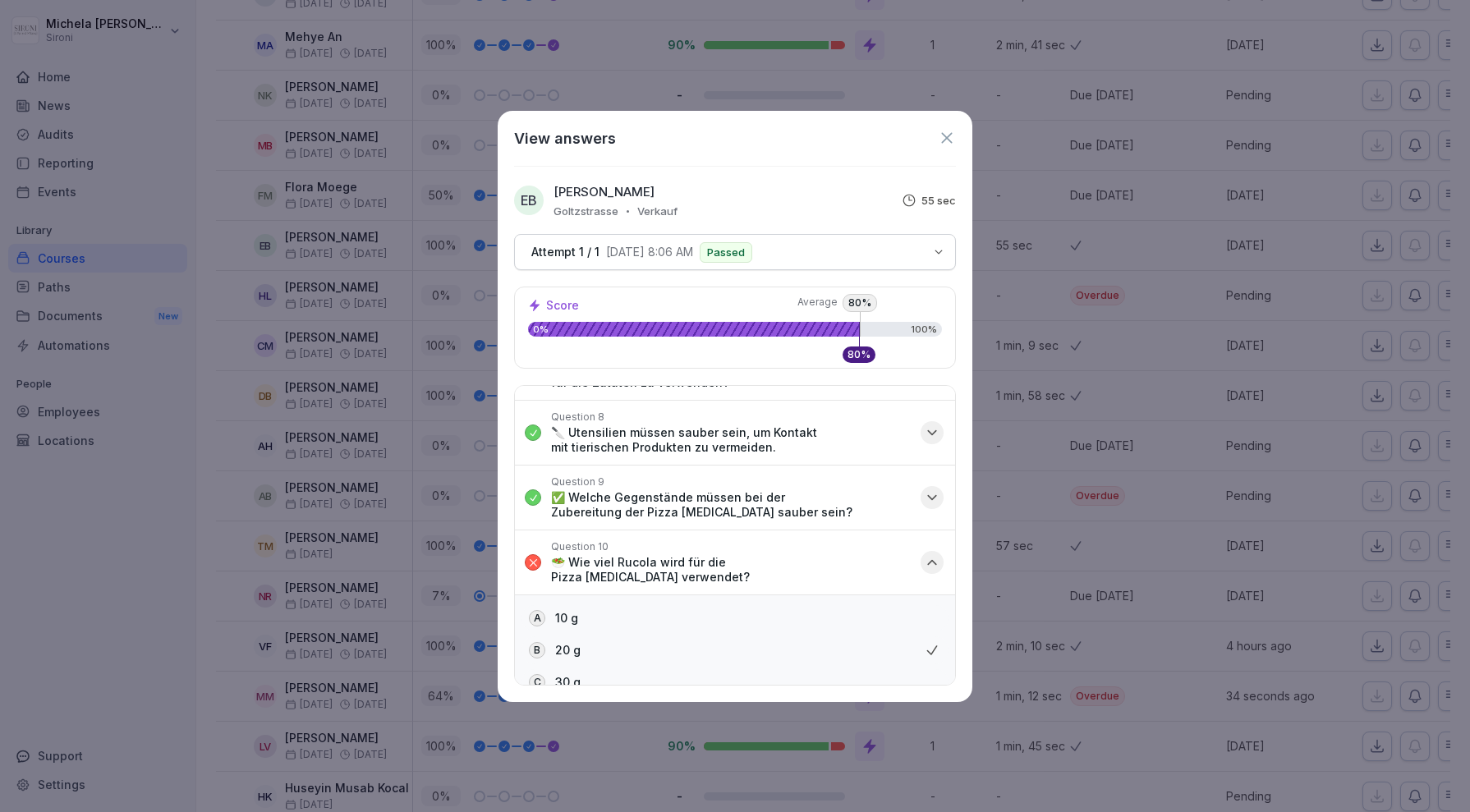
click at [930, 554] on icon "button" at bounding box center [932, 562] width 17 height 17
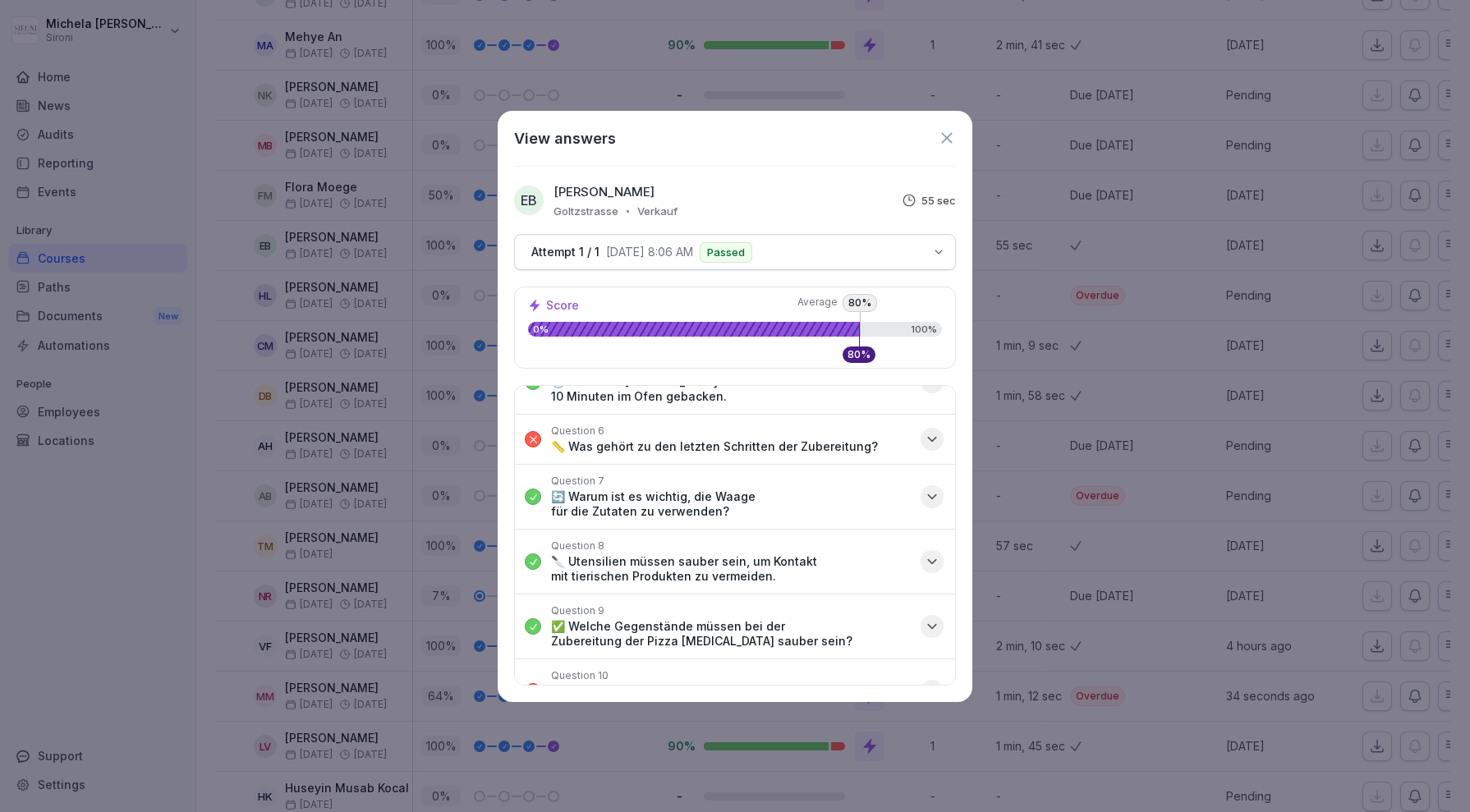
scroll to position [255, 0]
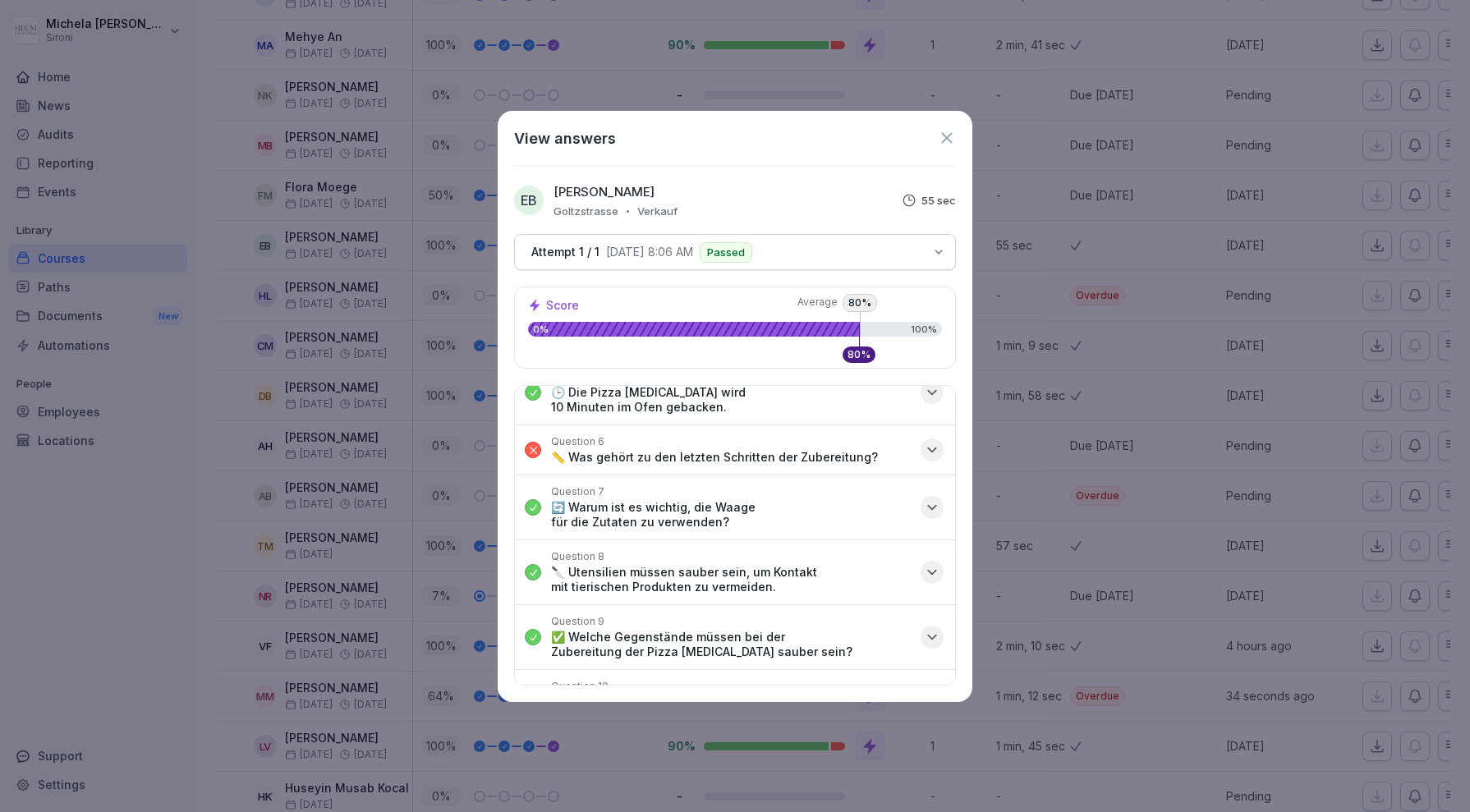
click at [933, 636] on icon "button" at bounding box center [932, 637] width 8 height 4
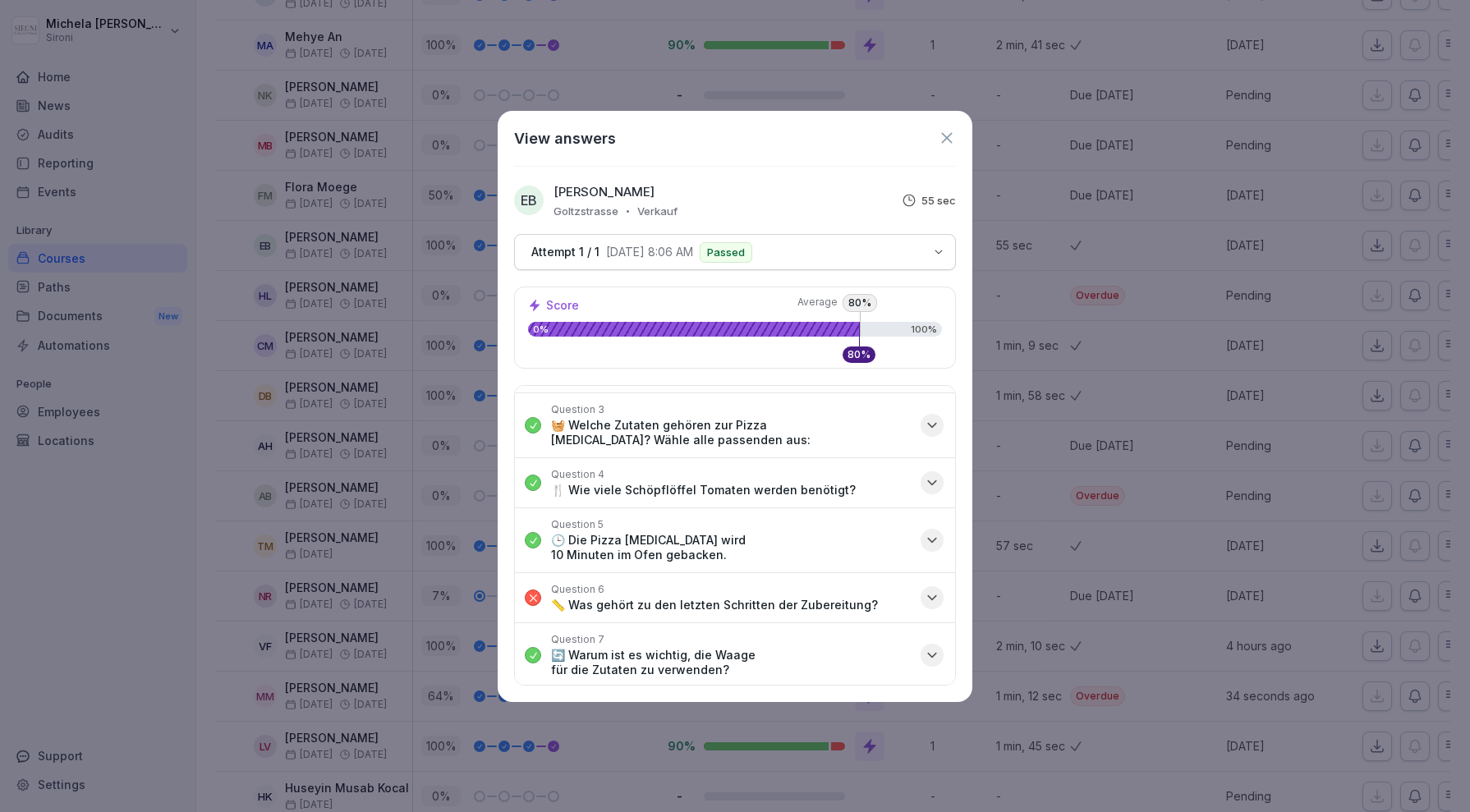
scroll to position [0, 0]
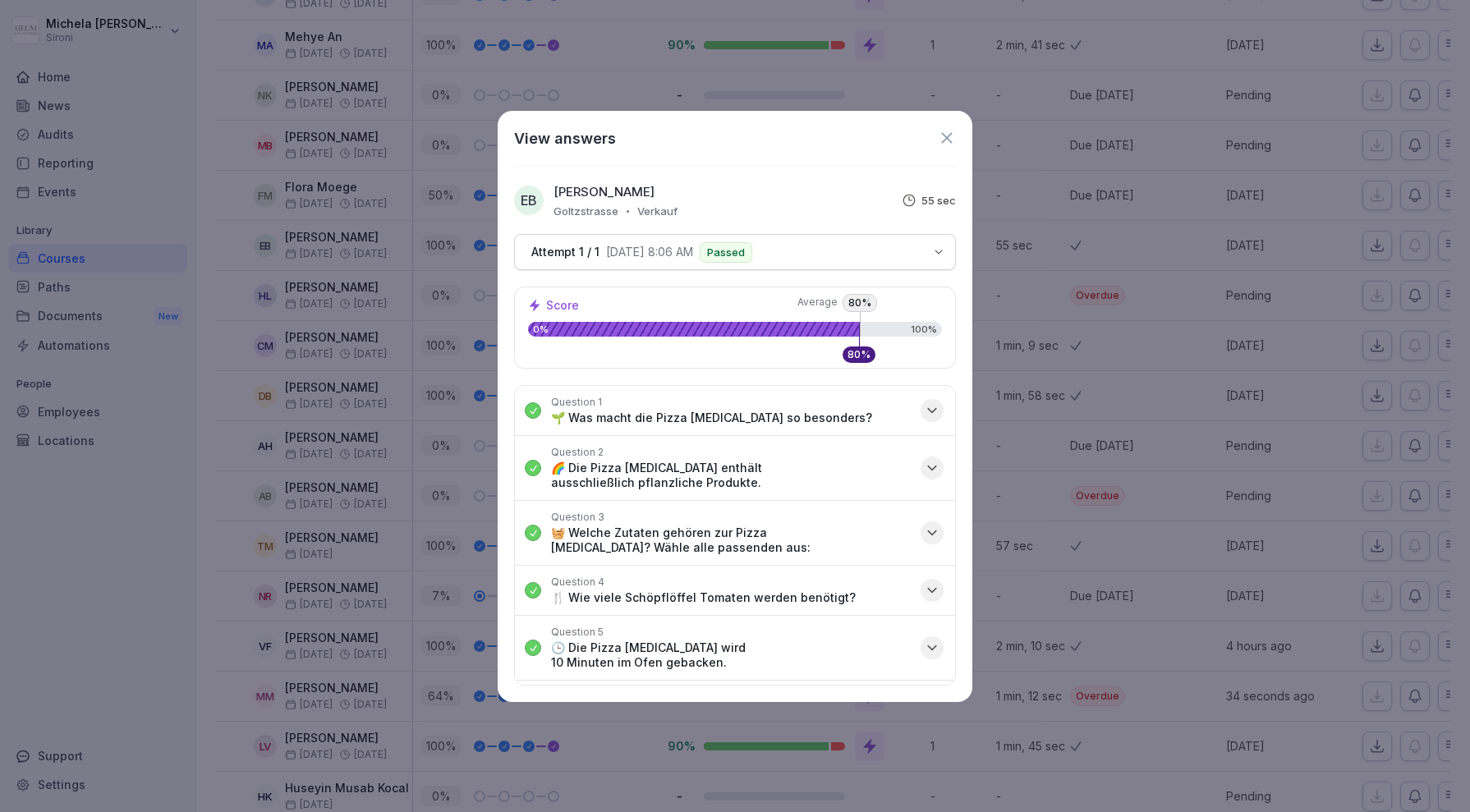
click at [936, 460] on icon "button" at bounding box center [932, 468] width 17 height 17
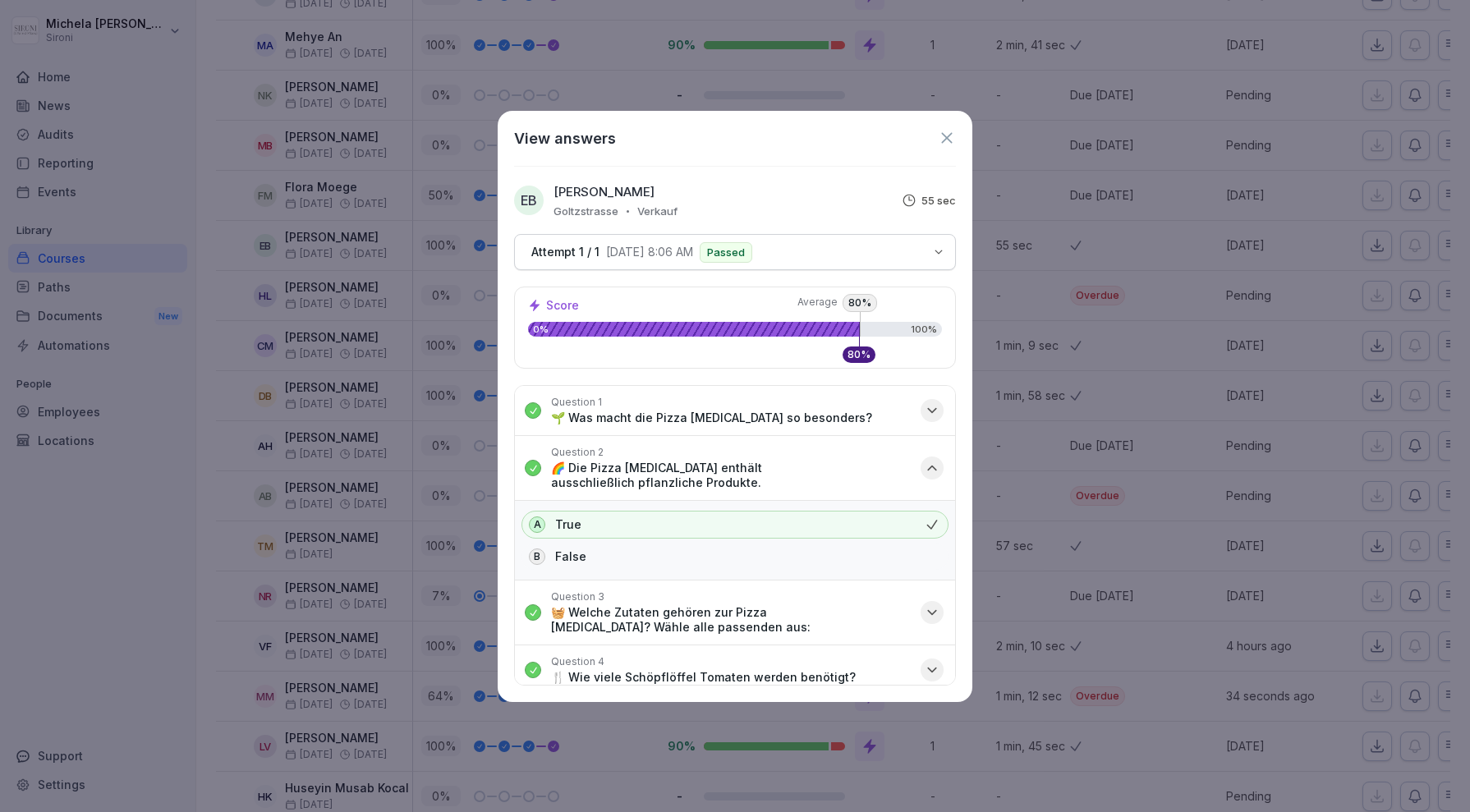
click at [932, 460] on icon "button" at bounding box center [932, 468] width 17 height 17
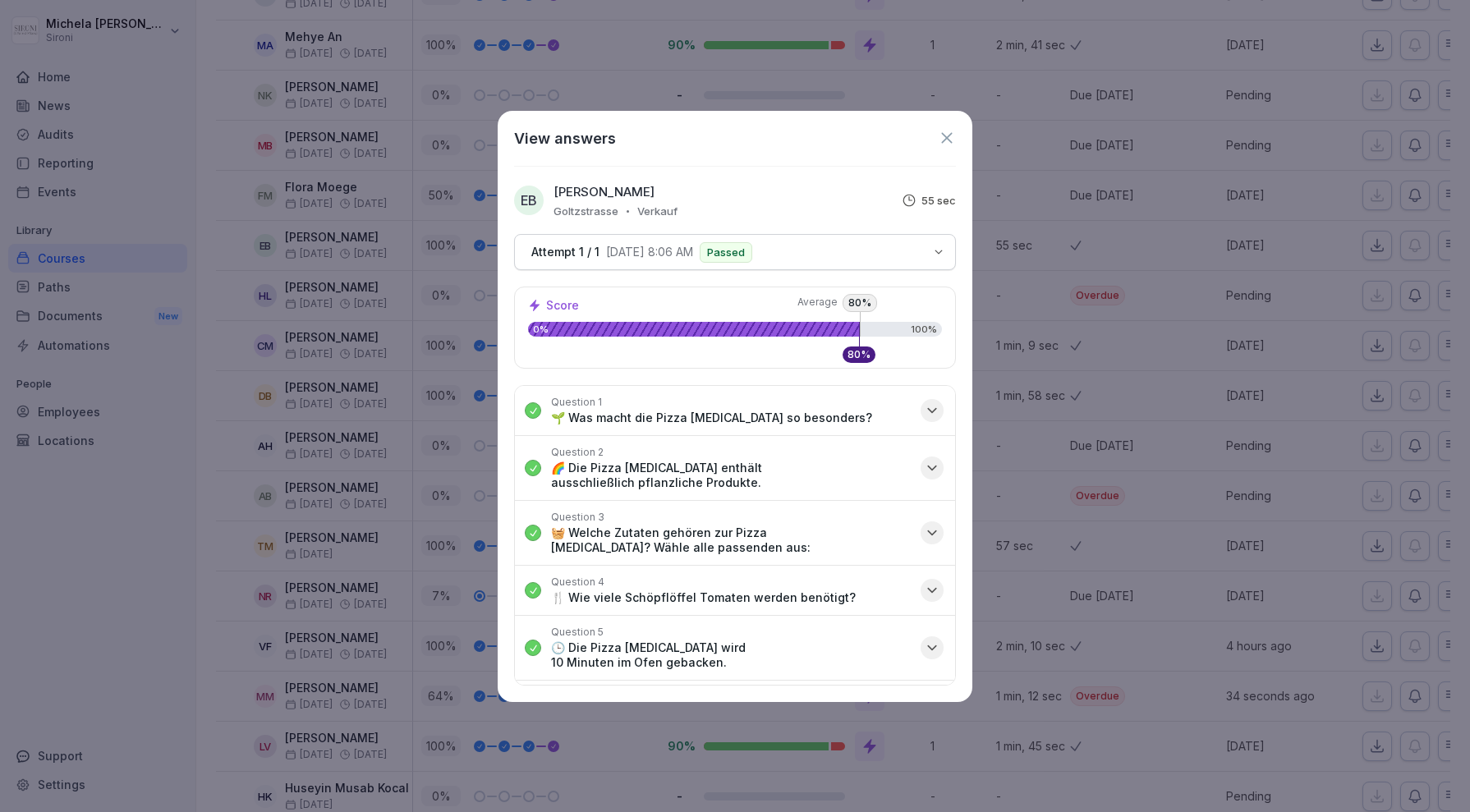
click at [931, 525] on icon "button" at bounding box center [932, 533] width 17 height 17
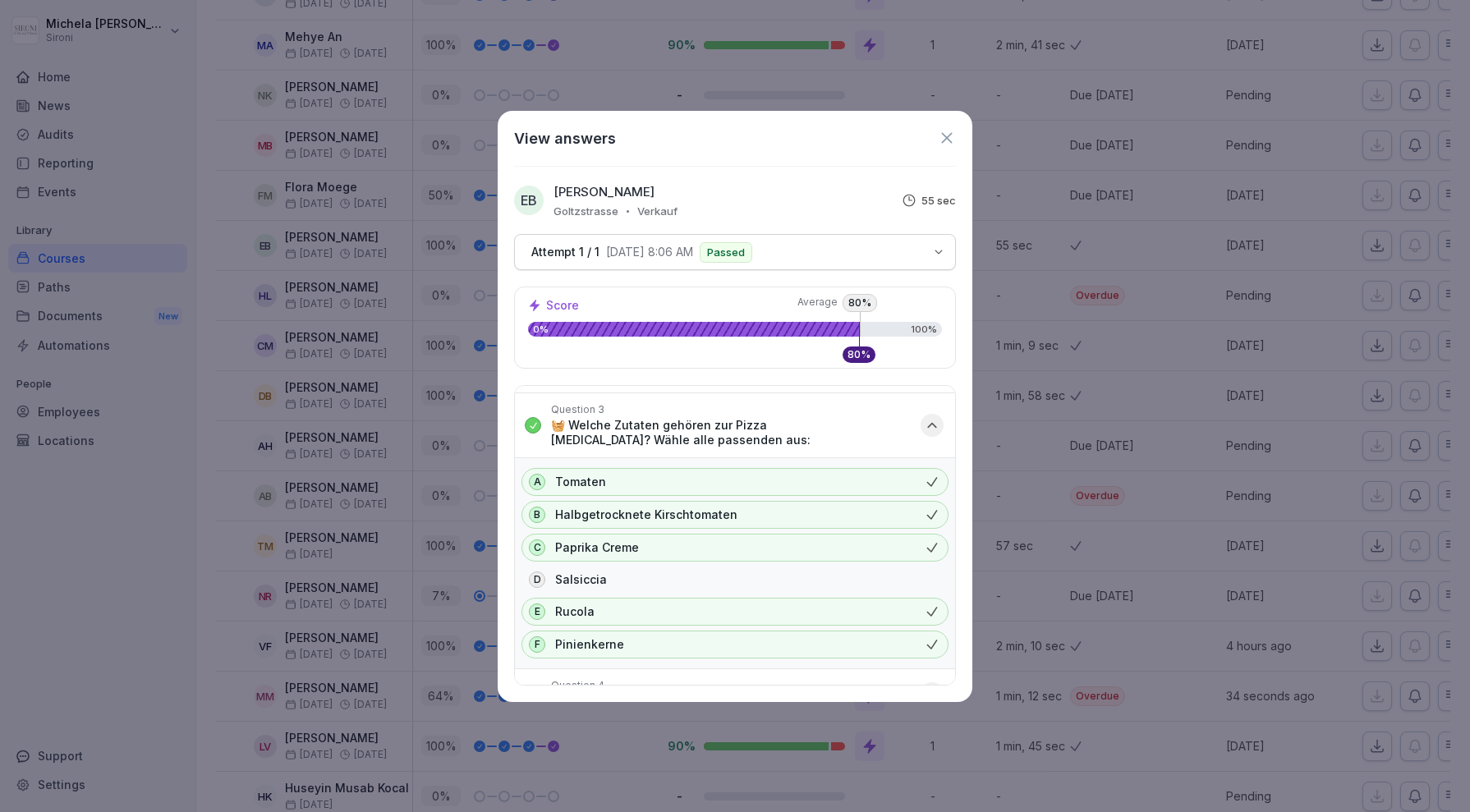
scroll to position [83, 0]
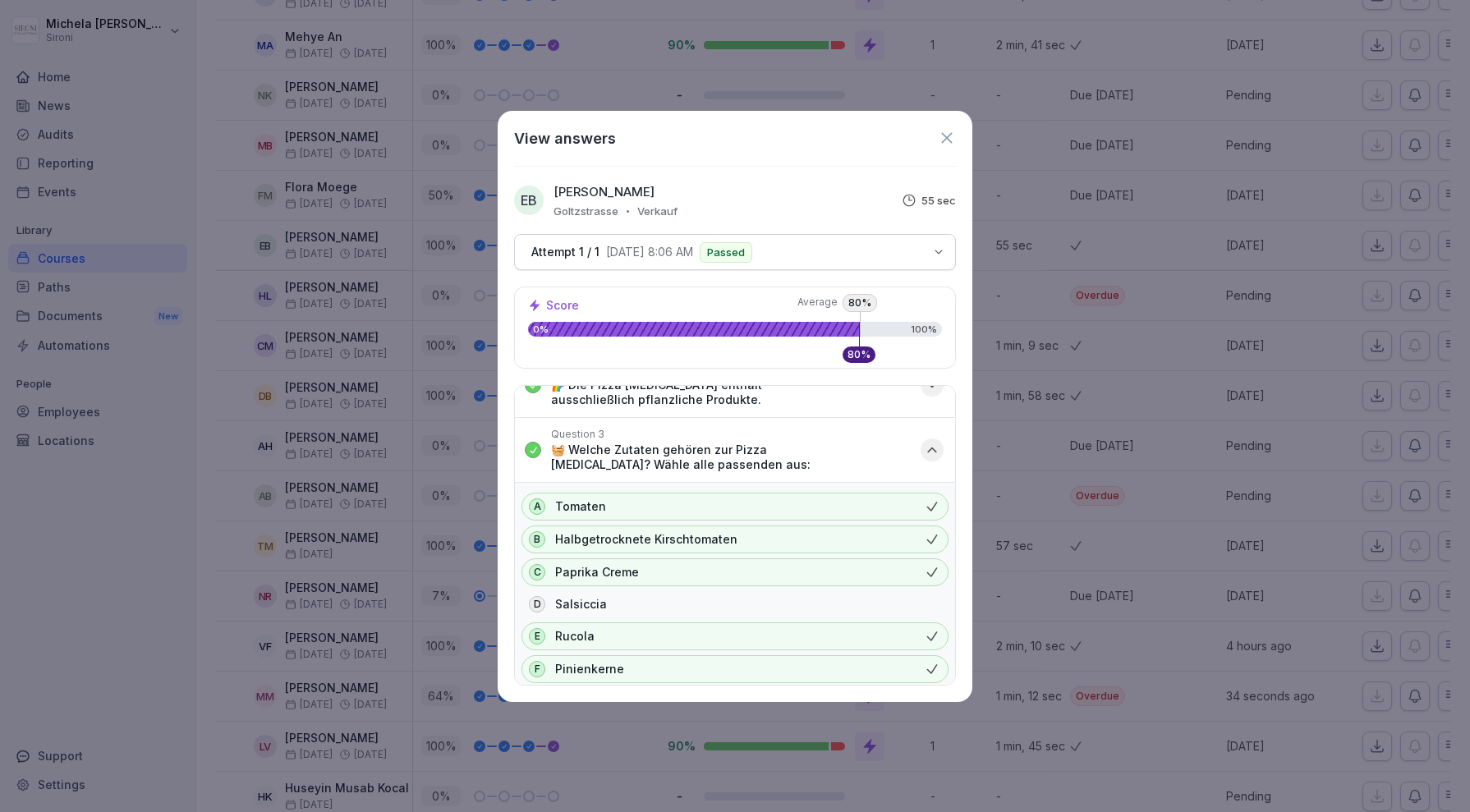
click at [935, 448] on icon "button" at bounding box center [932, 450] width 8 height 4
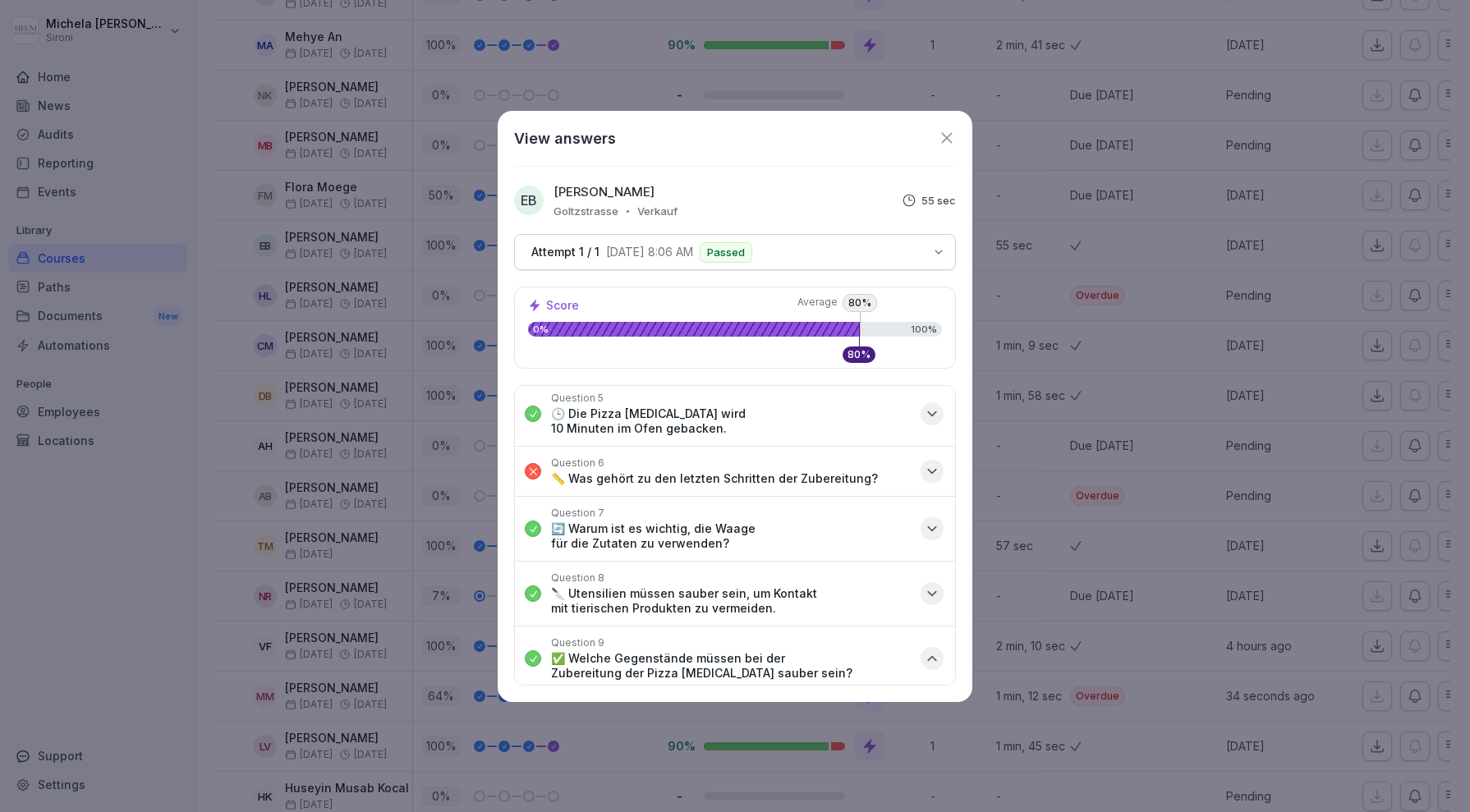
scroll to position [227, 0]
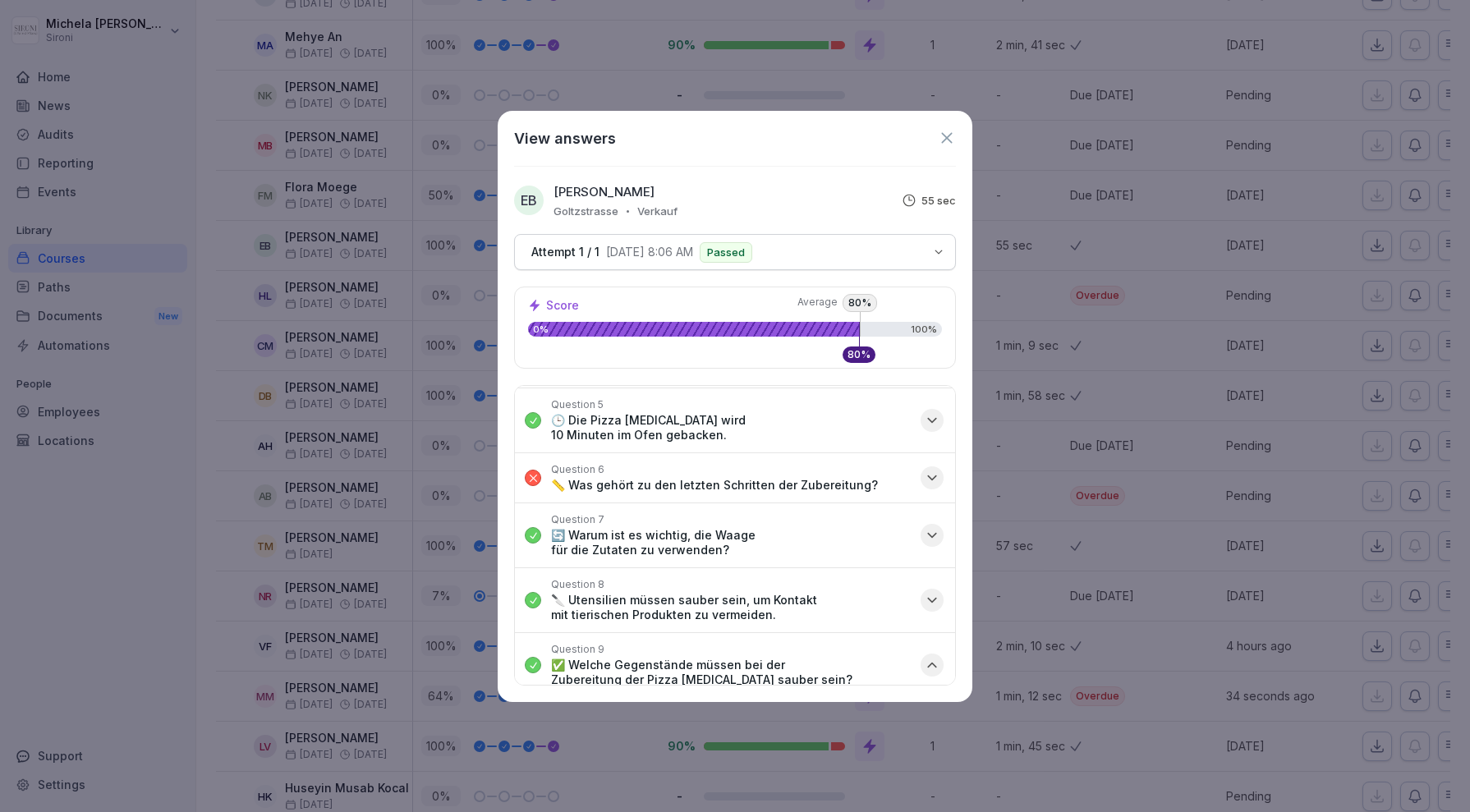
click at [934, 470] on icon "button" at bounding box center [932, 478] width 17 height 17
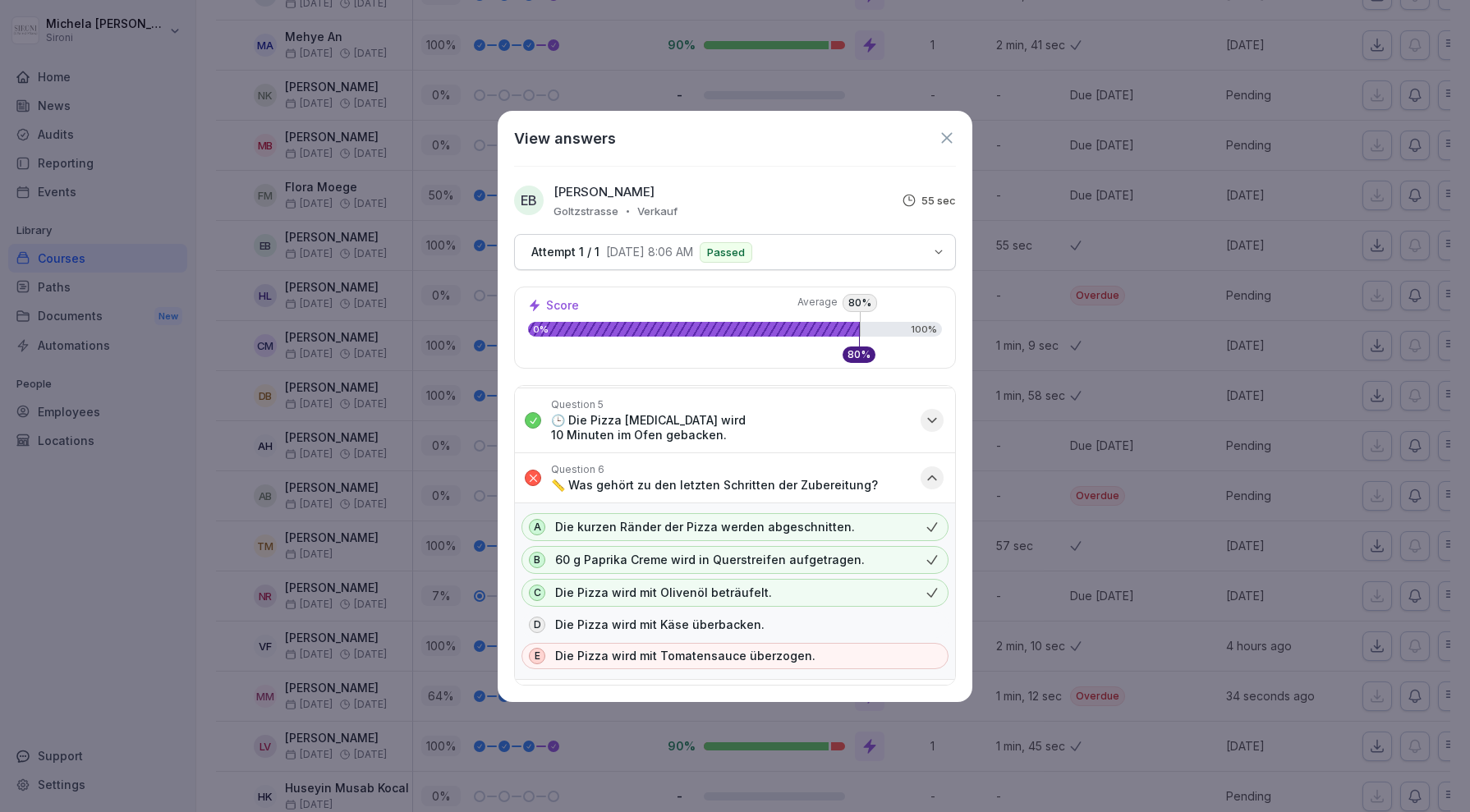
click at [946, 139] on icon at bounding box center [946, 137] width 11 height 11
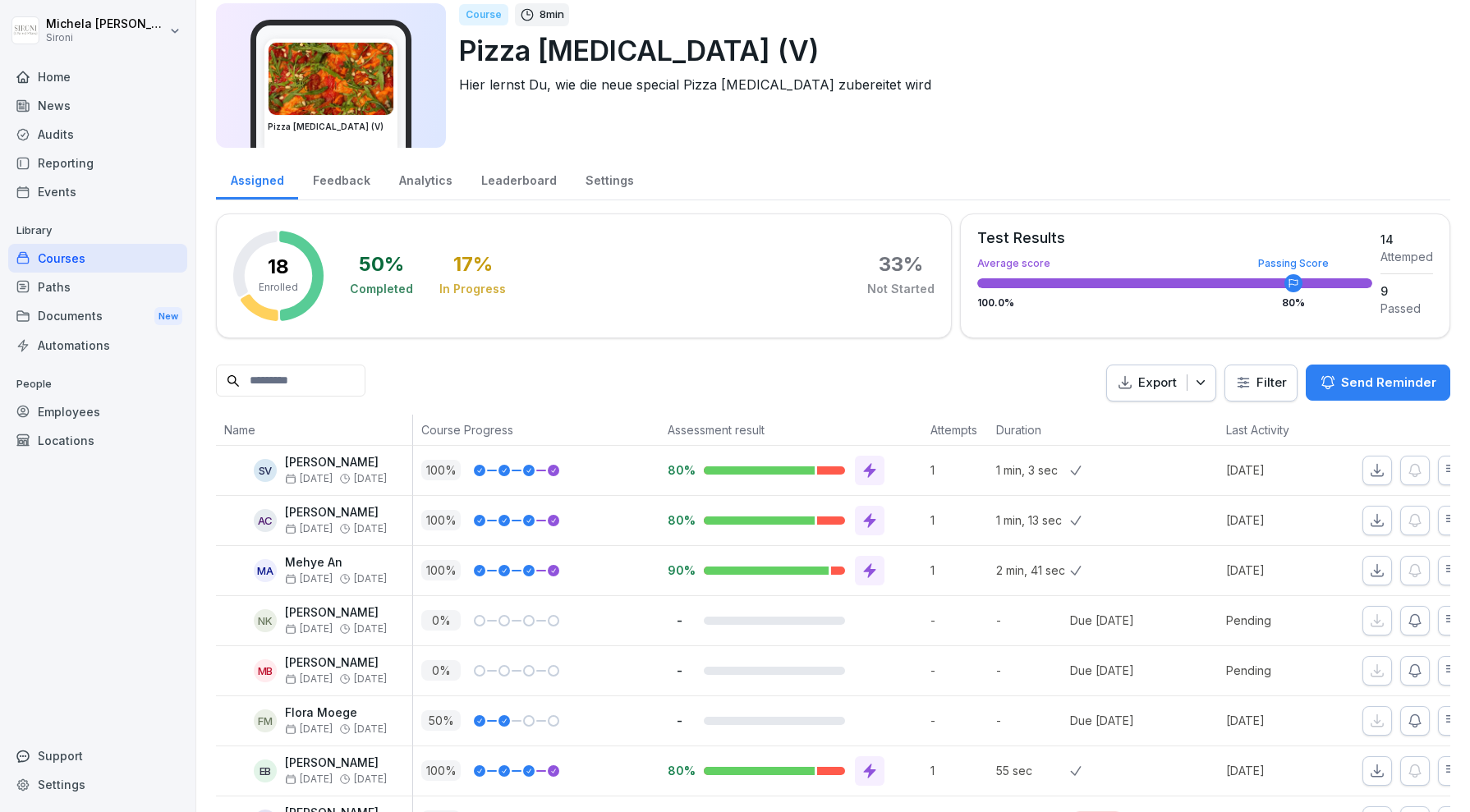
scroll to position [0, 0]
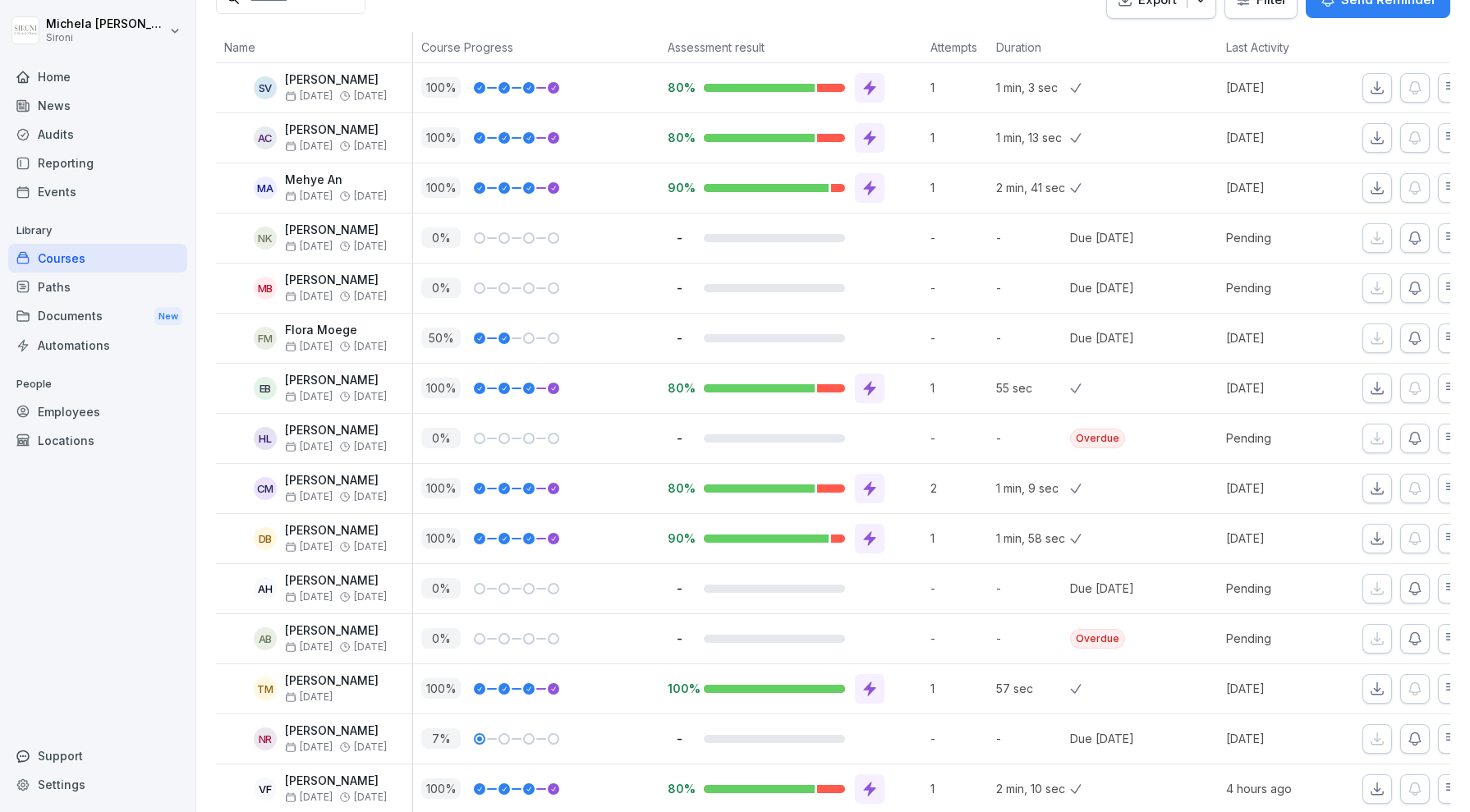
scroll to position [592, 0]
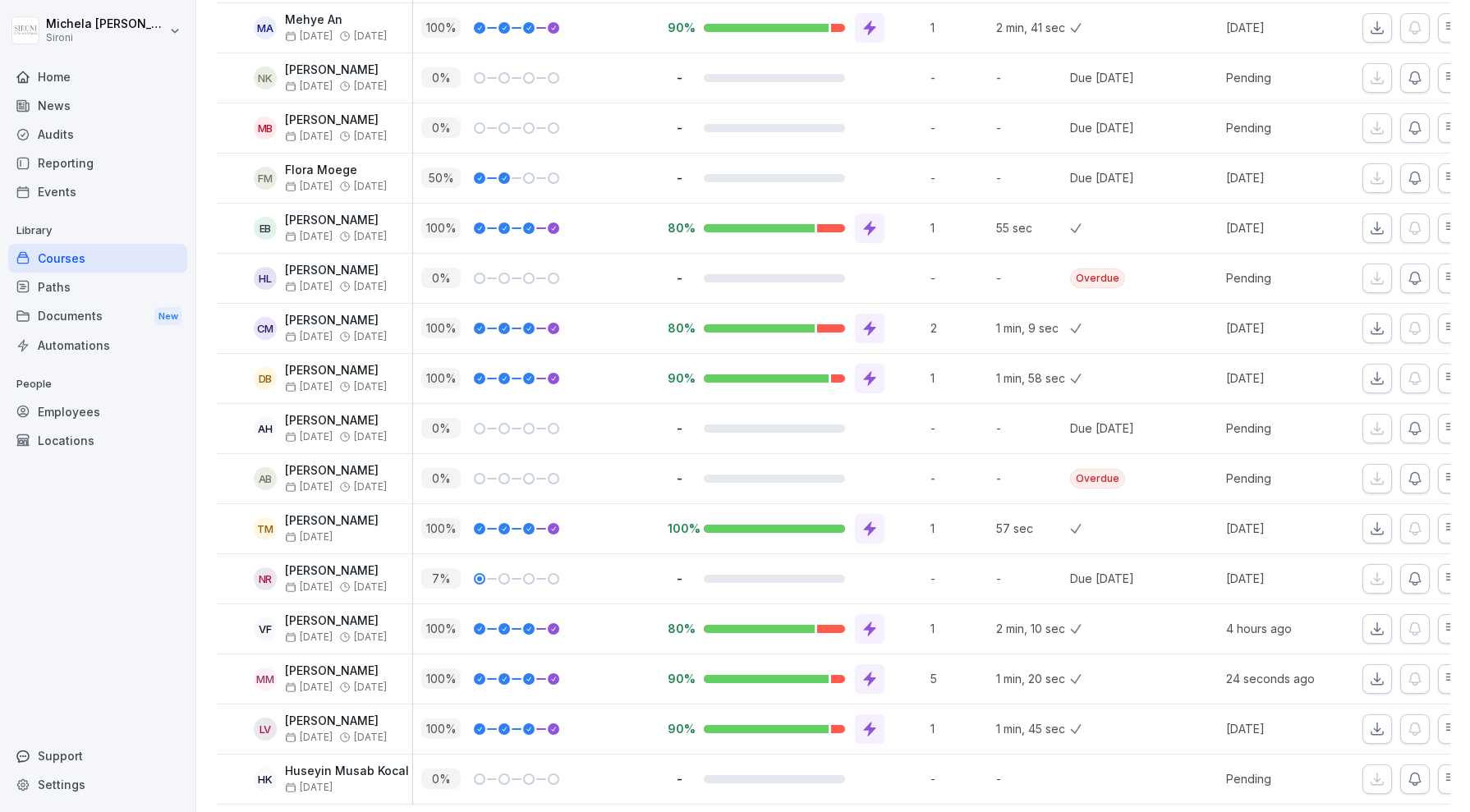
click at [873, 671] on icon at bounding box center [869, 679] width 12 height 15
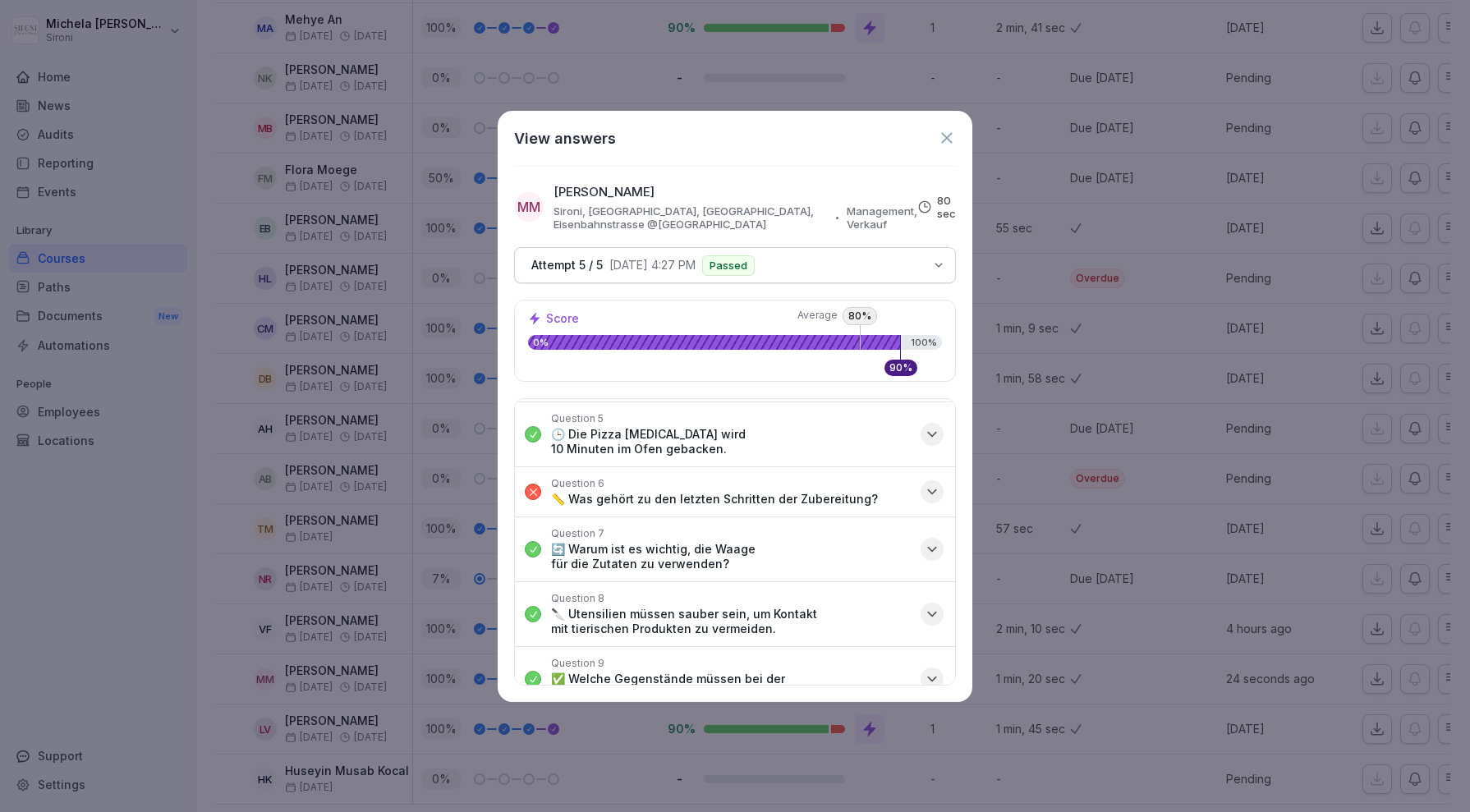
scroll to position [236, 0]
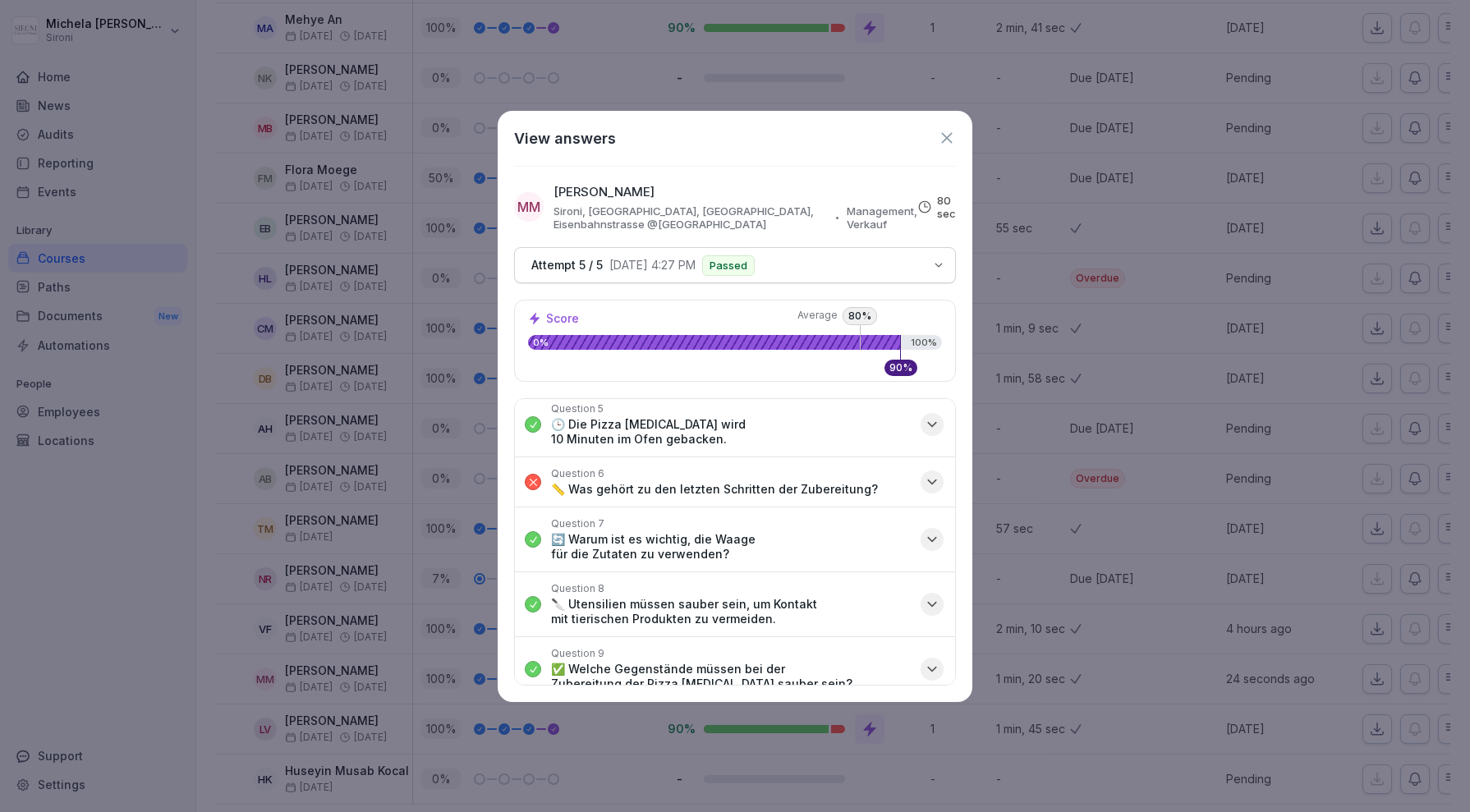
click at [927, 474] on icon "button" at bounding box center [932, 483] width 17 height 17
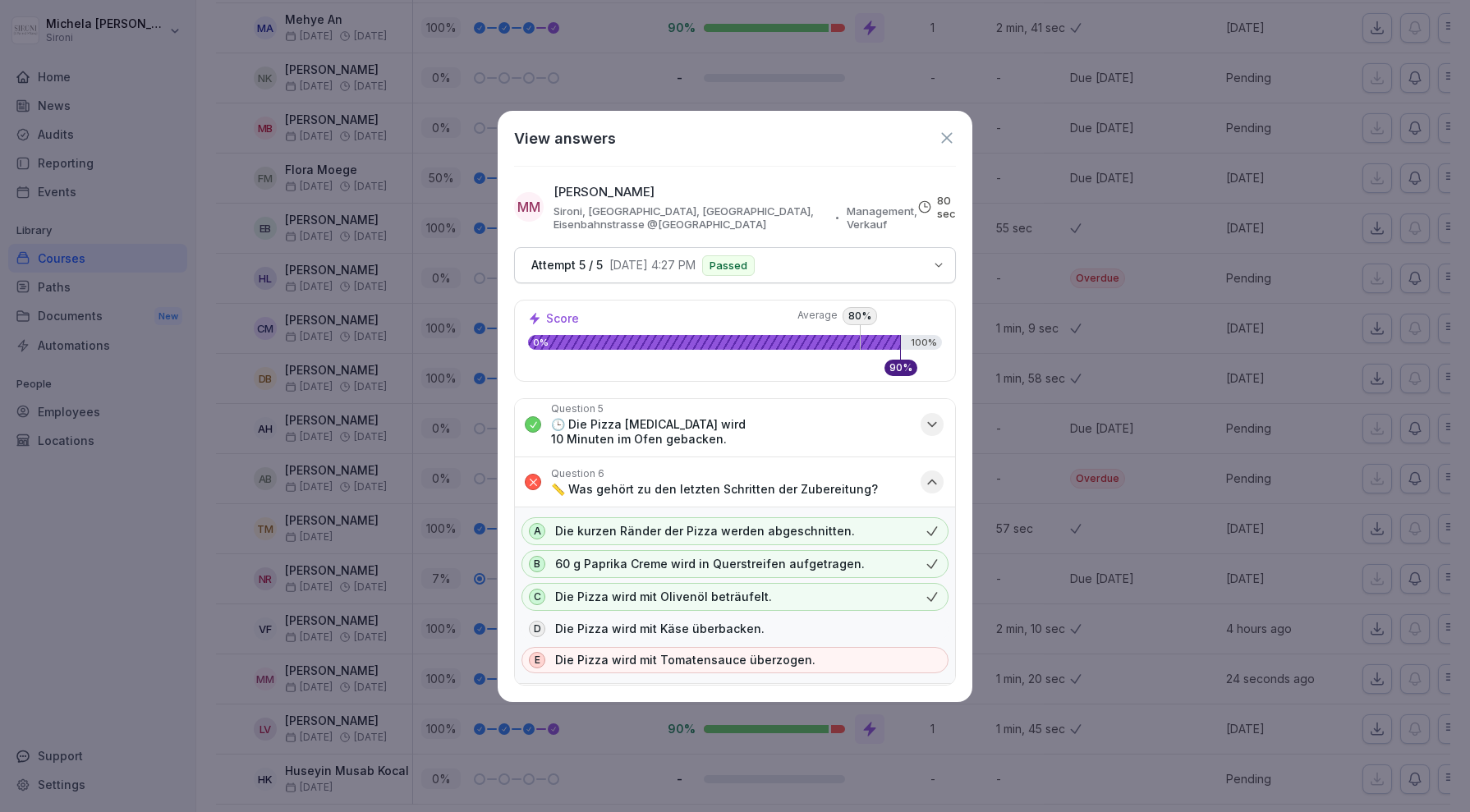
click at [932, 474] on icon "button" at bounding box center [932, 483] width 17 height 17
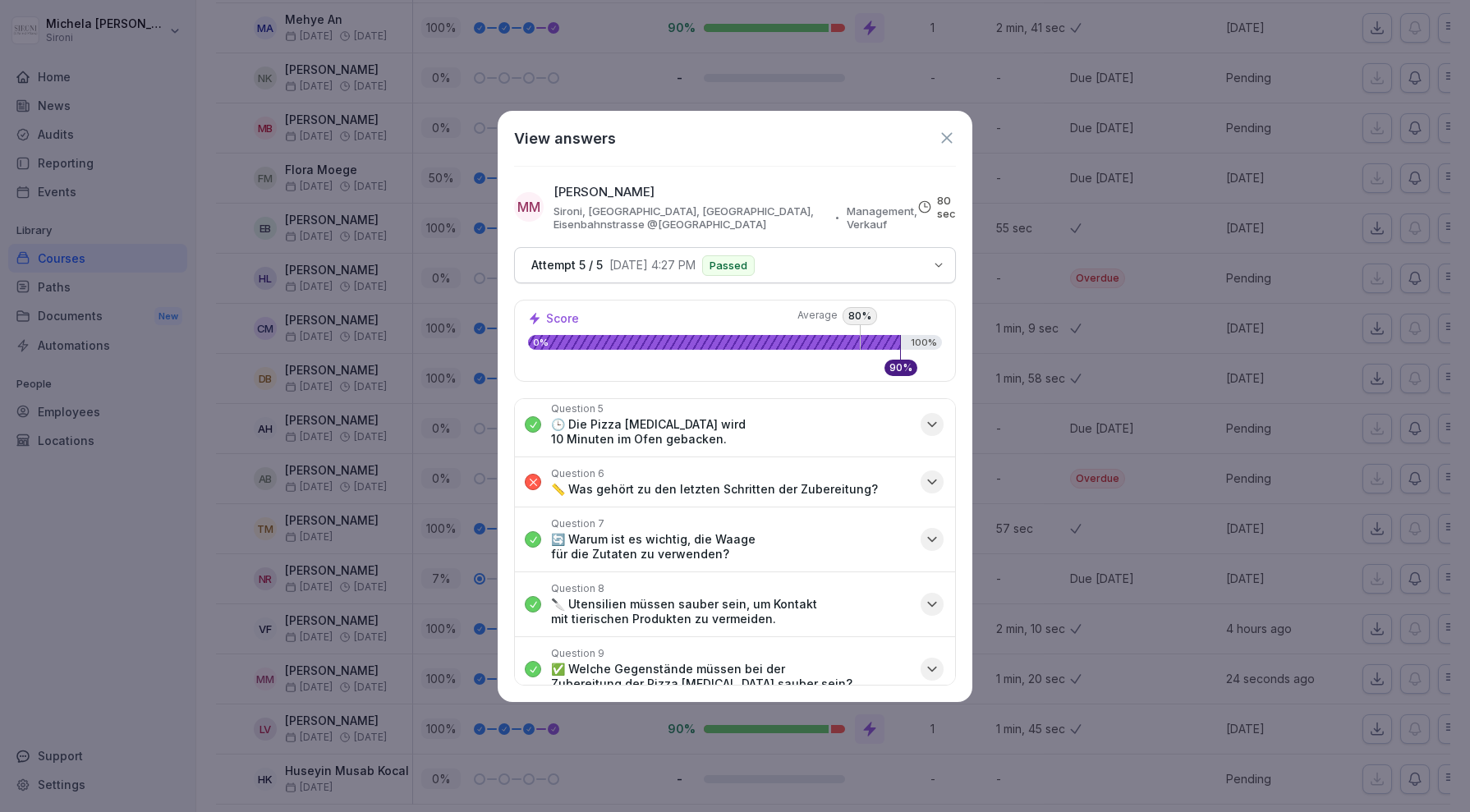
click at [953, 132] on icon at bounding box center [947, 138] width 18 height 18
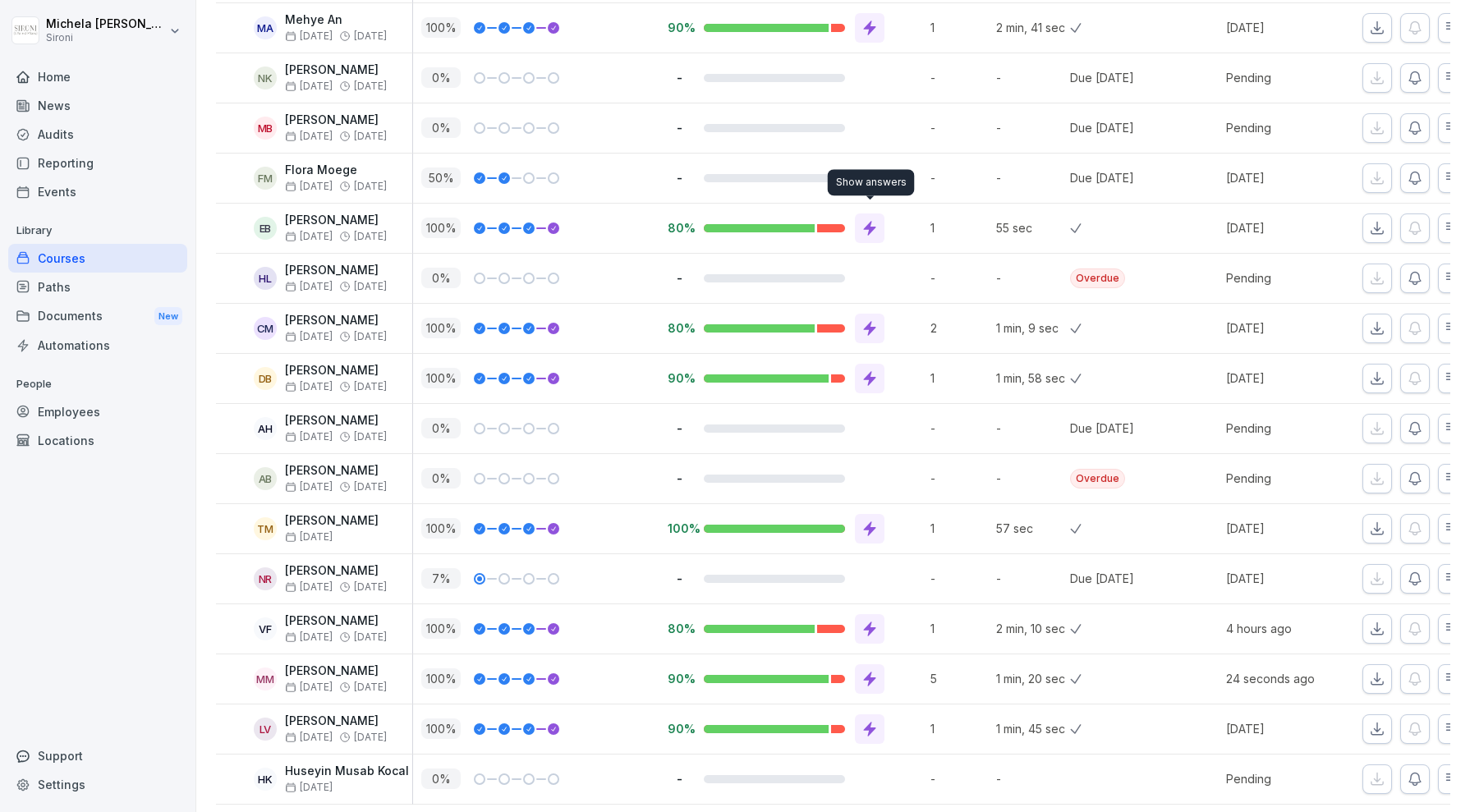
scroll to position [0, 0]
